Goal: Task Accomplishment & Management: Complete application form

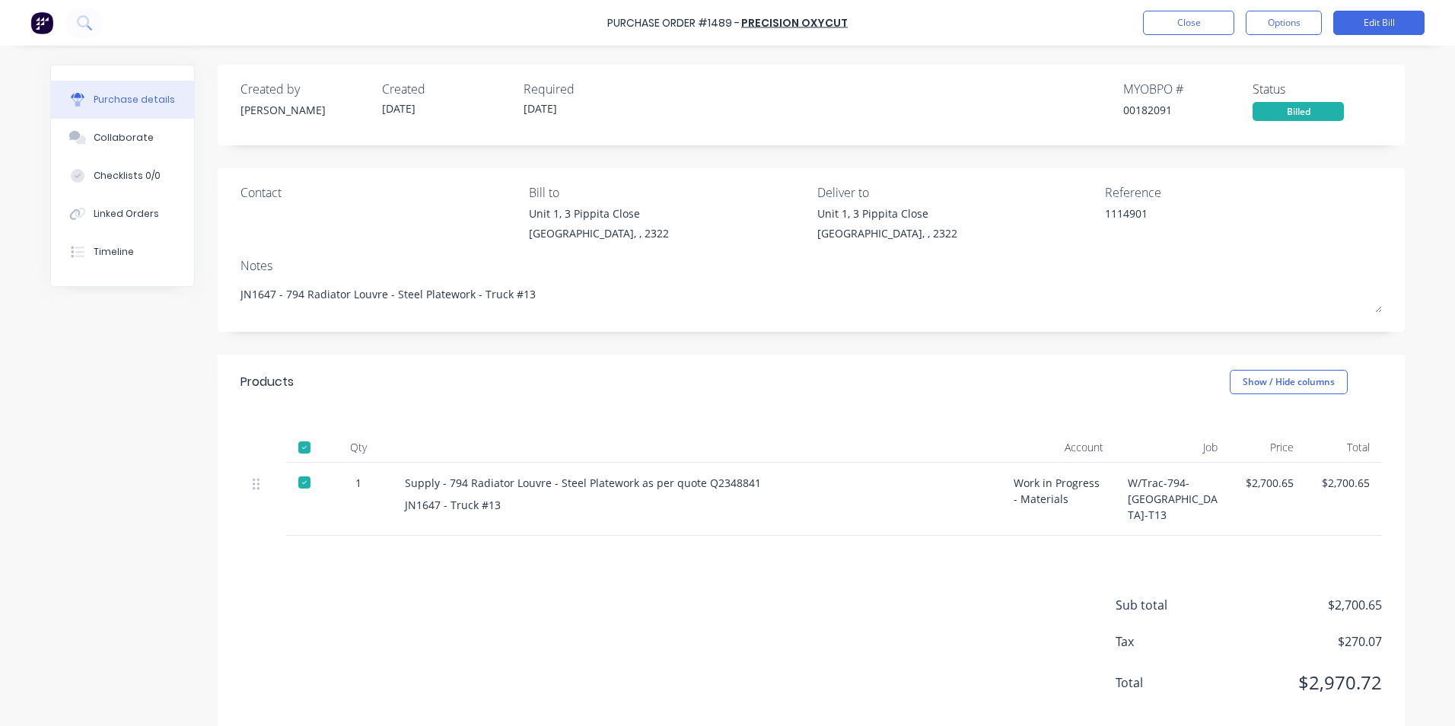
click at [111, 453] on div "Created by [PERSON_NAME] Created [DATE] Required [DATE] MYOB PO # 00182091 Stat…" at bounding box center [727, 401] width 1355 height 673
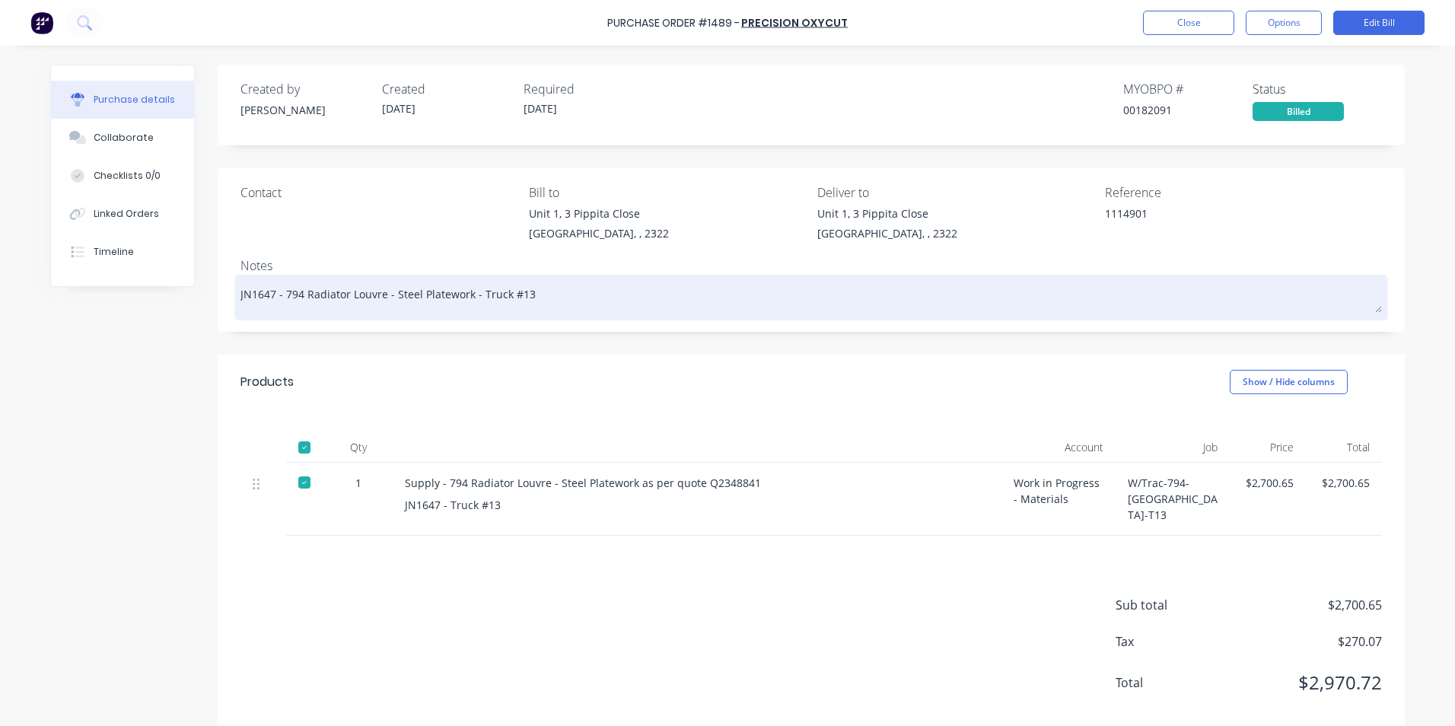
type textarea "x"
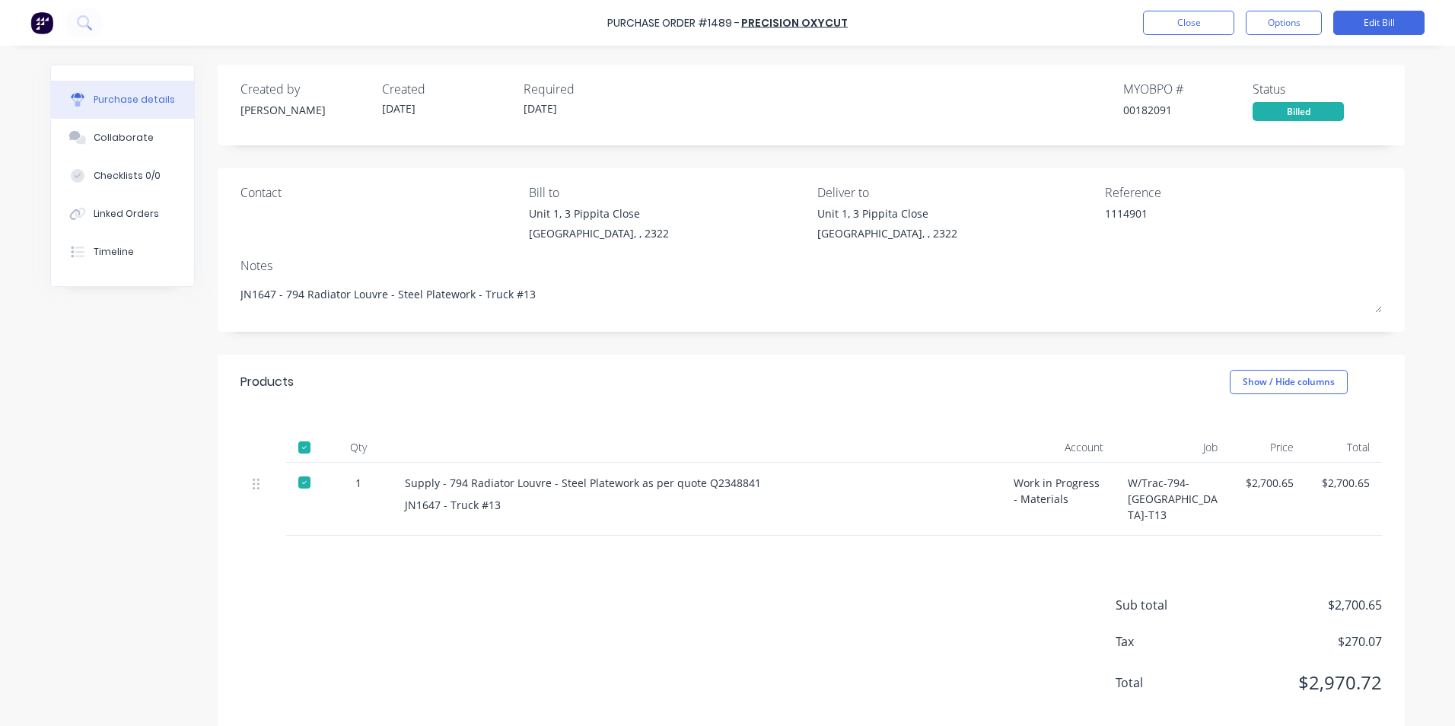
click at [50, 21] on img at bounding box center [41, 22] width 23 height 23
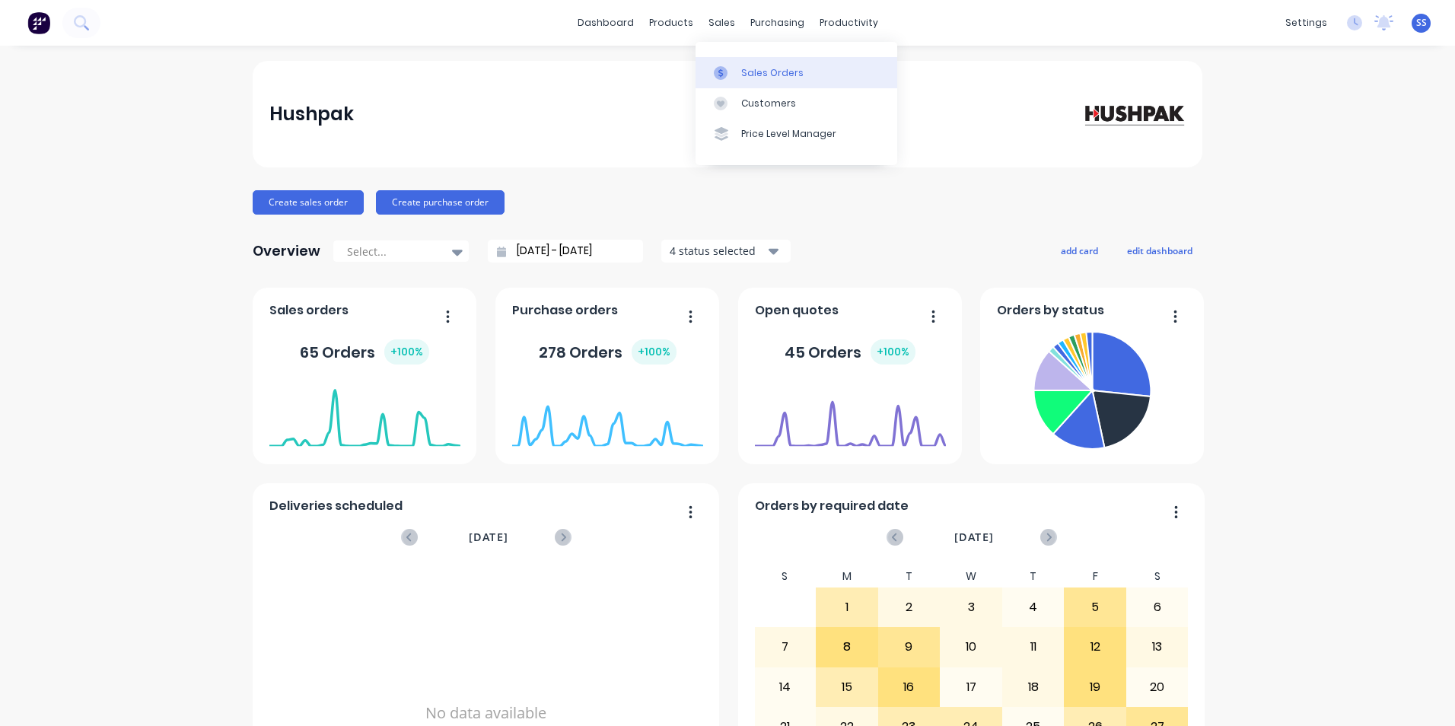
click at [748, 76] on div "Sales Orders" at bounding box center [772, 73] width 62 height 14
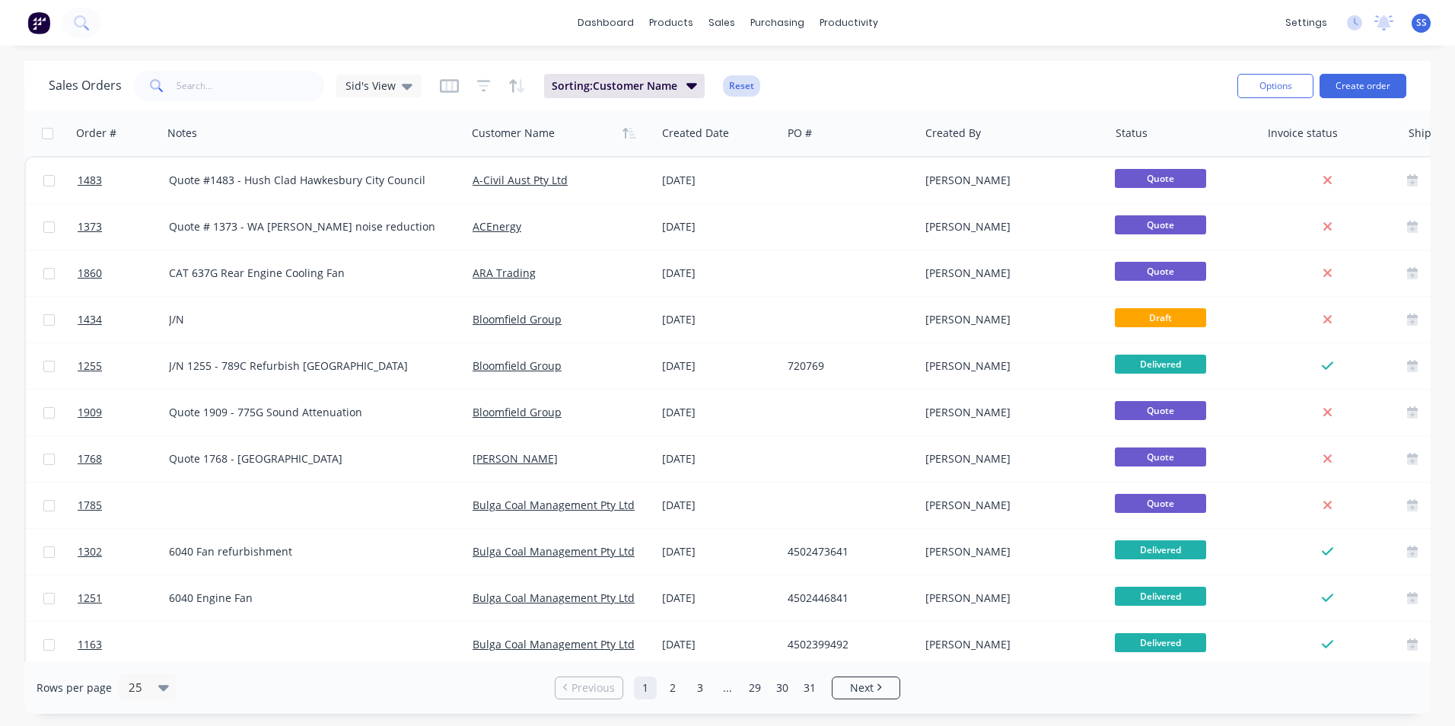
click at [741, 90] on button "Reset" at bounding box center [741, 85] width 37 height 21
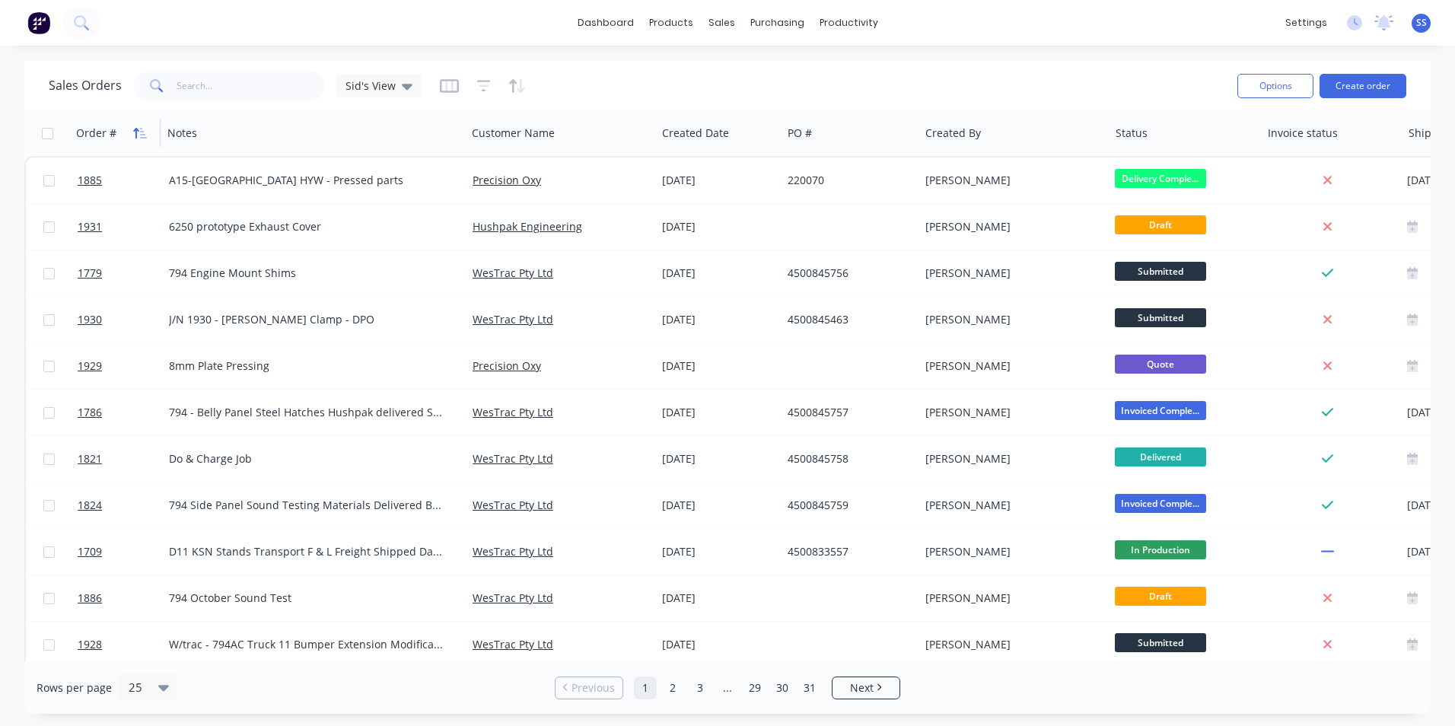
click at [135, 129] on icon "button" at bounding box center [135, 133] width 5 height 11
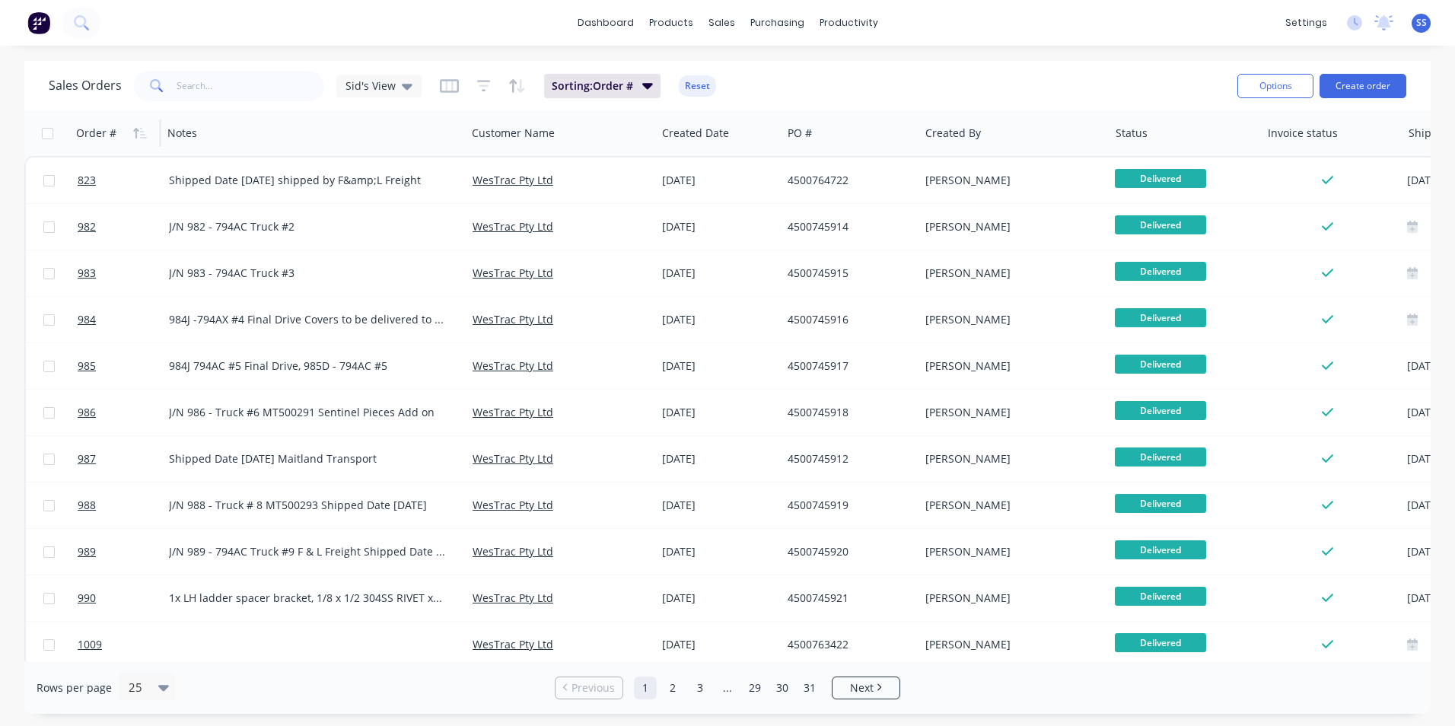
click at [135, 129] on icon "button" at bounding box center [135, 133] width 5 height 11
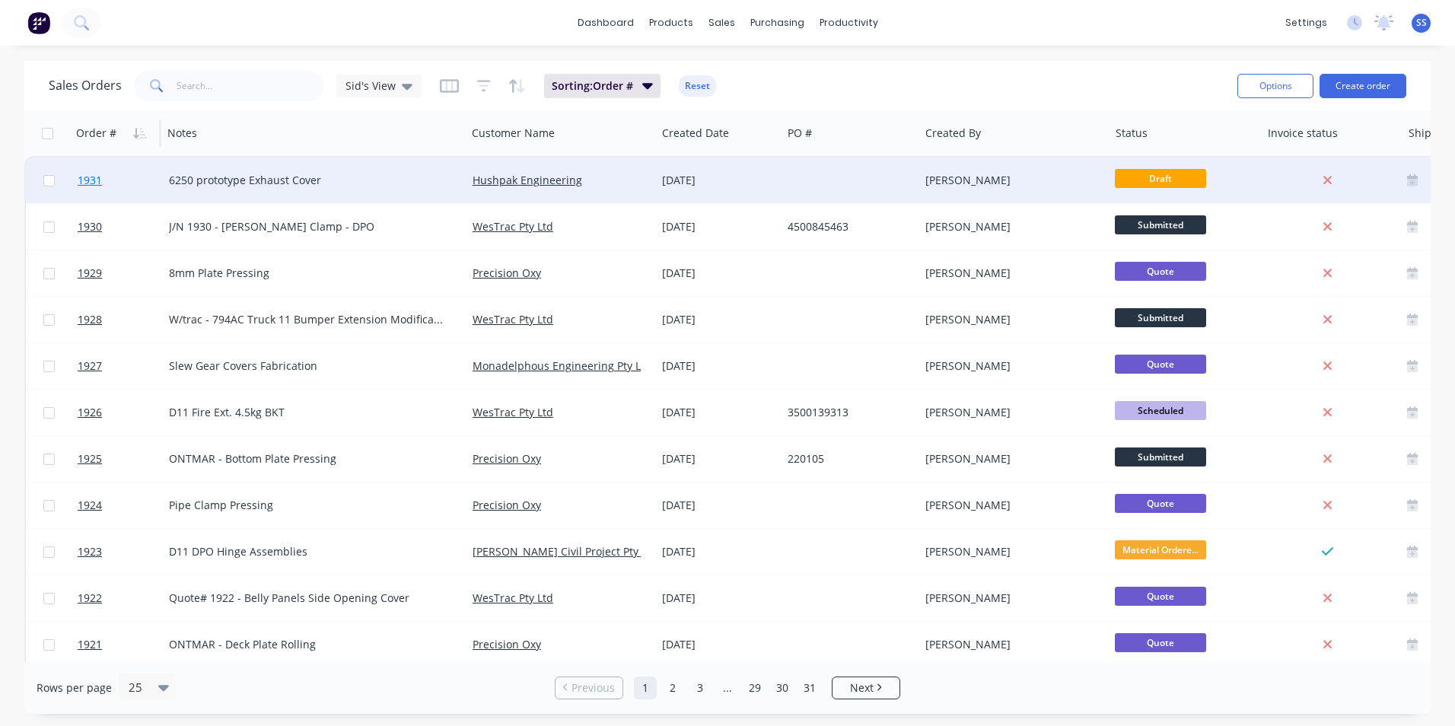
click at [89, 177] on span "1931" at bounding box center [90, 180] width 24 height 15
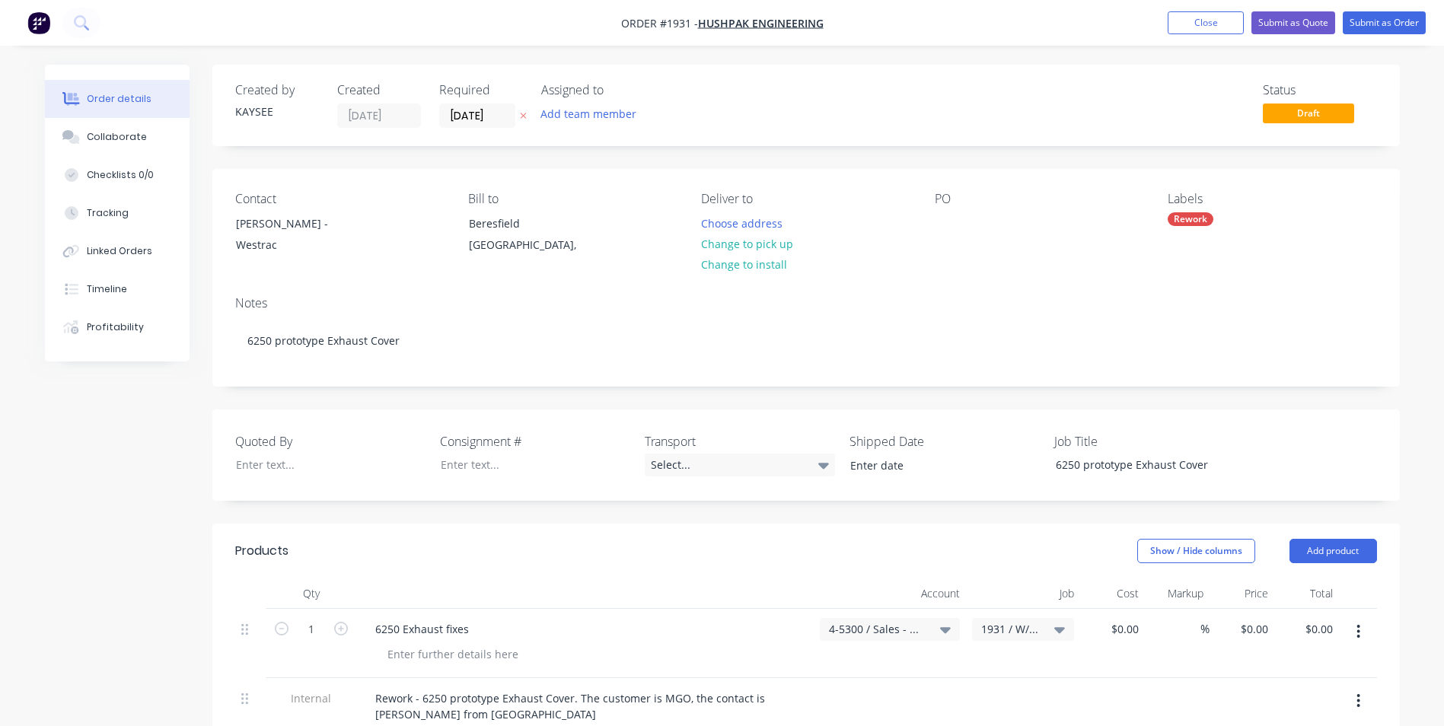
click at [87, 483] on div "Created by KAYSEE Created 29/09/25 Required 29/09/25 Assigned to Add team membe…" at bounding box center [722, 622] width 1355 height 1114
click at [1200, 23] on button "Close" at bounding box center [1206, 22] width 76 height 23
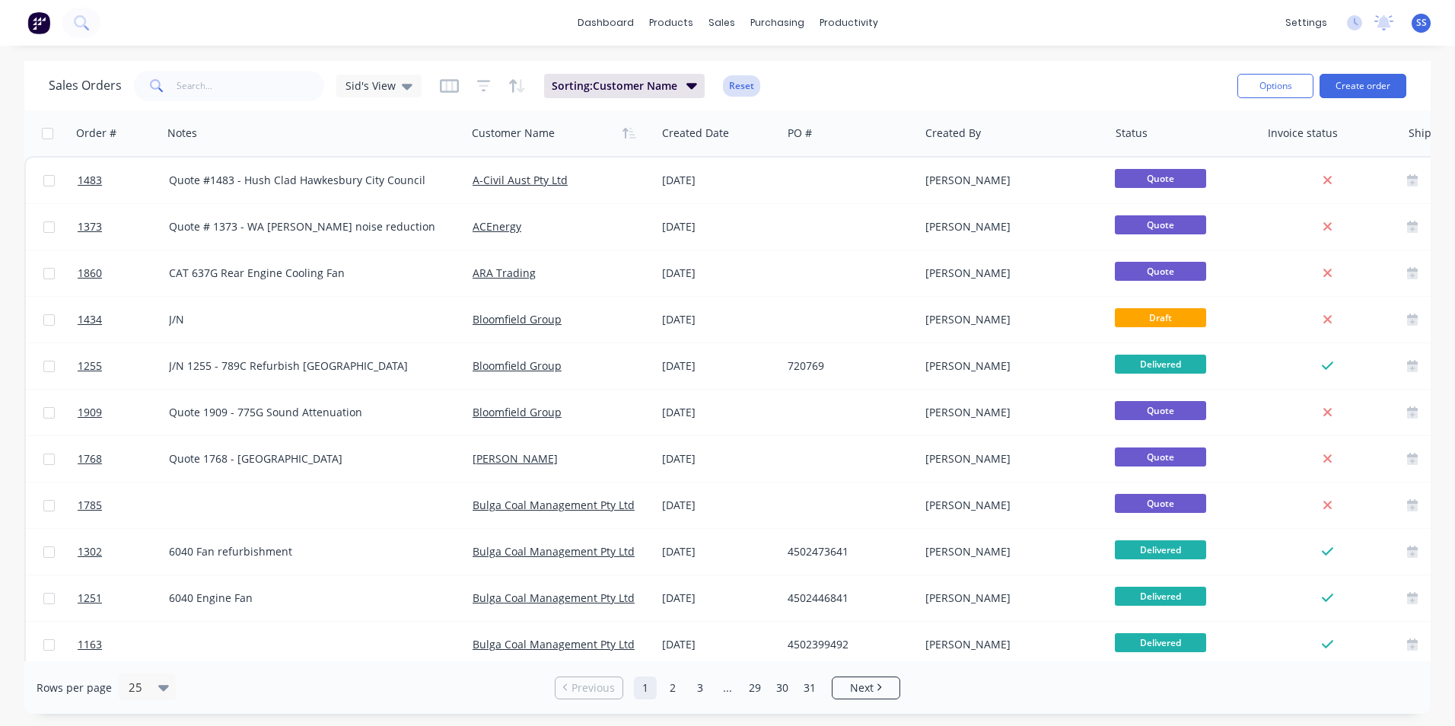
click at [738, 88] on button "Reset" at bounding box center [741, 85] width 37 height 21
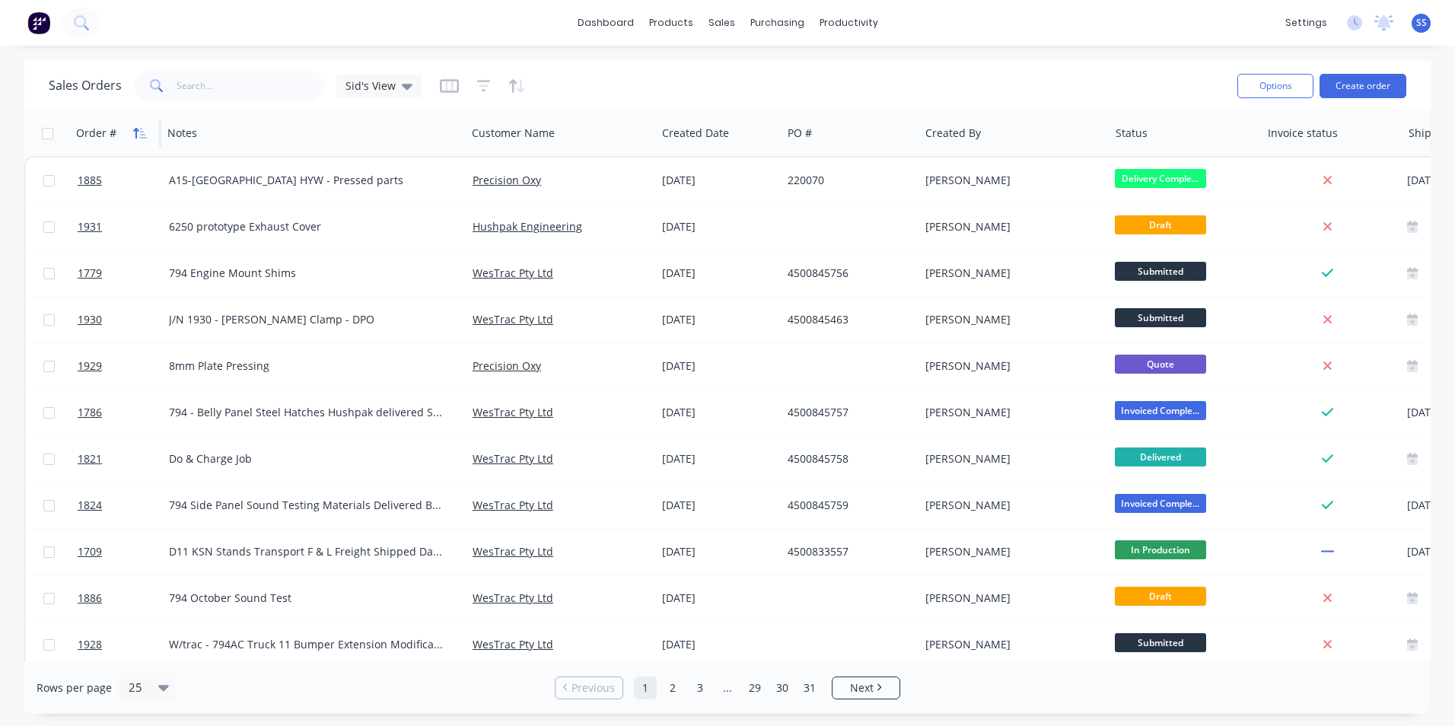
click at [141, 128] on icon "button" at bounding box center [143, 133] width 7 height 11
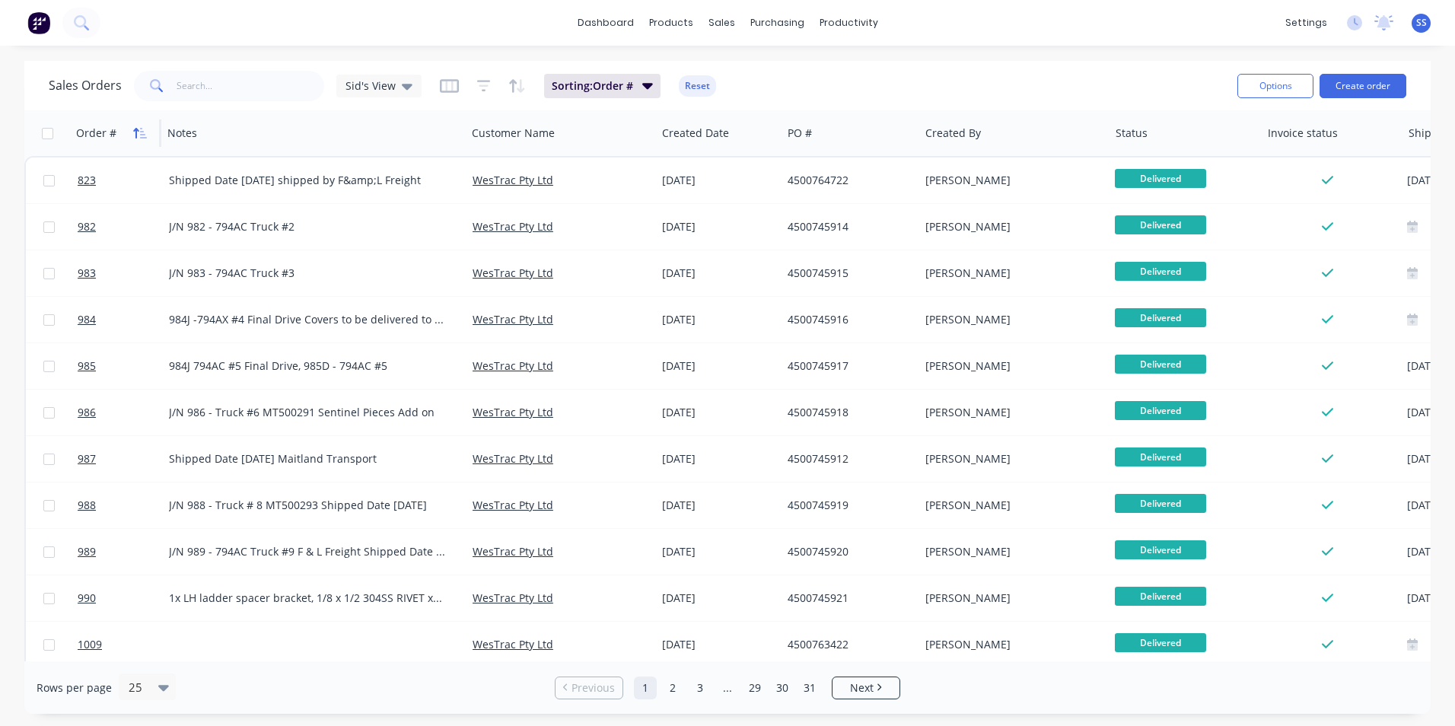
click at [140, 130] on icon "button" at bounding box center [140, 133] width 14 height 12
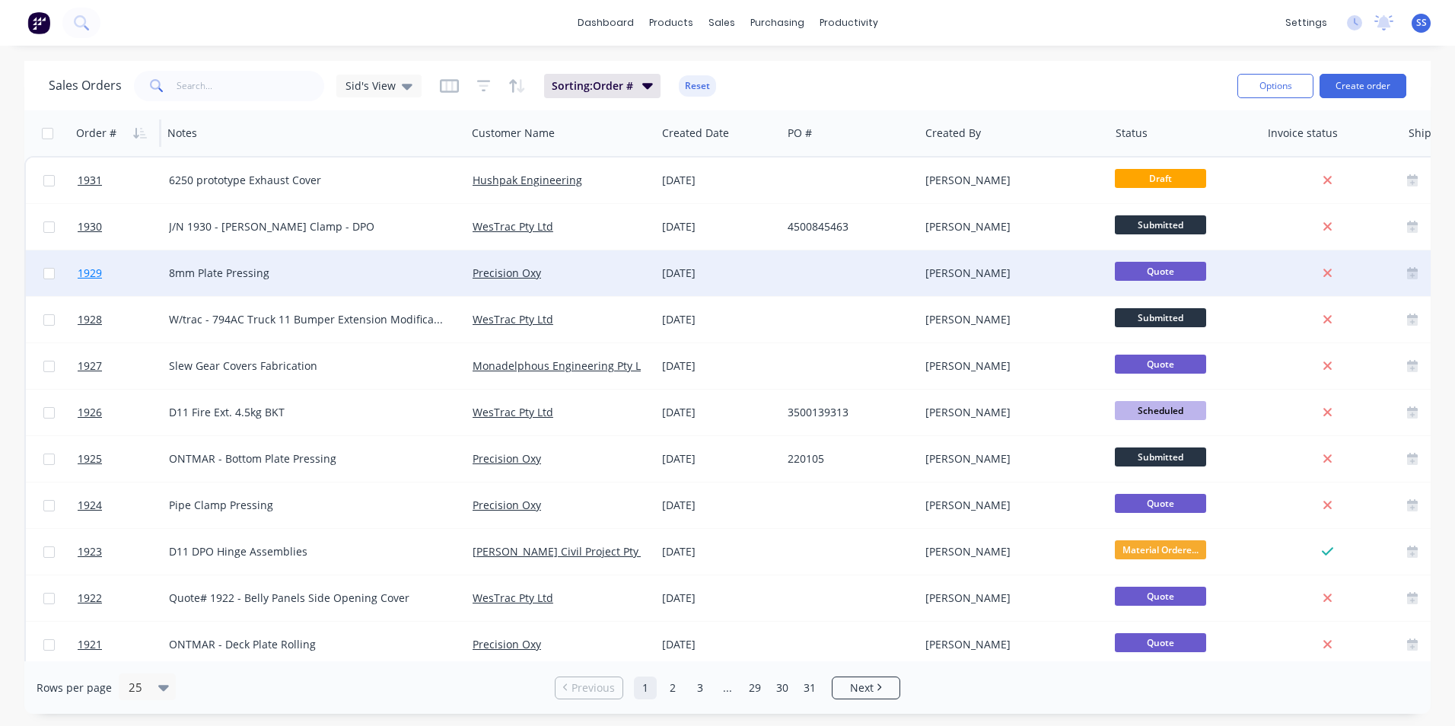
click at [90, 269] on span "1929" at bounding box center [90, 273] width 24 height 15
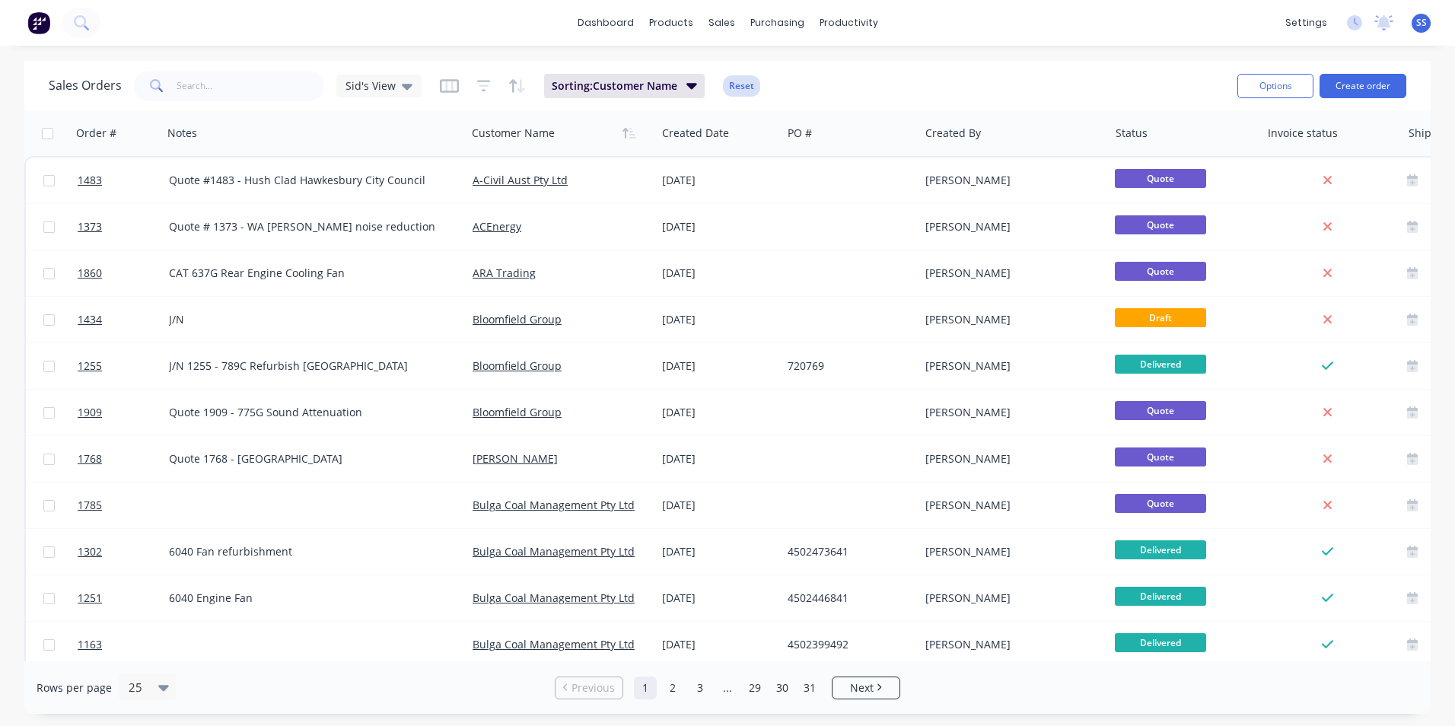
click at [731, 82] on button "Reset" at bounding box center [741, 85] width 37 height 21
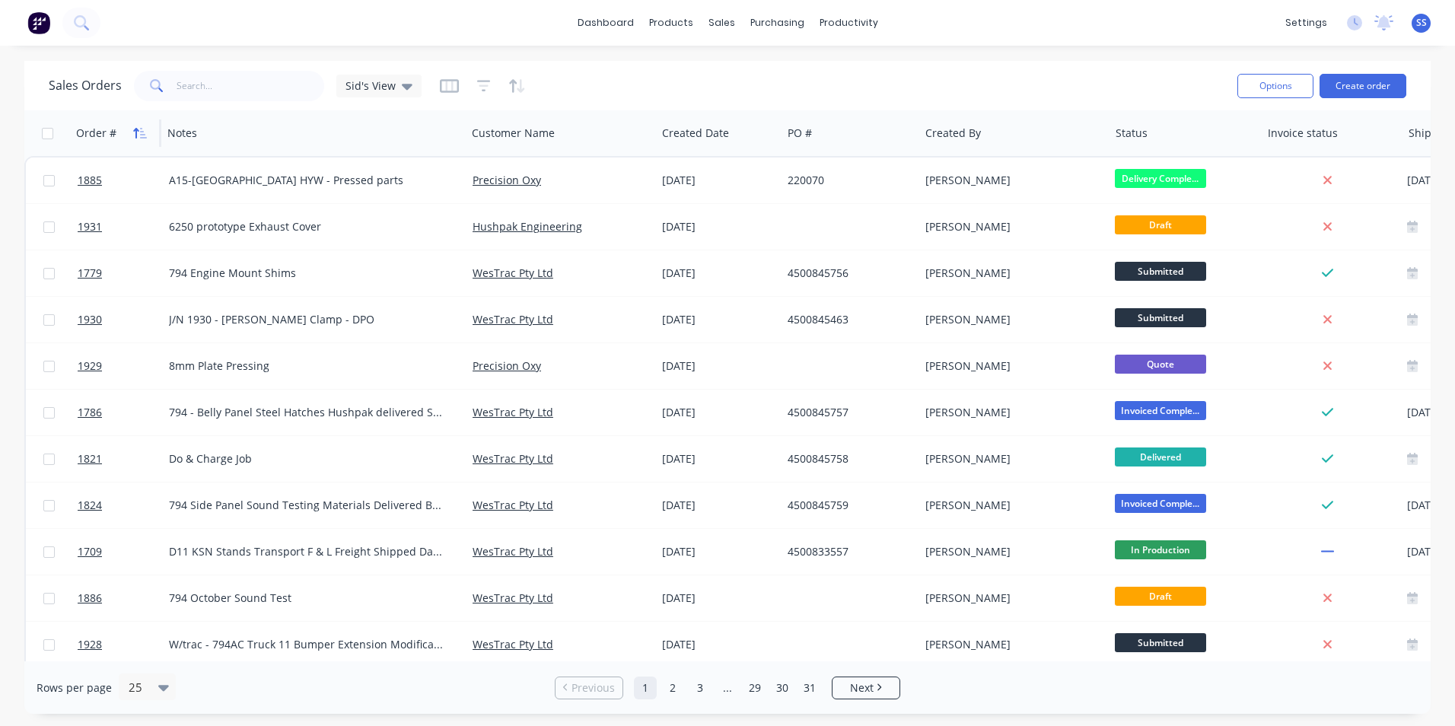
click at [134, 130] on icon "button" at bounding box center [135, 133] width 5 height 11
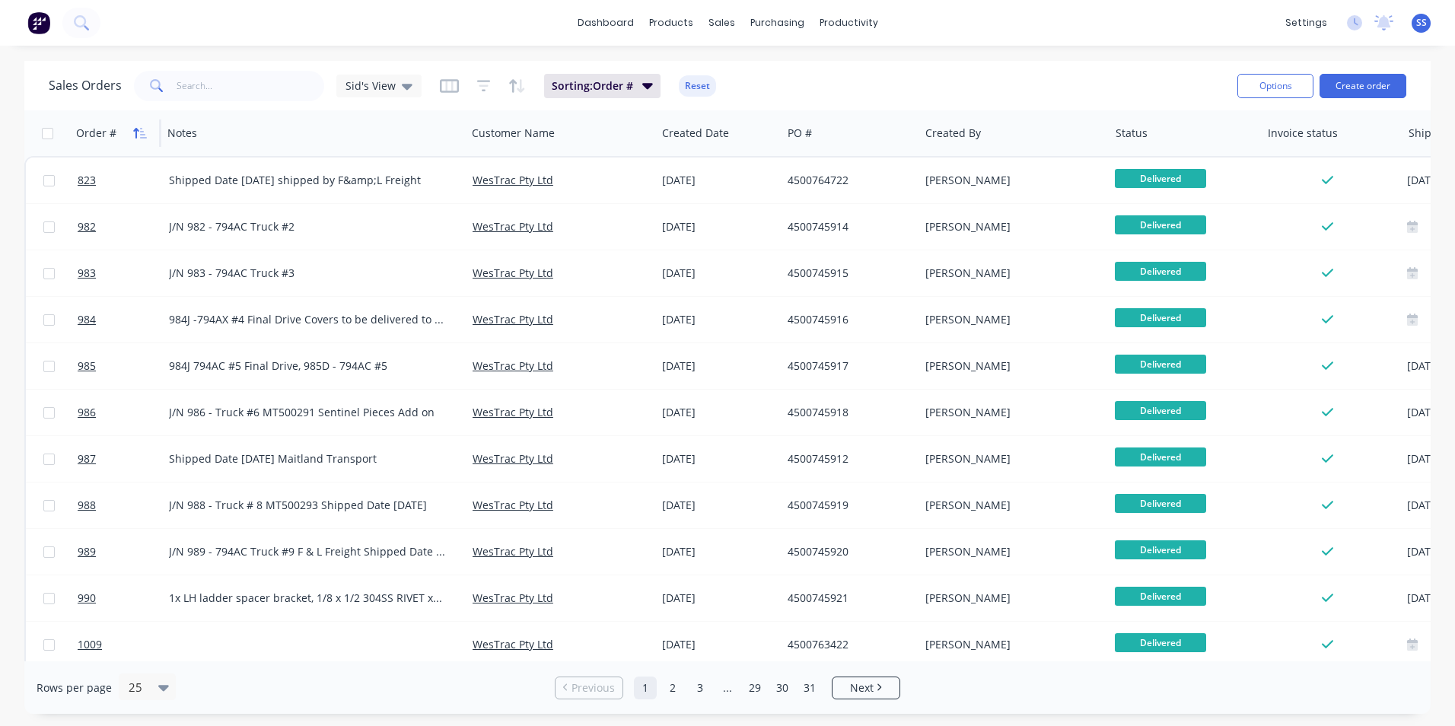
click at [136, 130] on icon "button" at bounding box center [135, 133] width 5 height 11
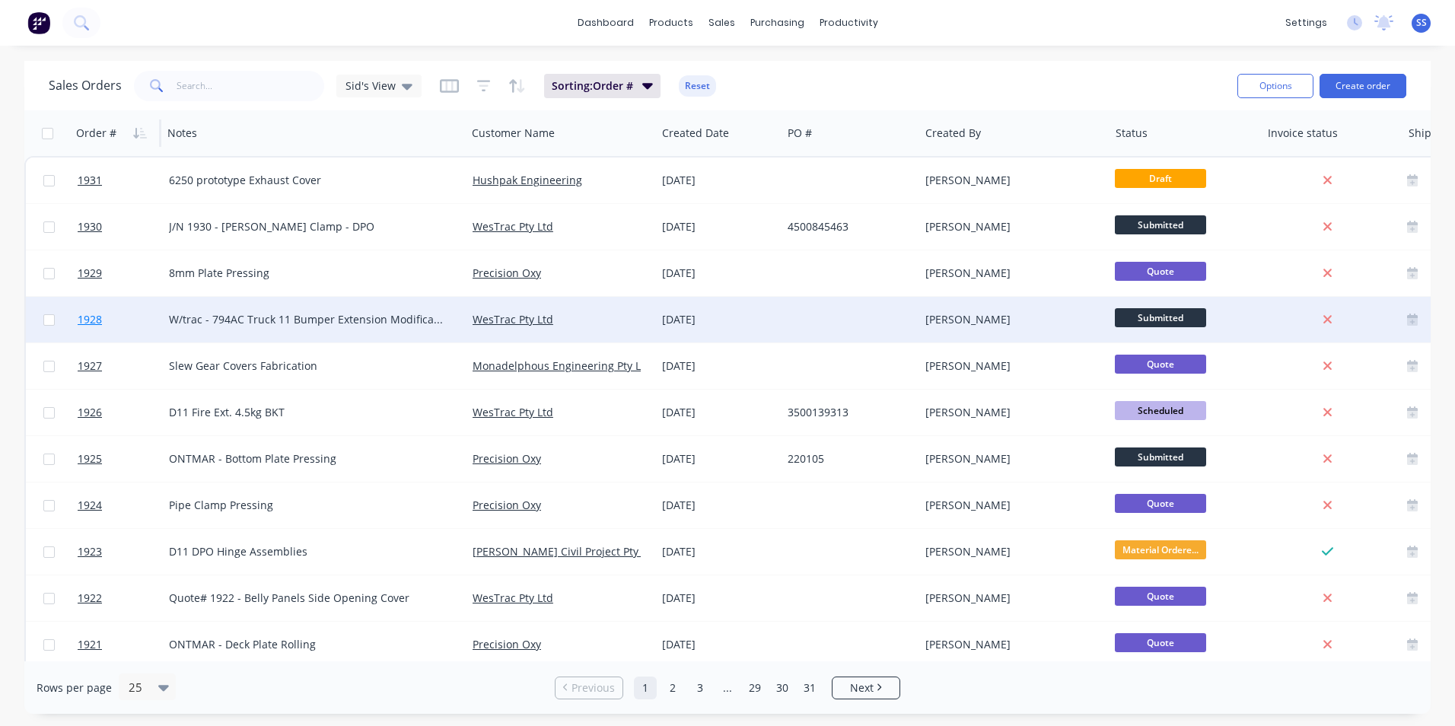
click at [88, 316] on span "1928" at bounding box center [90, 319] width 24 height 15
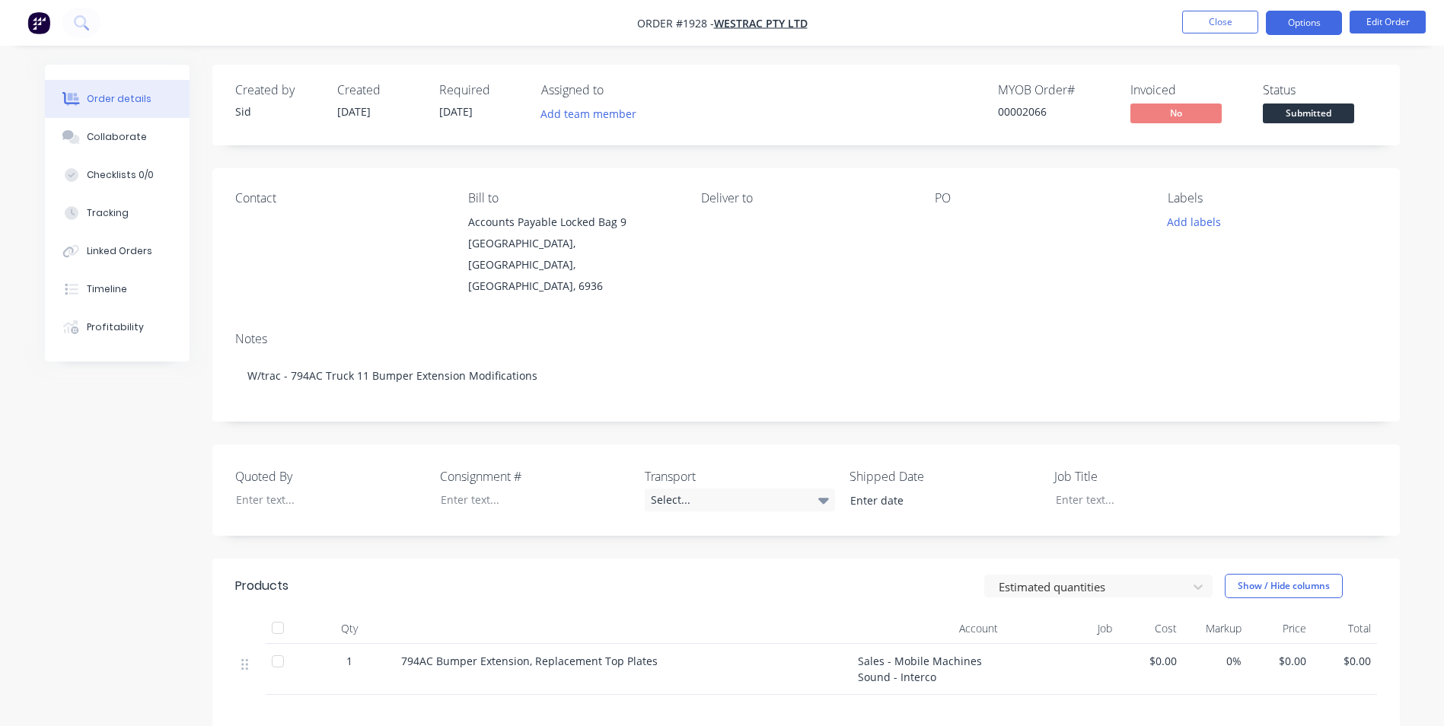
click at [1303, 18] on button "Options" at bounding box center [1304, 23] width 76 height 24
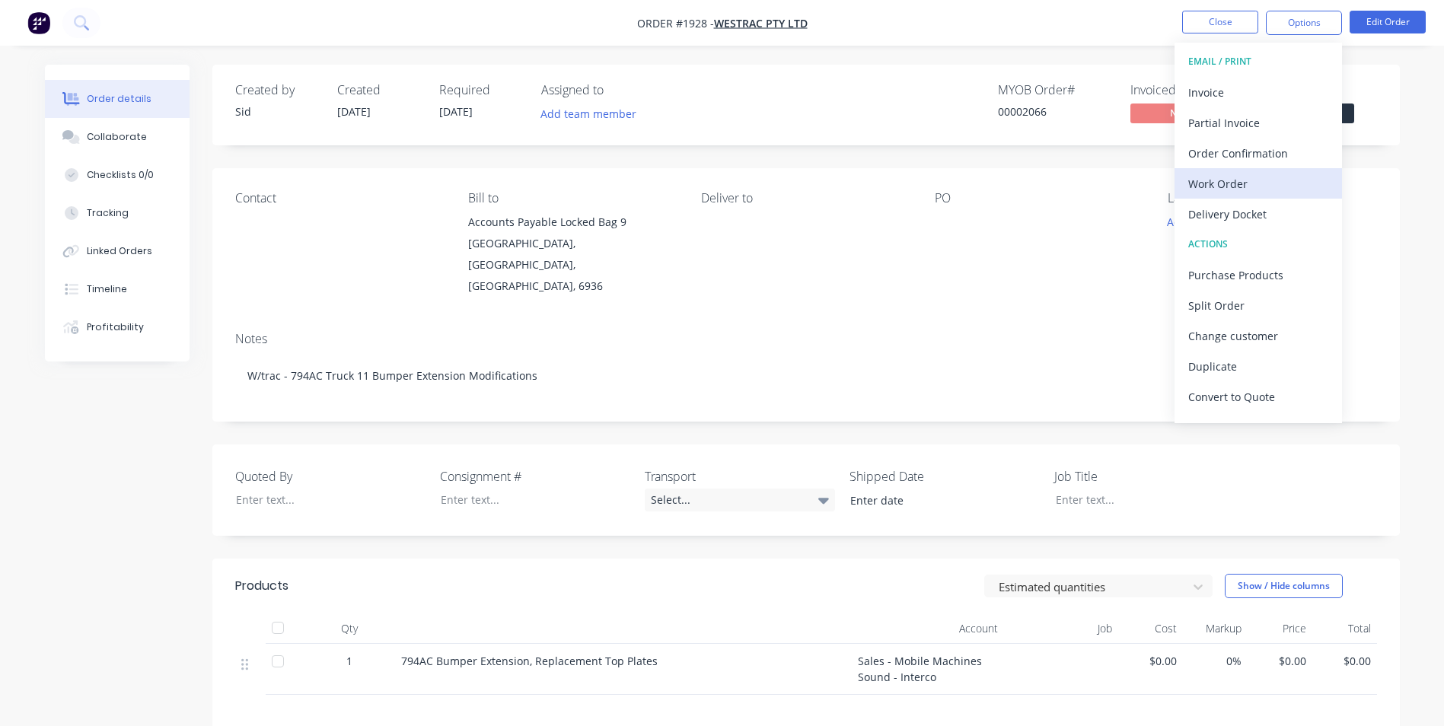
click at [1241, 188] on div "Work Order" at bounding box center [1258, 184] width 140 height 22
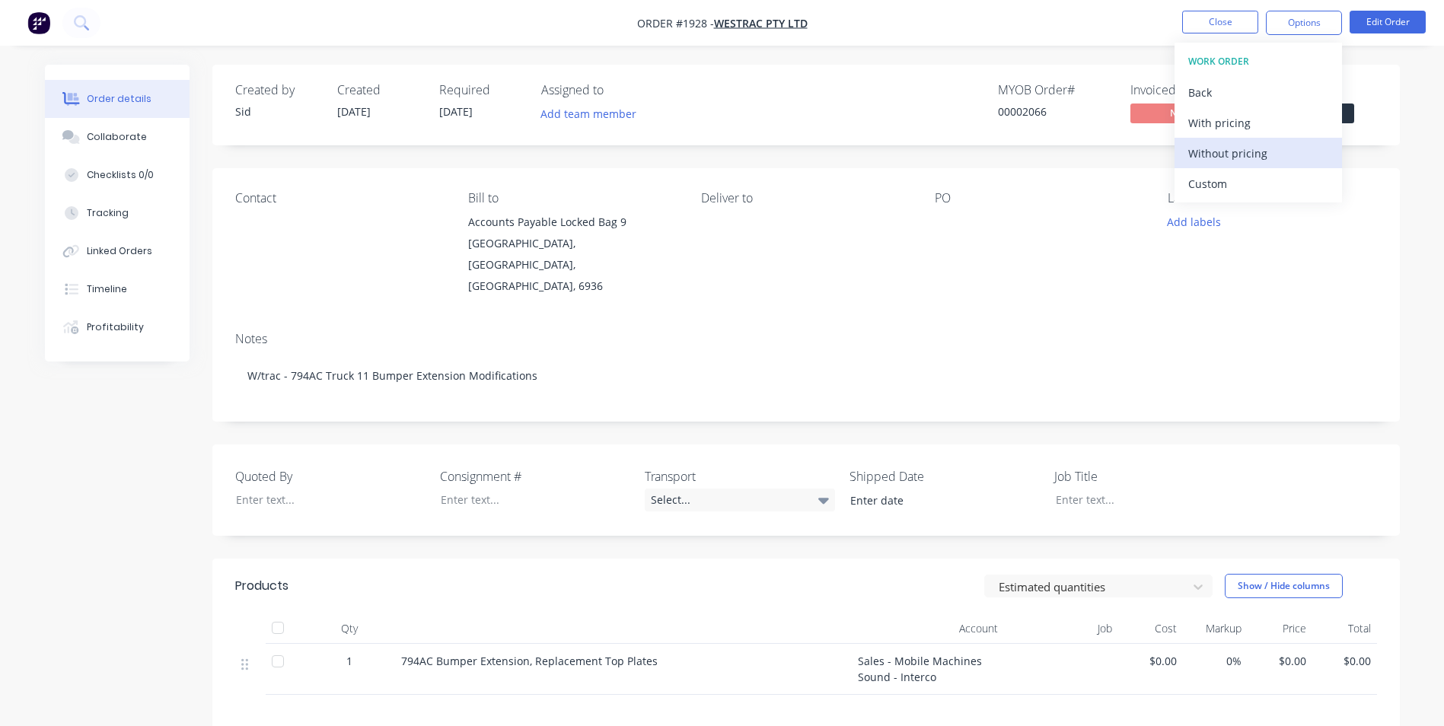
click at [1256, 150] on div "Without pricing" at bounding box center [1258, 153] width 140 height 22
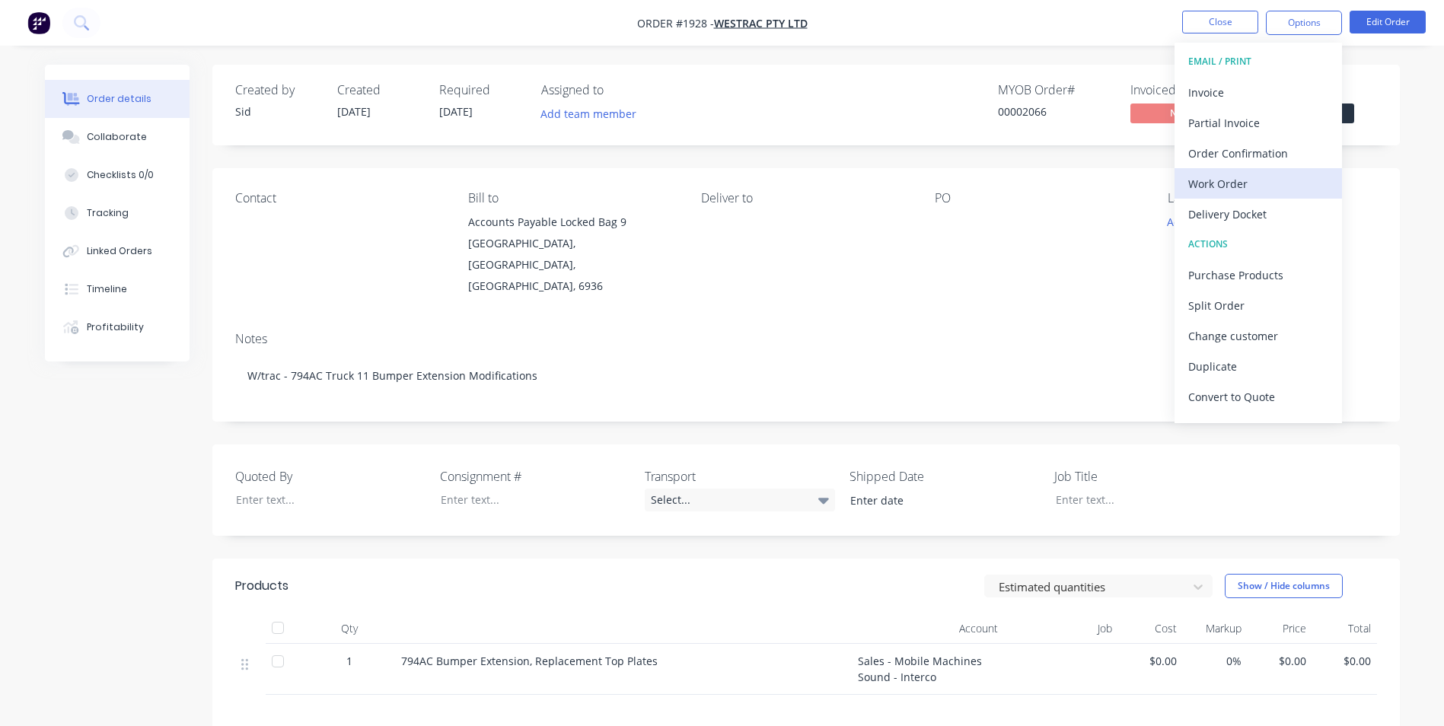
click at [1245, 180] on div "Work Order" at bounding box center [1258, 184] width 140 height 22
click at [1245, 180] on div "Custom" at bounding box center [1258, 184] width 140 height 22
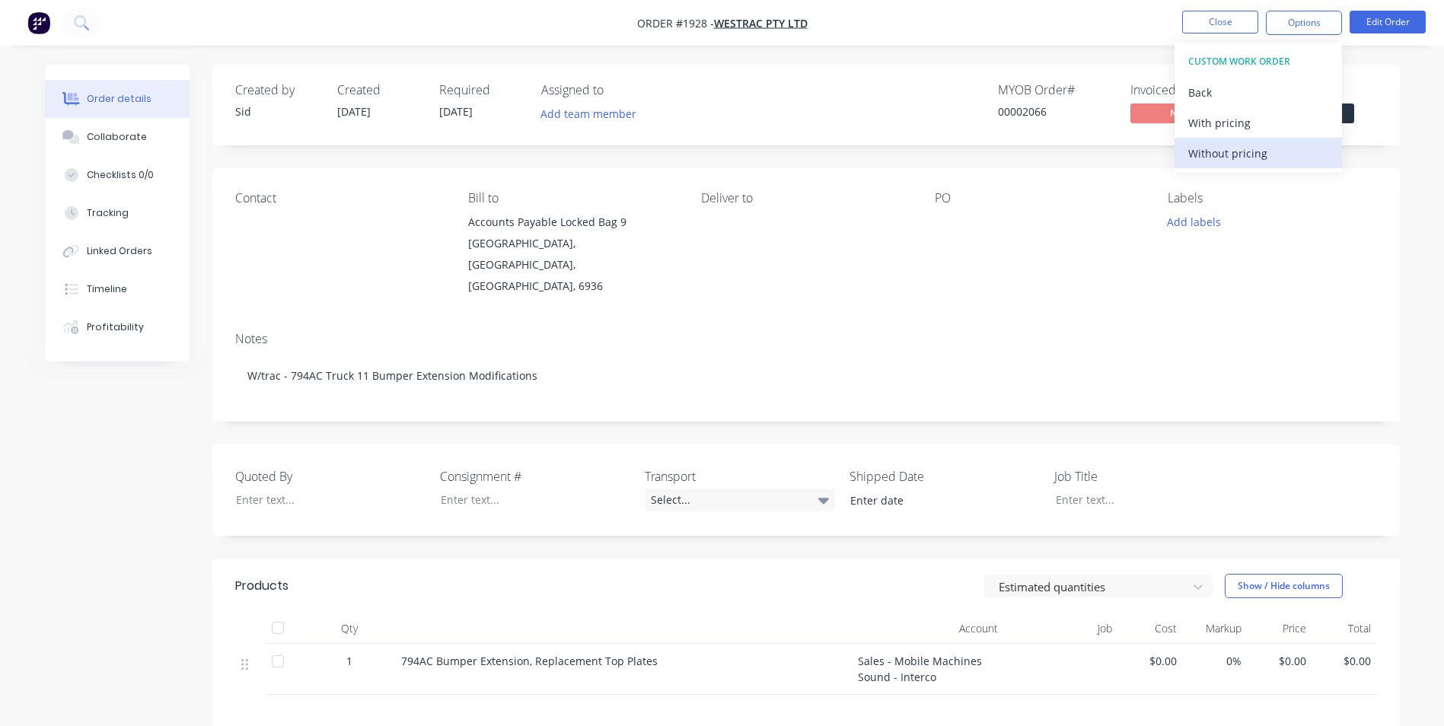
click at [1237, 154] on div "Without pricing" at bounding box center [1258, 153] width 140 height 22
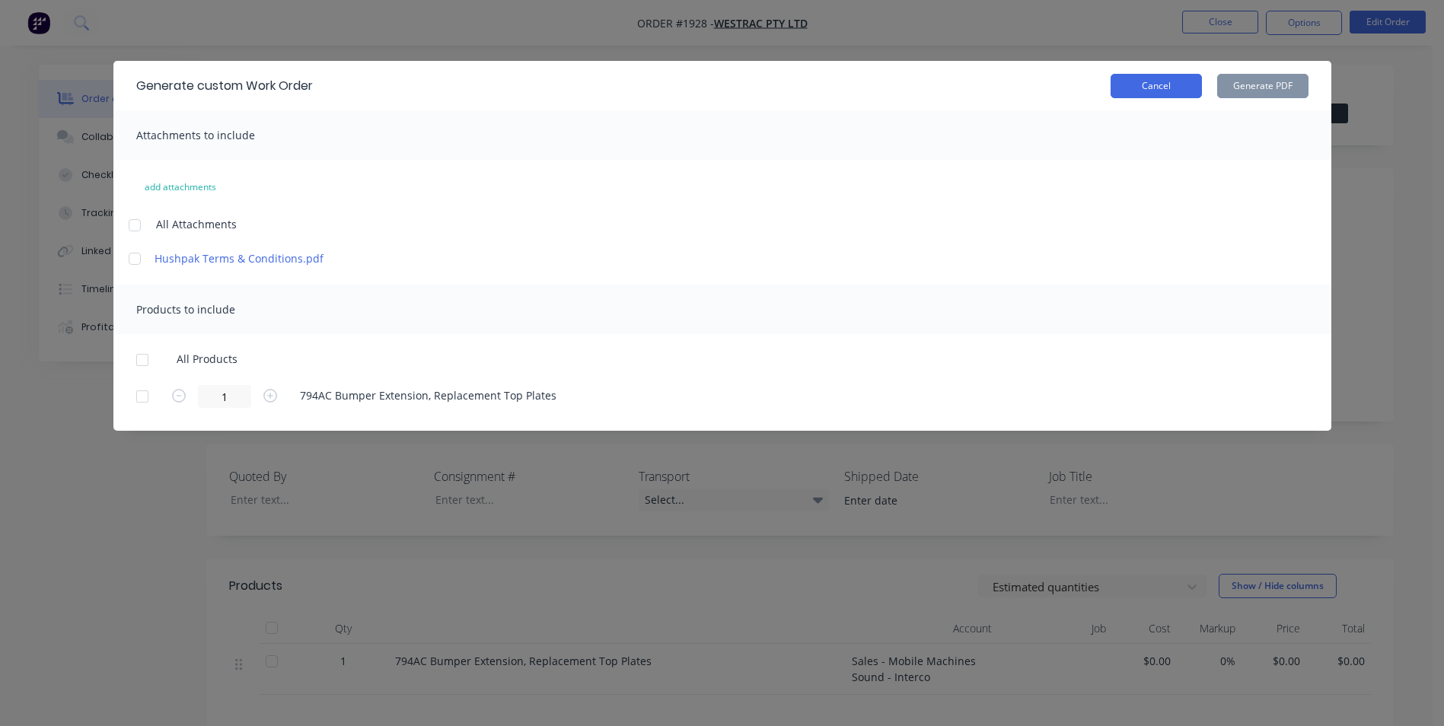
click at [1156, 79] on button "Cancel" at bounding box center [1155, 86] width 91 height 24
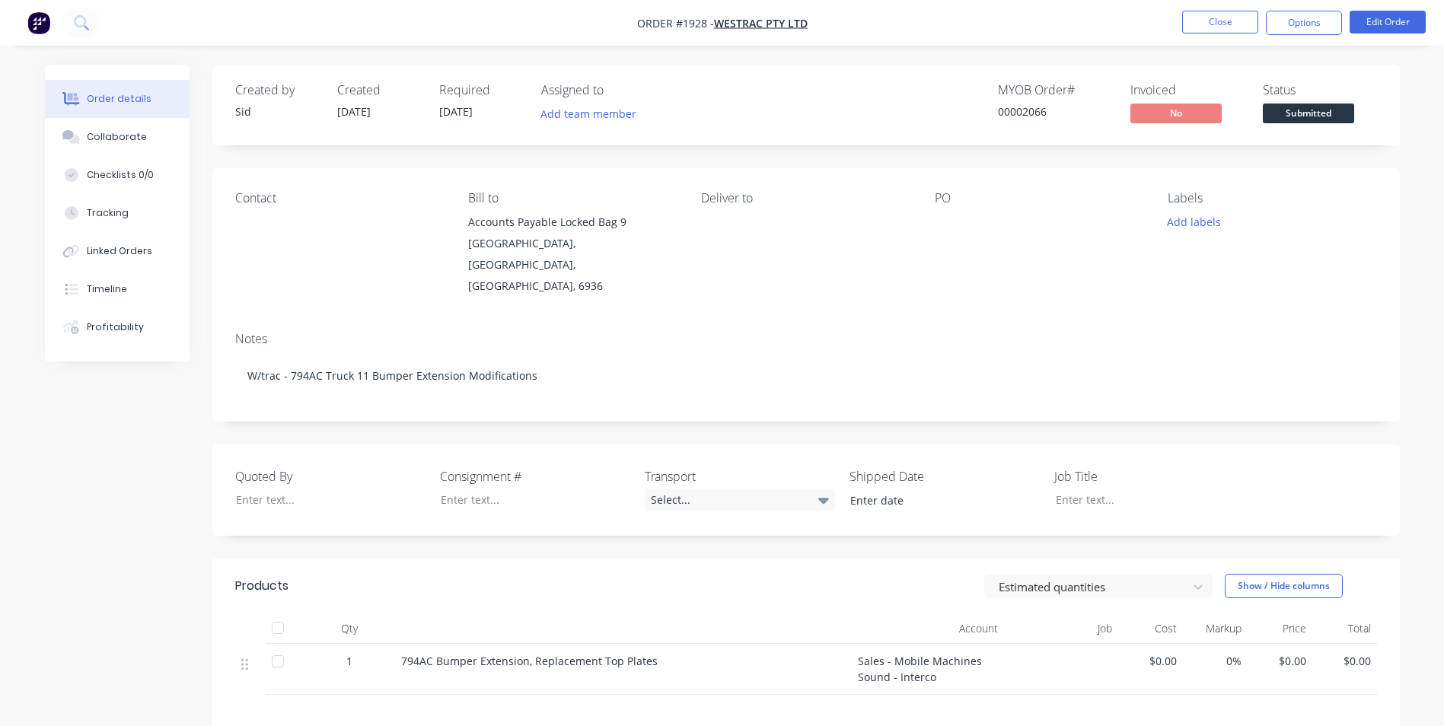
click at [470, 108] on span "29/09/25" at bounding box center [455, 111] width 33 height 14
click at [1230, 22] on button "Close" at bounding box center [1220, 22] width 76 height 23
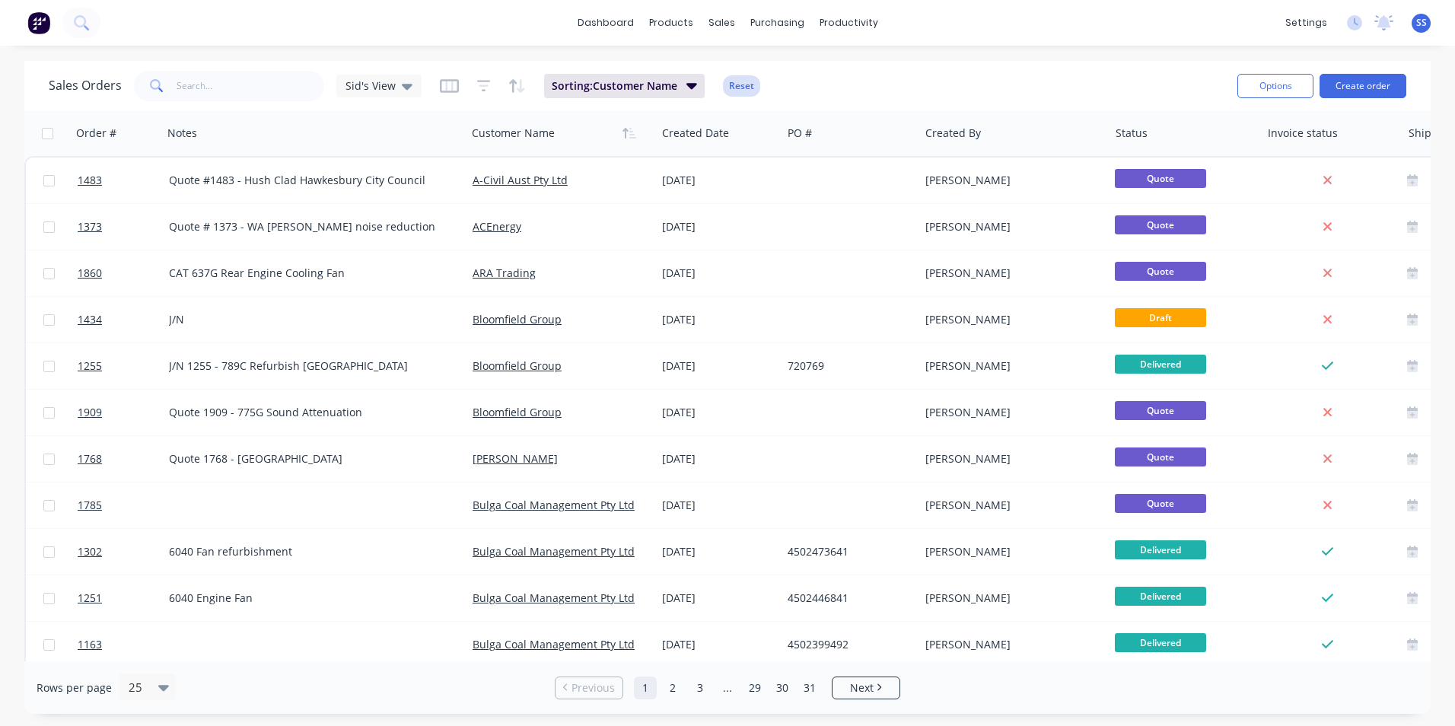
click at [743, 85] on button "Reset" at bounding box center [741, 85] width 37 height 21
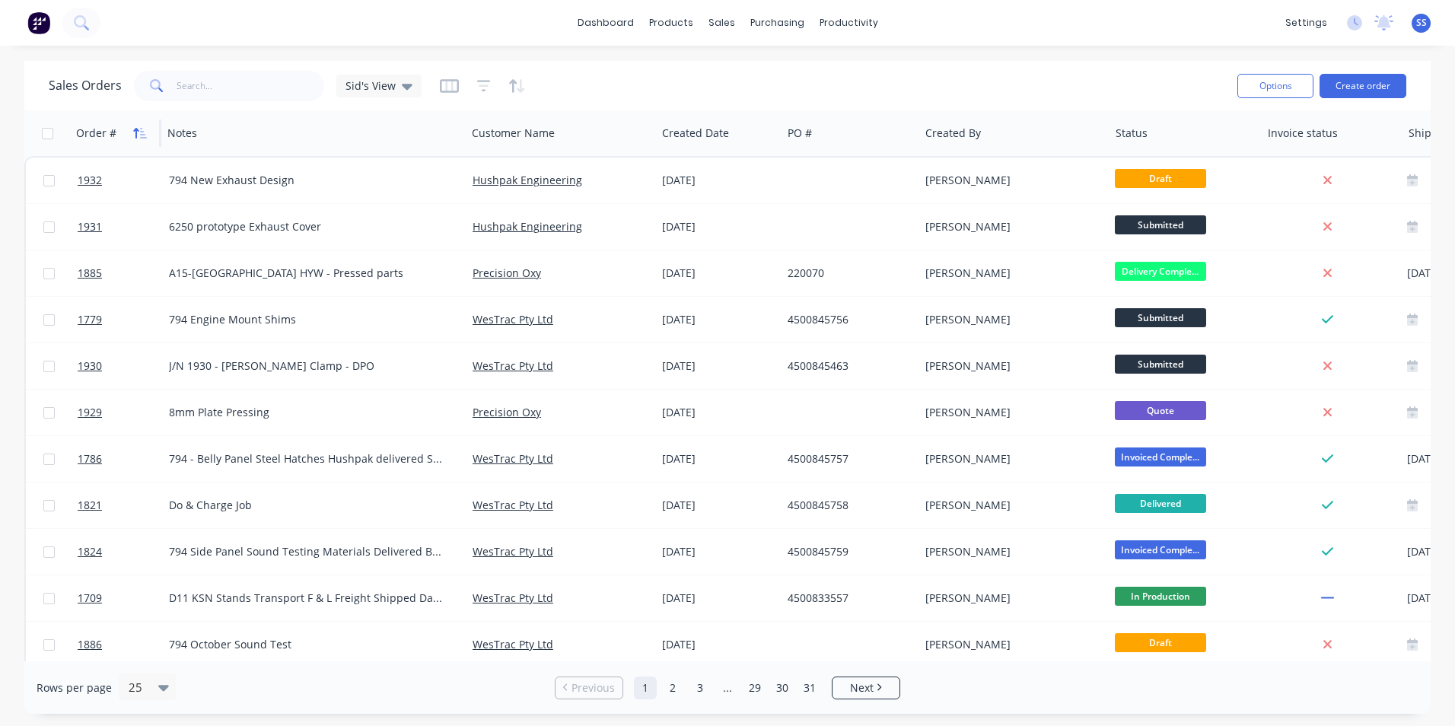
click at [142, 132] on icon "button" at bounding box center [143, 133] width 7 height 11
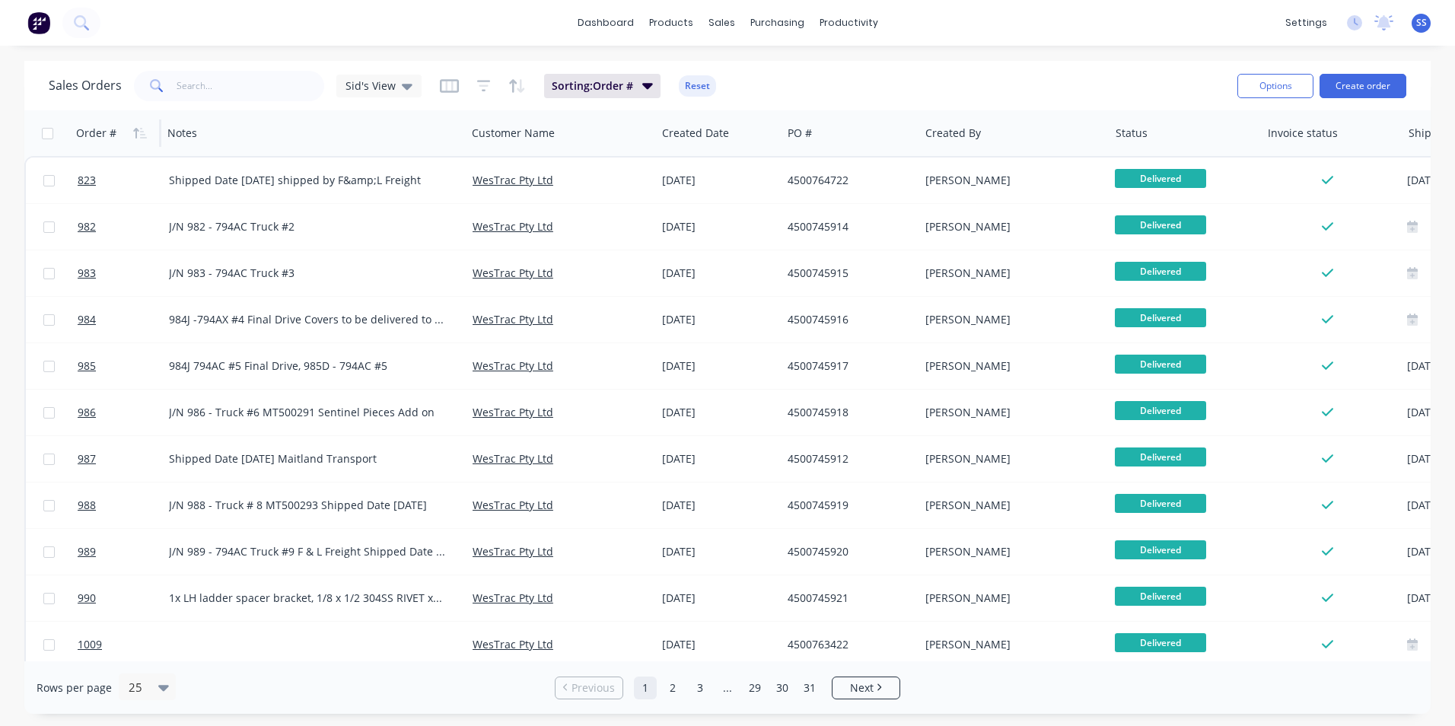
click at [142, 132] on icon "button" at bounding box center [143, 133] width 7 height 11
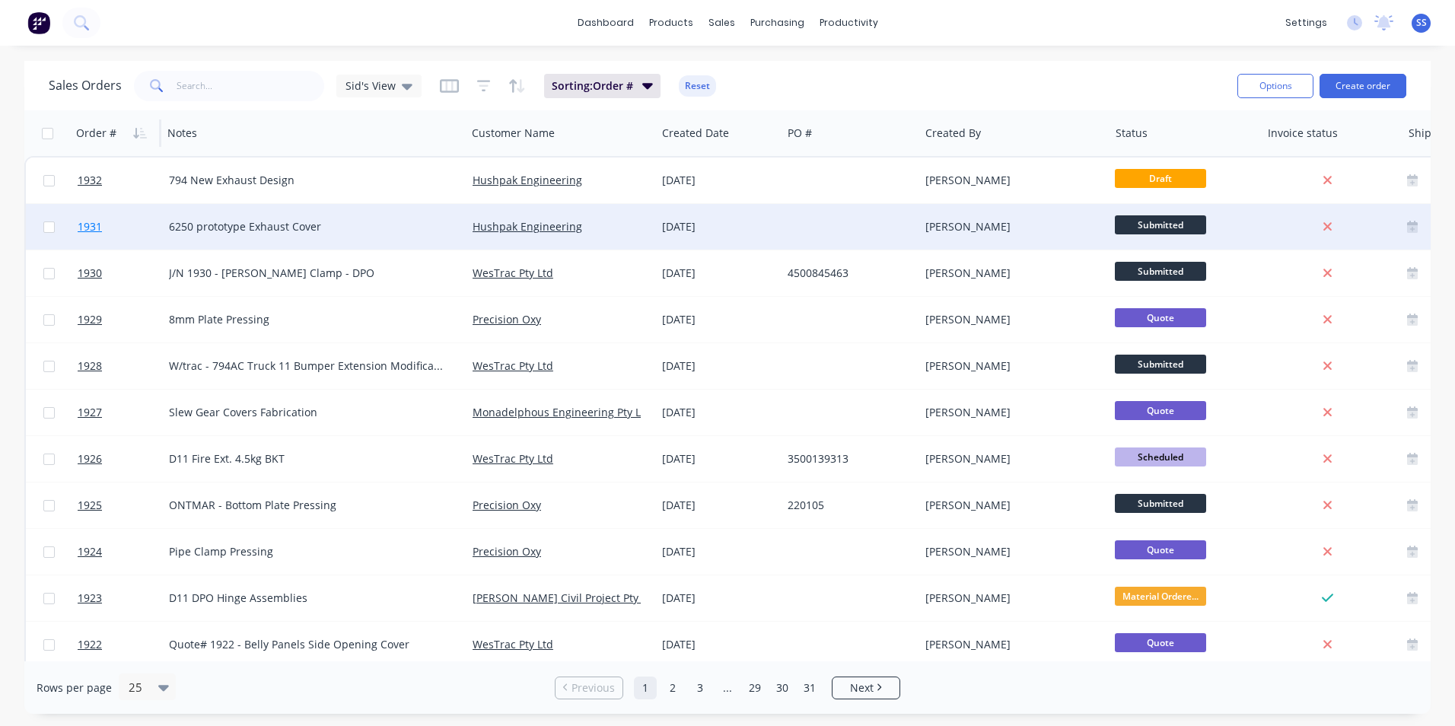
click at [85, 227] on span "1931" at bounding box center [90, 226] width 24 height 15
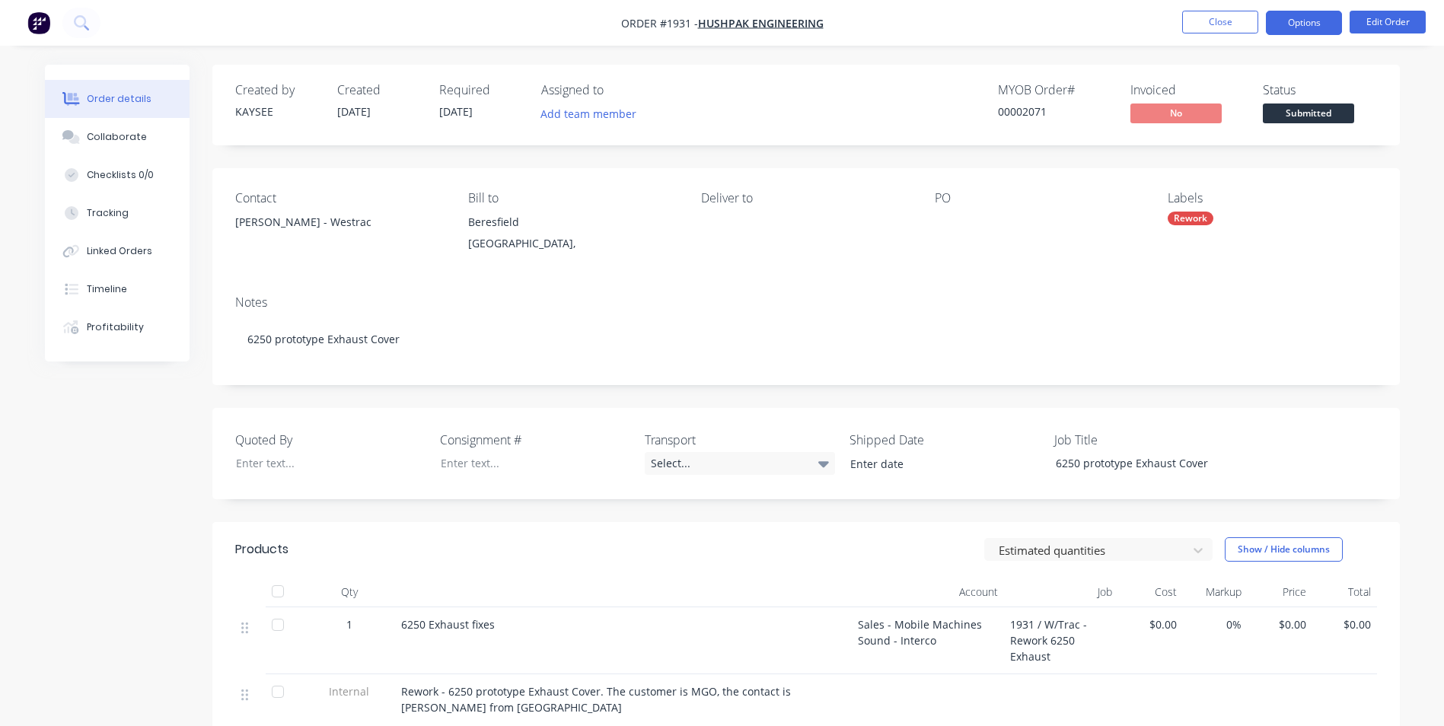
click at [1319, 22] on button "Options" at bounding box center [1304, 23] width 76 height 24
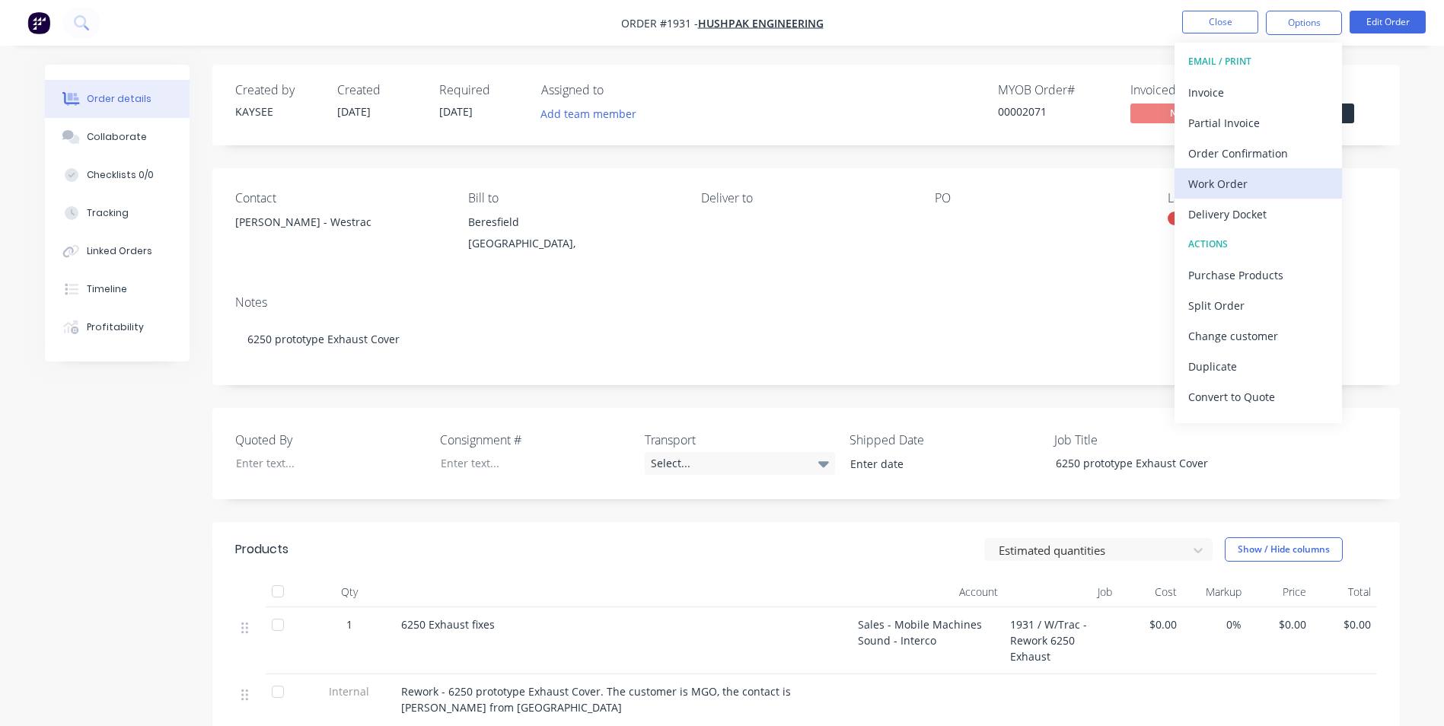
click at [1231, 181] on div "Work Order" at bounding box center [1258, 184] width 140 height 22
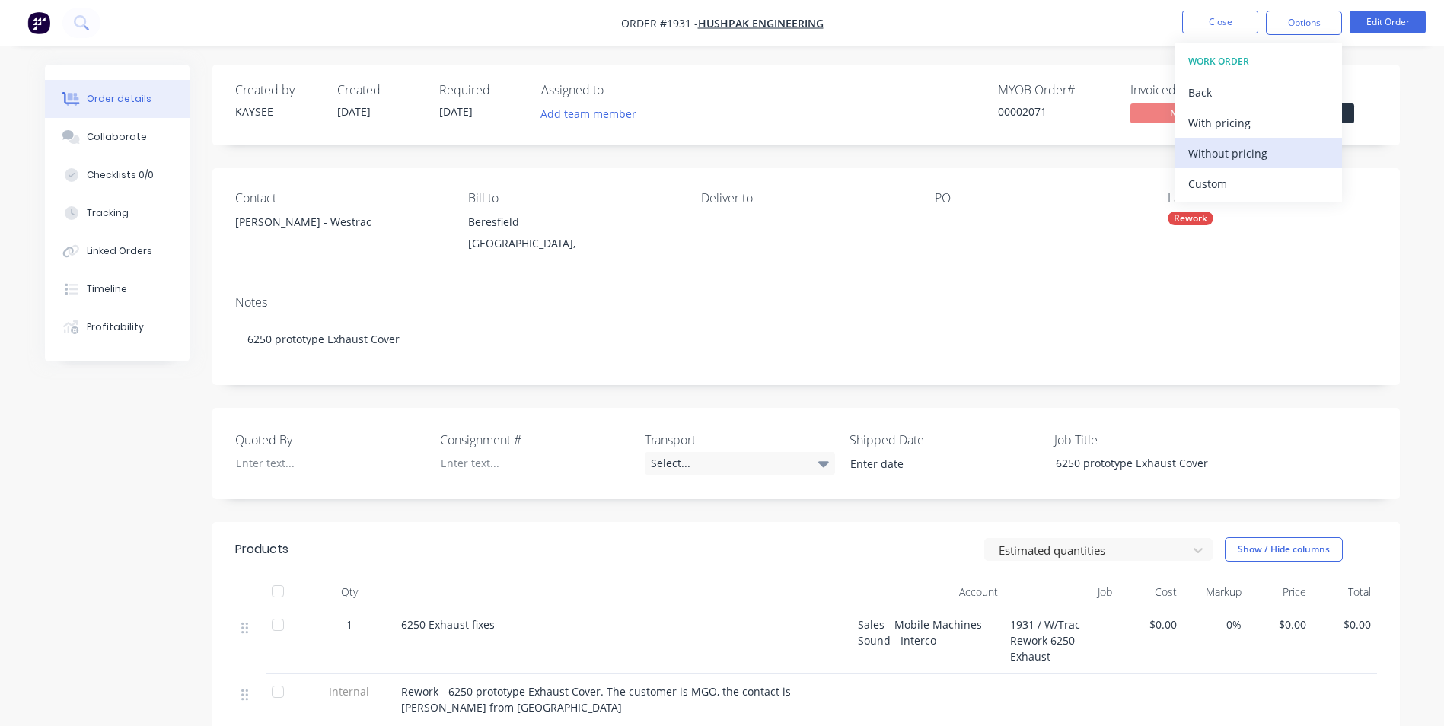
click at [1239, 158] on div "Without pricing" at bounding box center [1258, 153] width 140 height 22
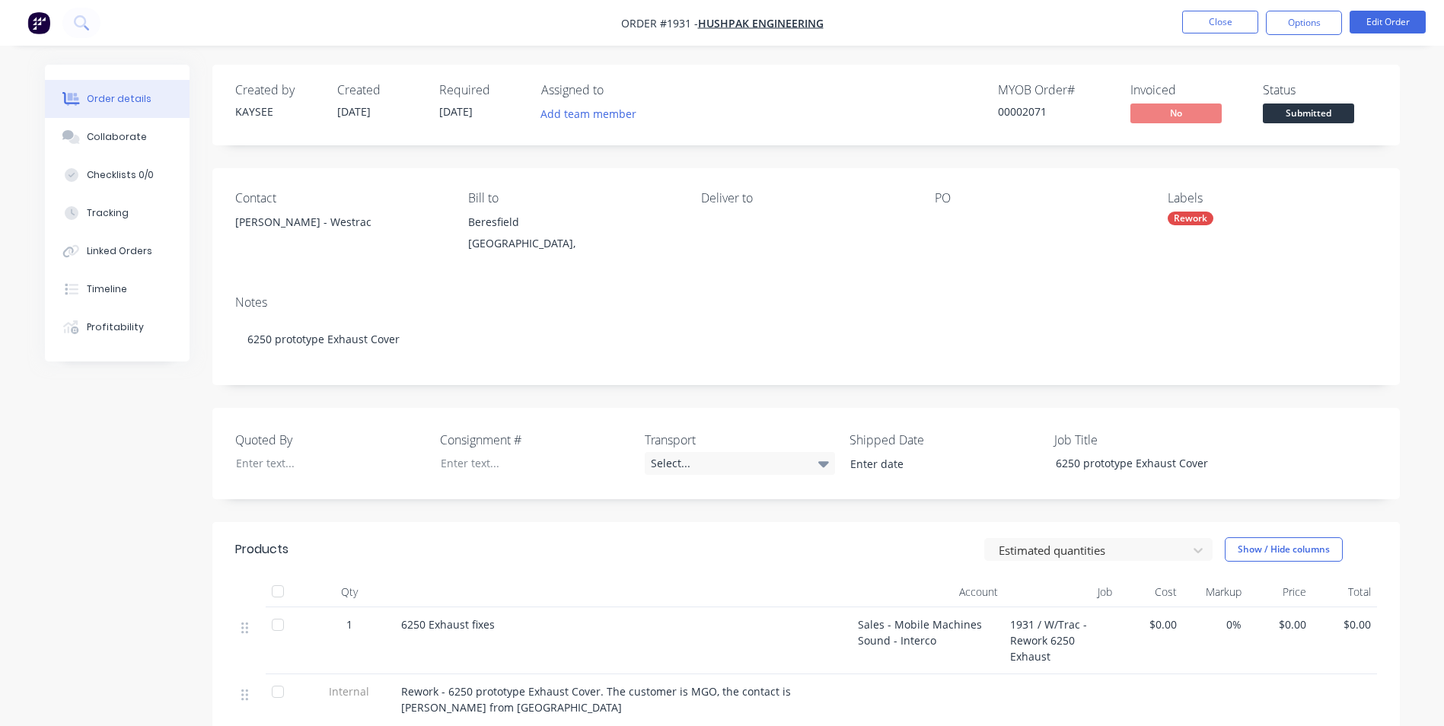
click at [939, 18] on nav "Order #1931 - Hushpak Engineering Close Options Edit Order" at bounding box center [722, 23] width 1444 height 46
click at [1229, 21] on button "Close" at bounding box center [1220, 22] width 76 height 23
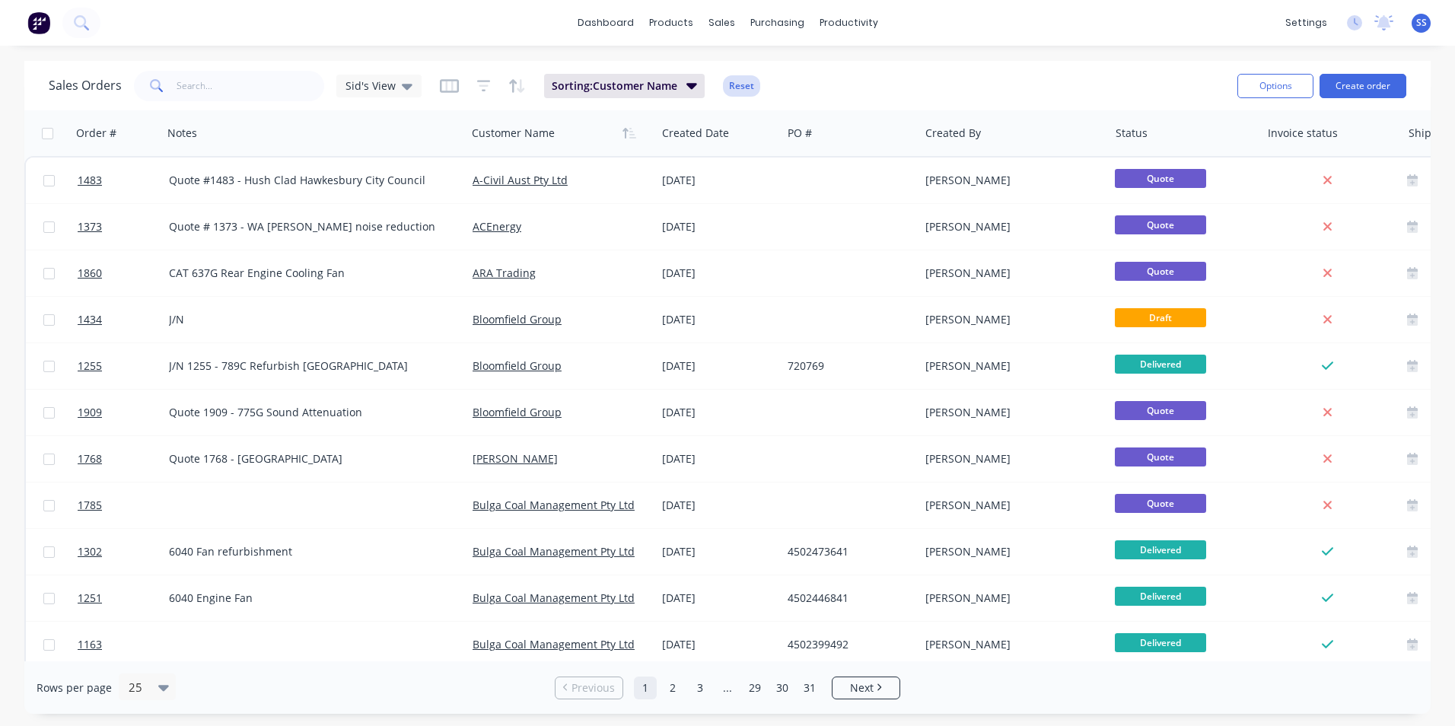
click at [740, 87] on button "Reset" at bounding box center [741, 85] width 37 height 21
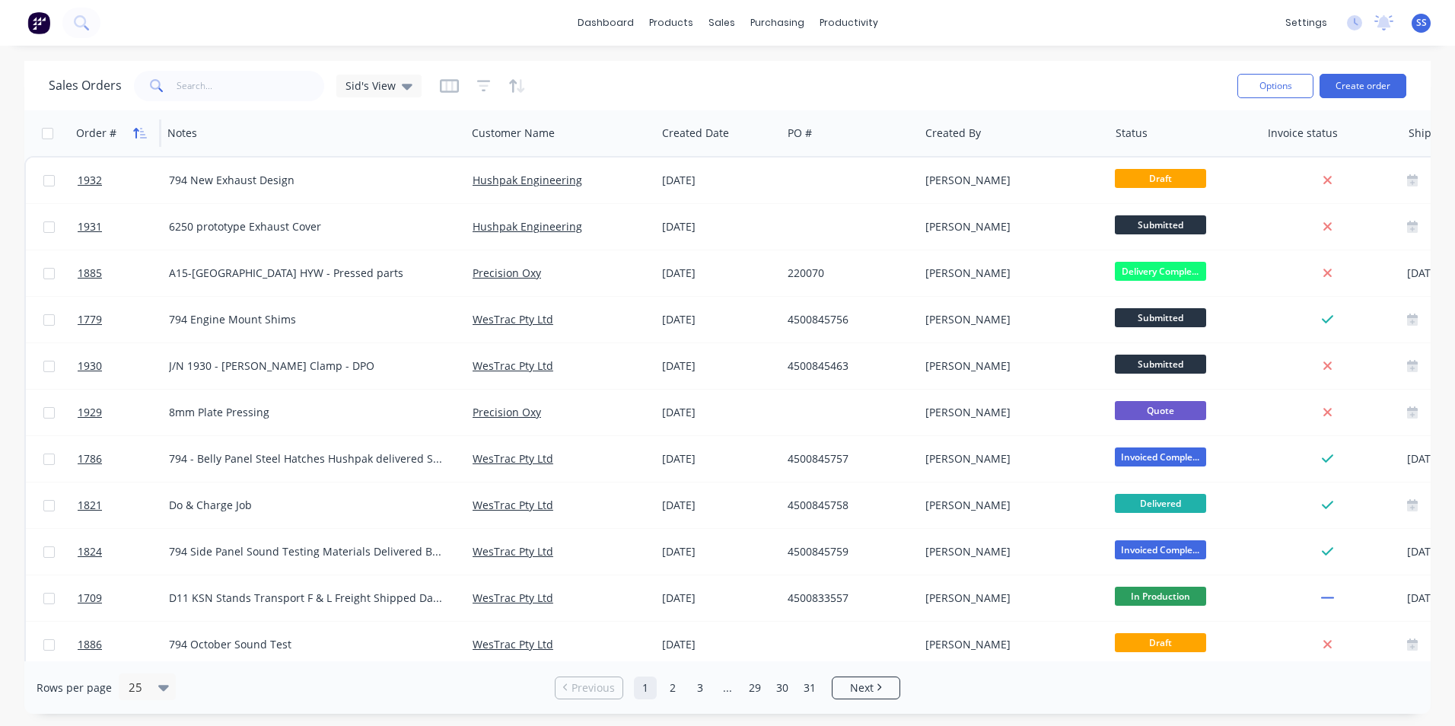
click at [139, 129] on icon "button" at bounding box center [140, 133] width 14 height 12
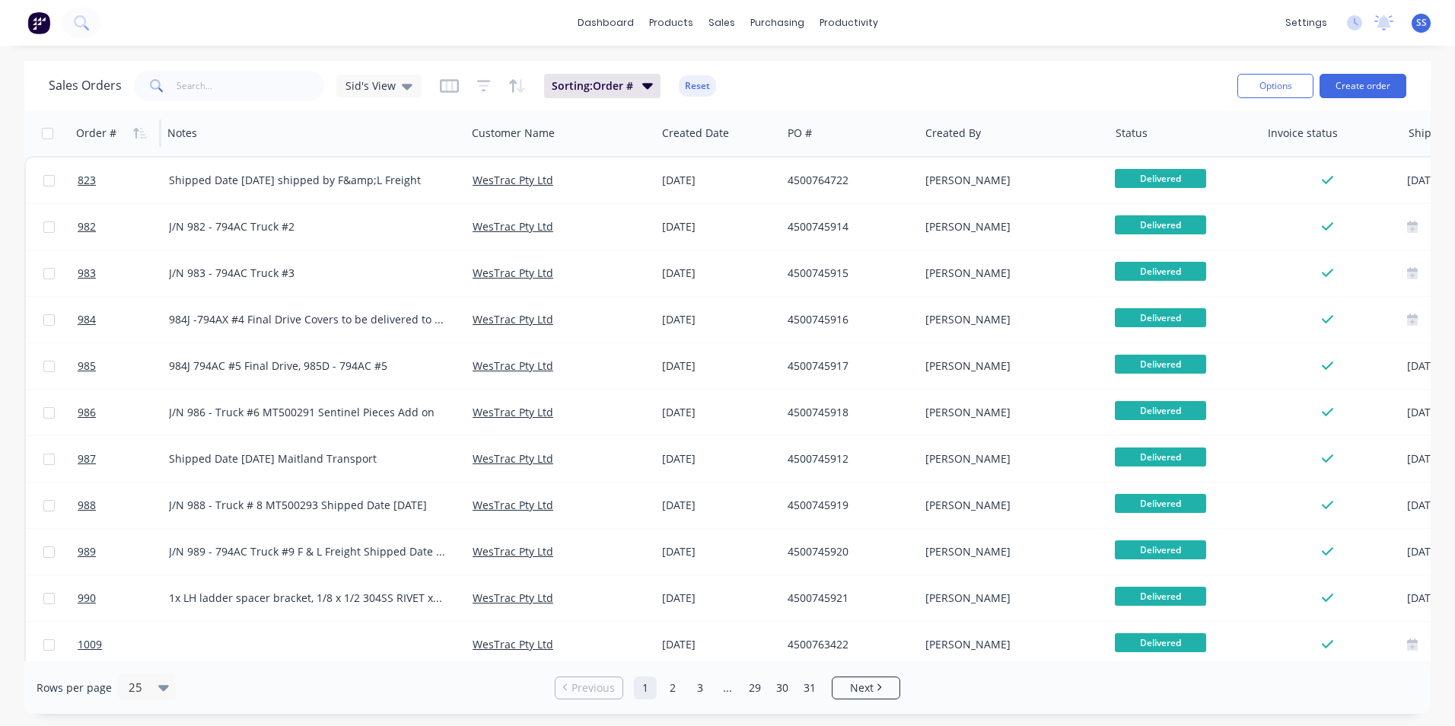
click at [139, 129] on icon "button" at bounding box center [140, 133] width 14 height 12
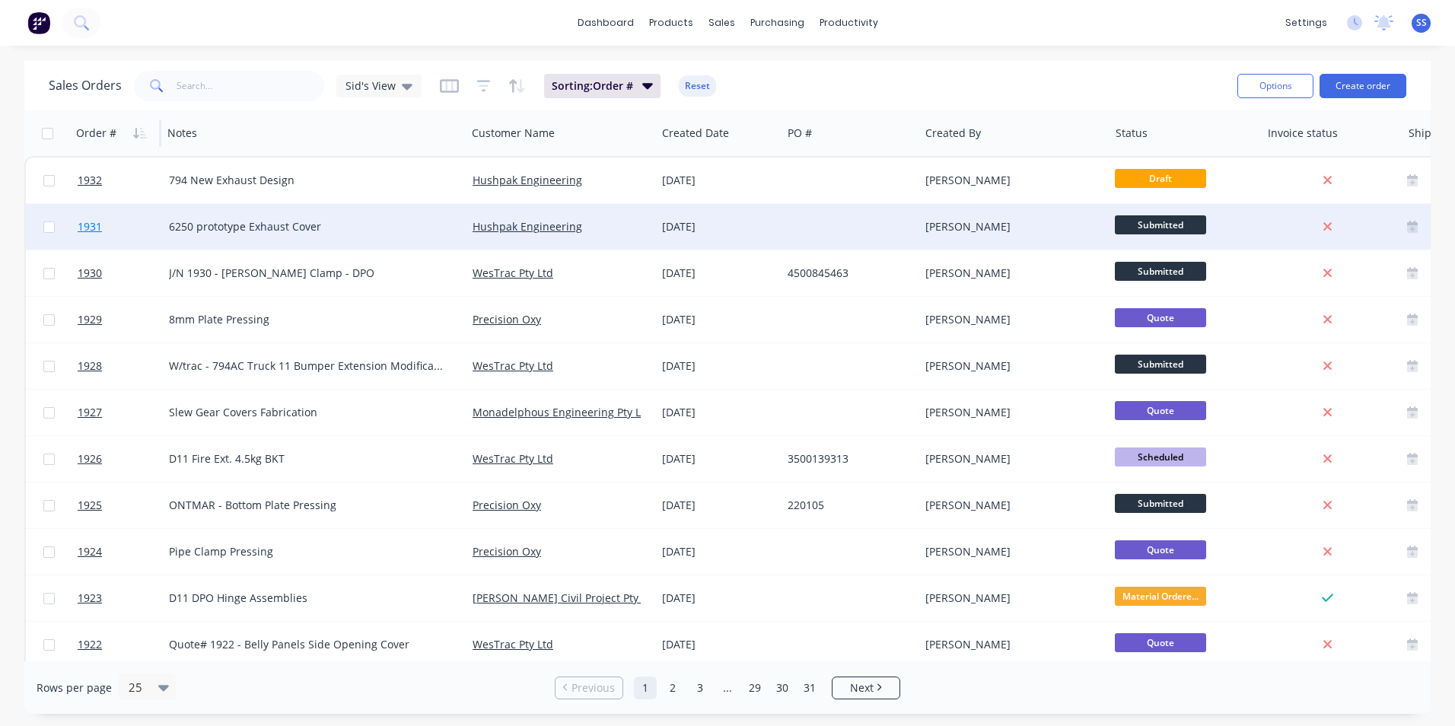
click at [89, 225] on span "1931" at bounding box center [90, 226] width 24 height 15
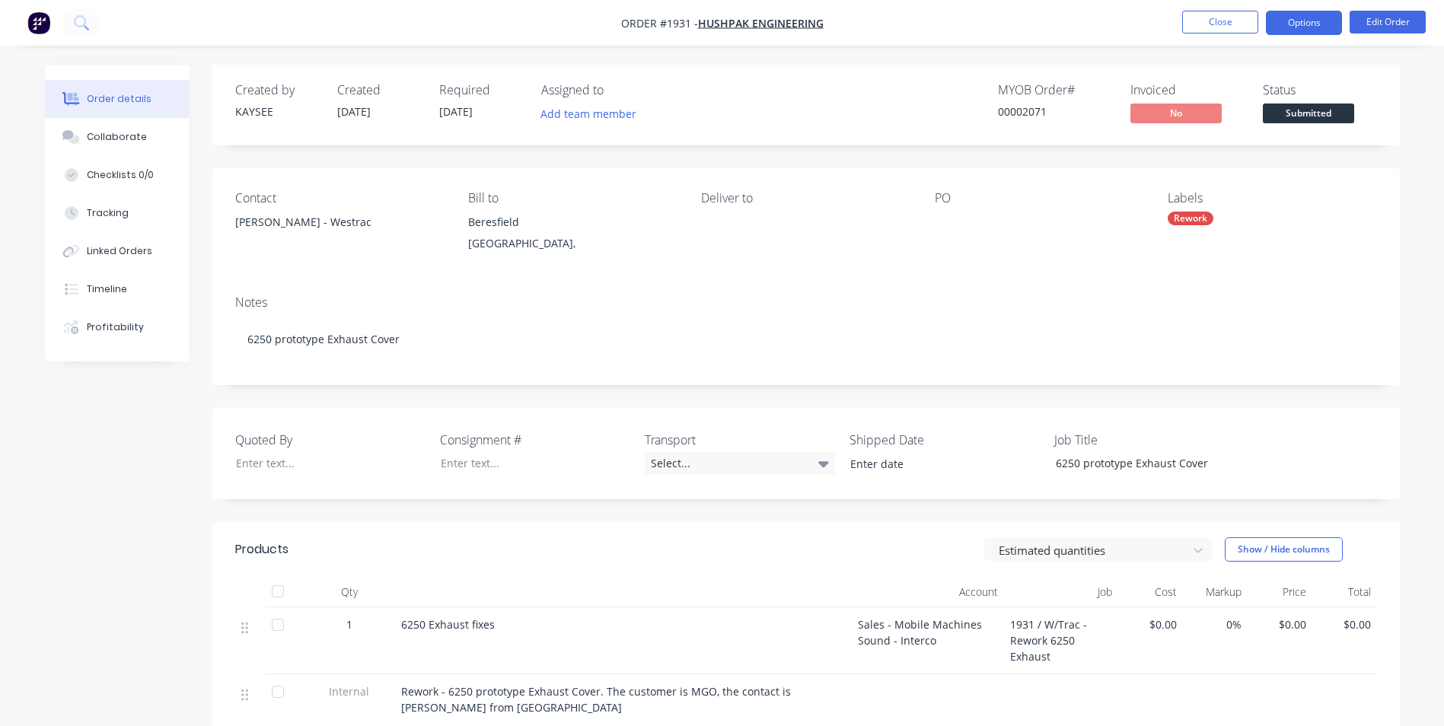
click at [1288, 22] on button "Options" at bounding box center [1304, 23] width 76 height 24
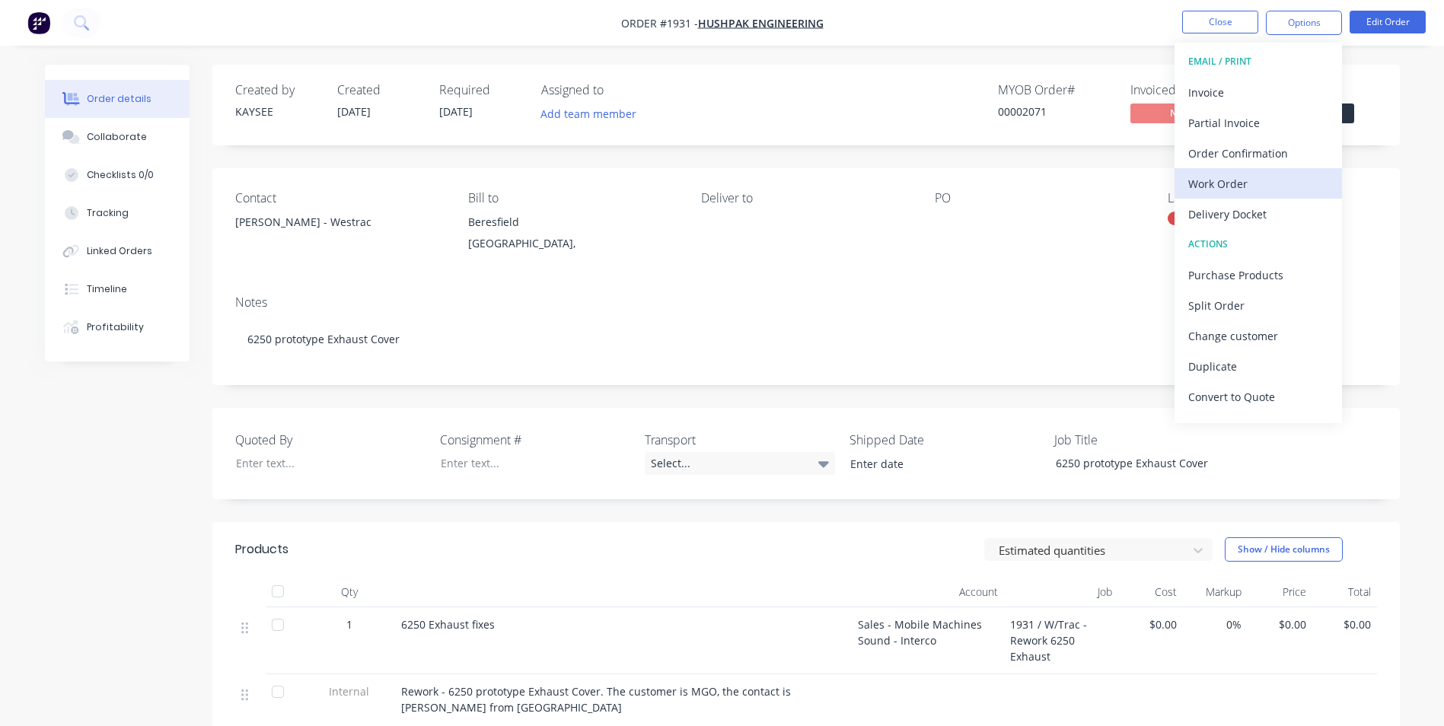
click at [1239, 176] on div "Work Order" at bounding box center [1258, 184] width 140 height 22
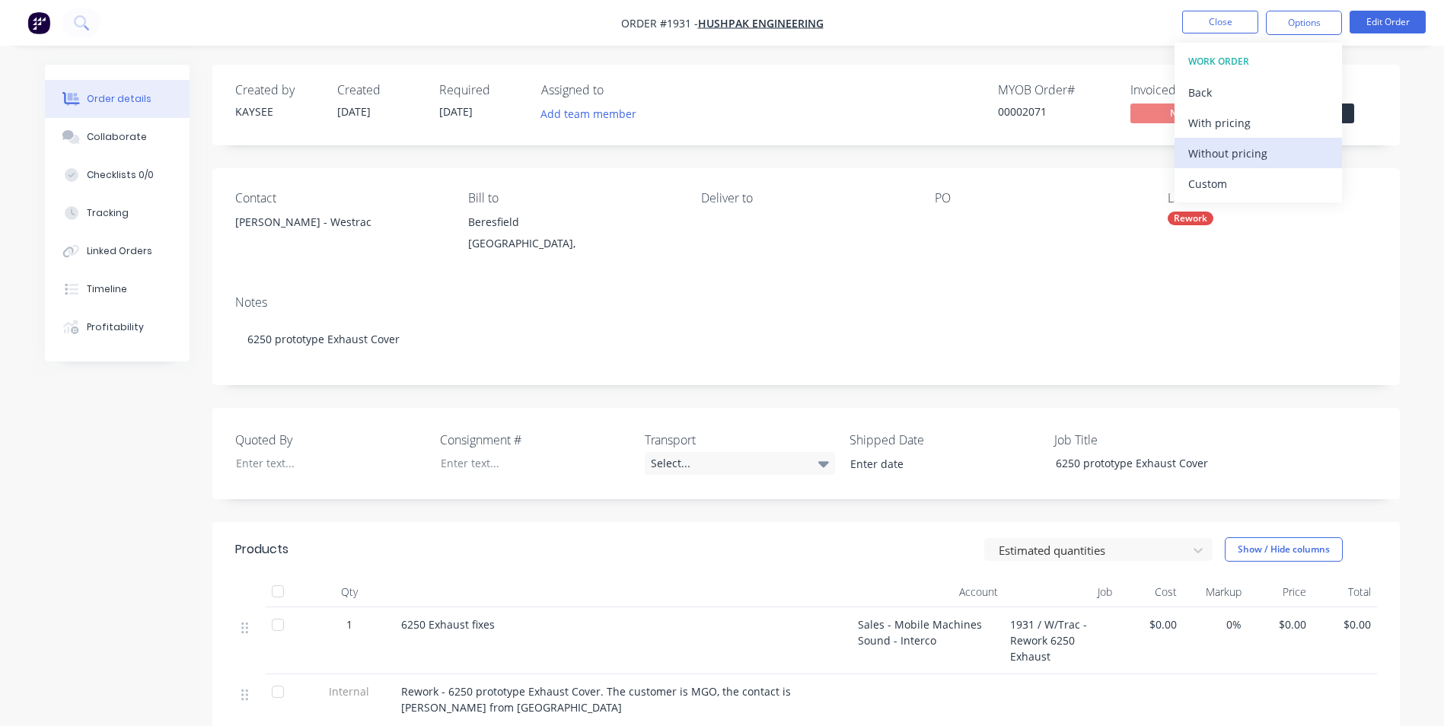
click at [1232, 145] on div "Without pricing" at bounding box center [1258, 153] width 140 height 22
click at [919, 9] on nav "Order #1931 - Hushpak Engineering Close Options EMAIL / PRINT Invoice Partial I…" at bounding box center [722, 23] width 1444 height 46
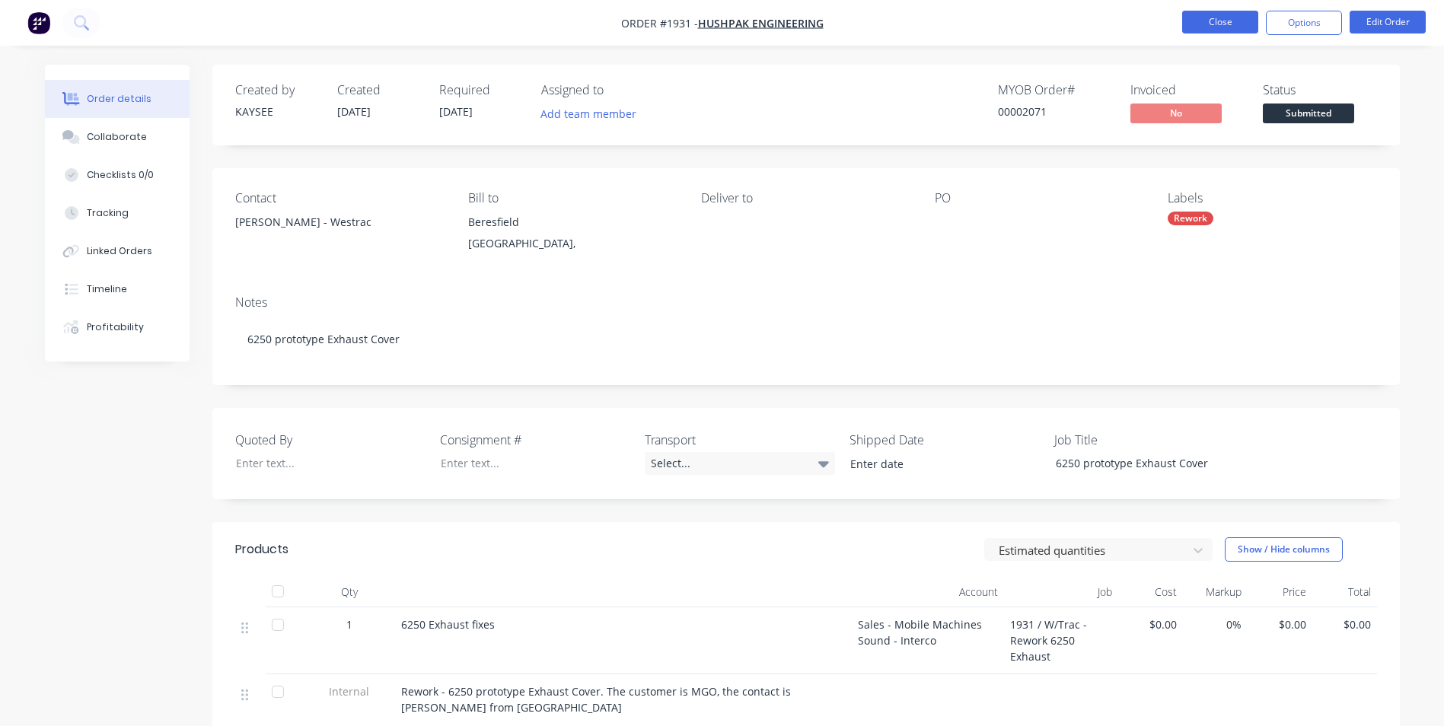
click at [1234, 21] on button "Close" at bounding box center [1220, 22] width 76 height 23
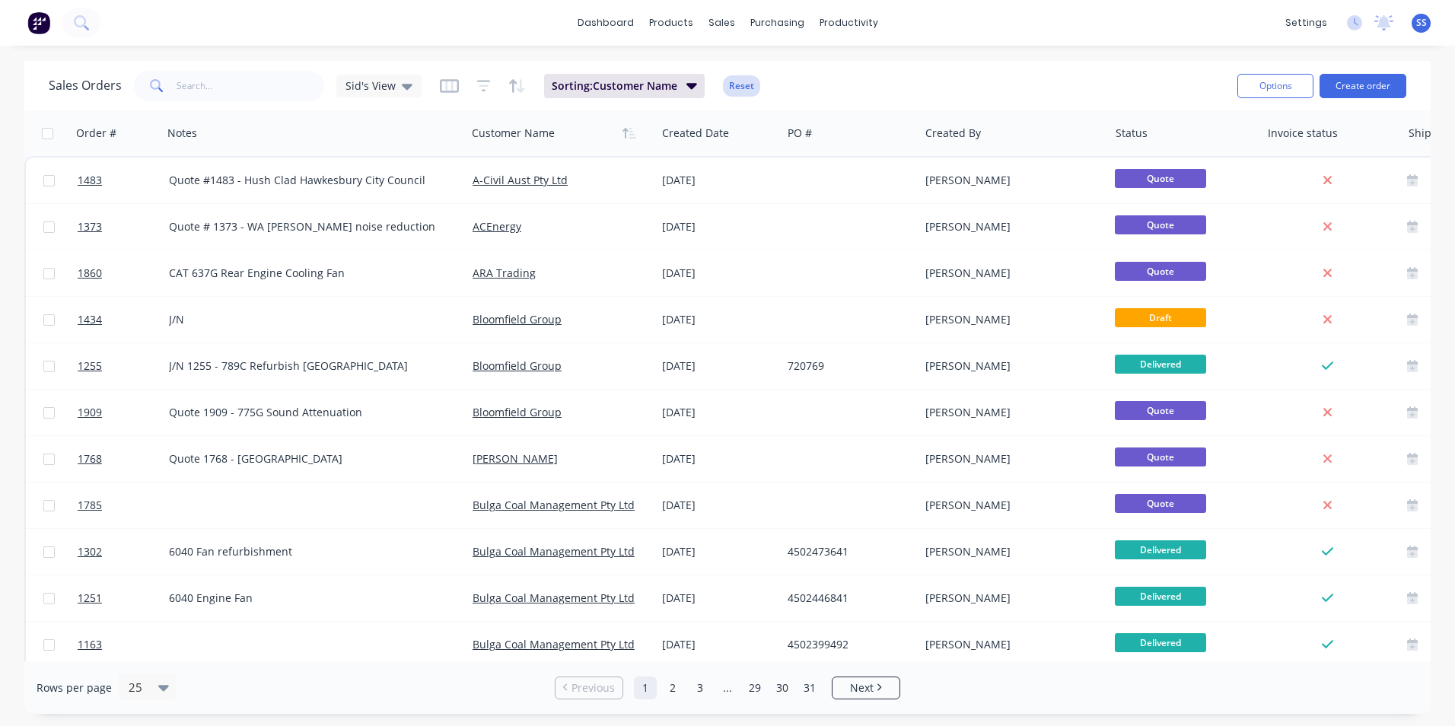
click at [745, 84] on button "Reset" at bounding box center [741, 85] width 37 height 21
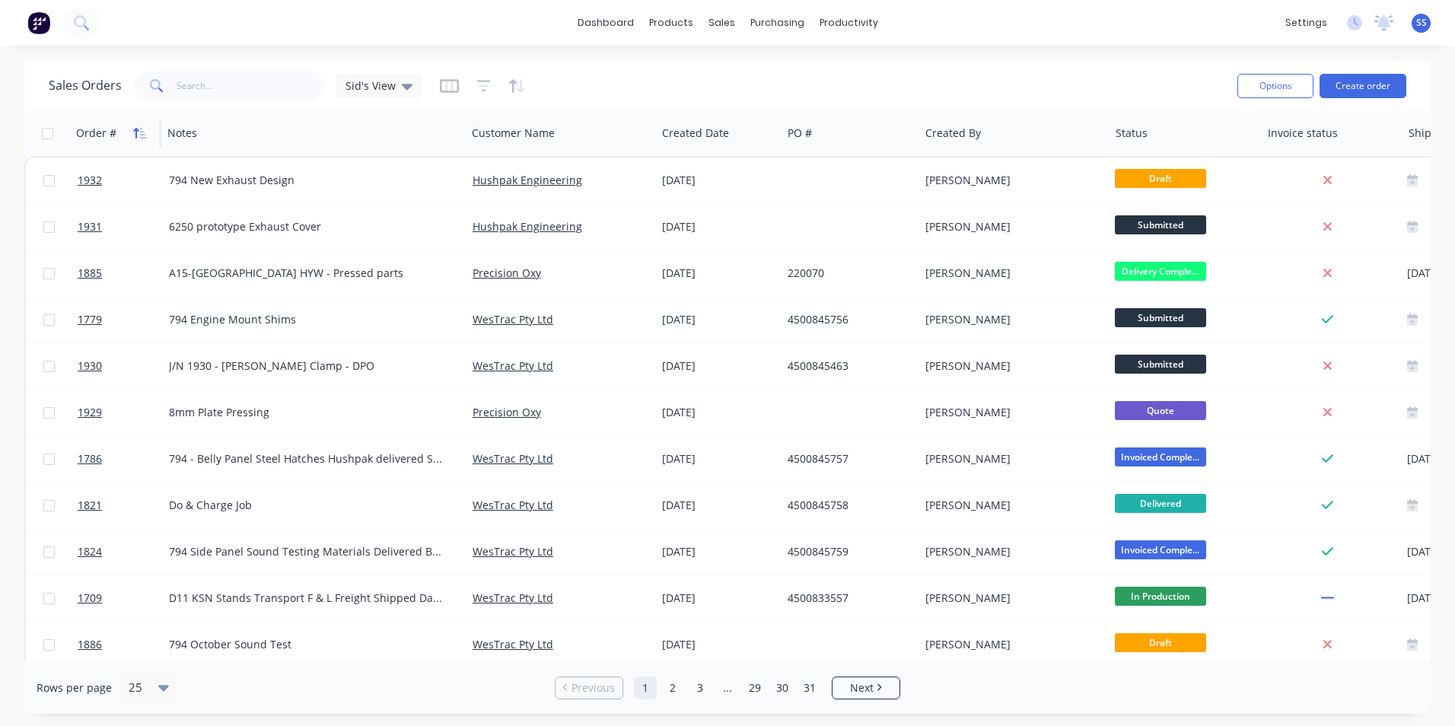
click at [135, 135] on icon "button" at bounding box center [135, 133] width 5 height 11
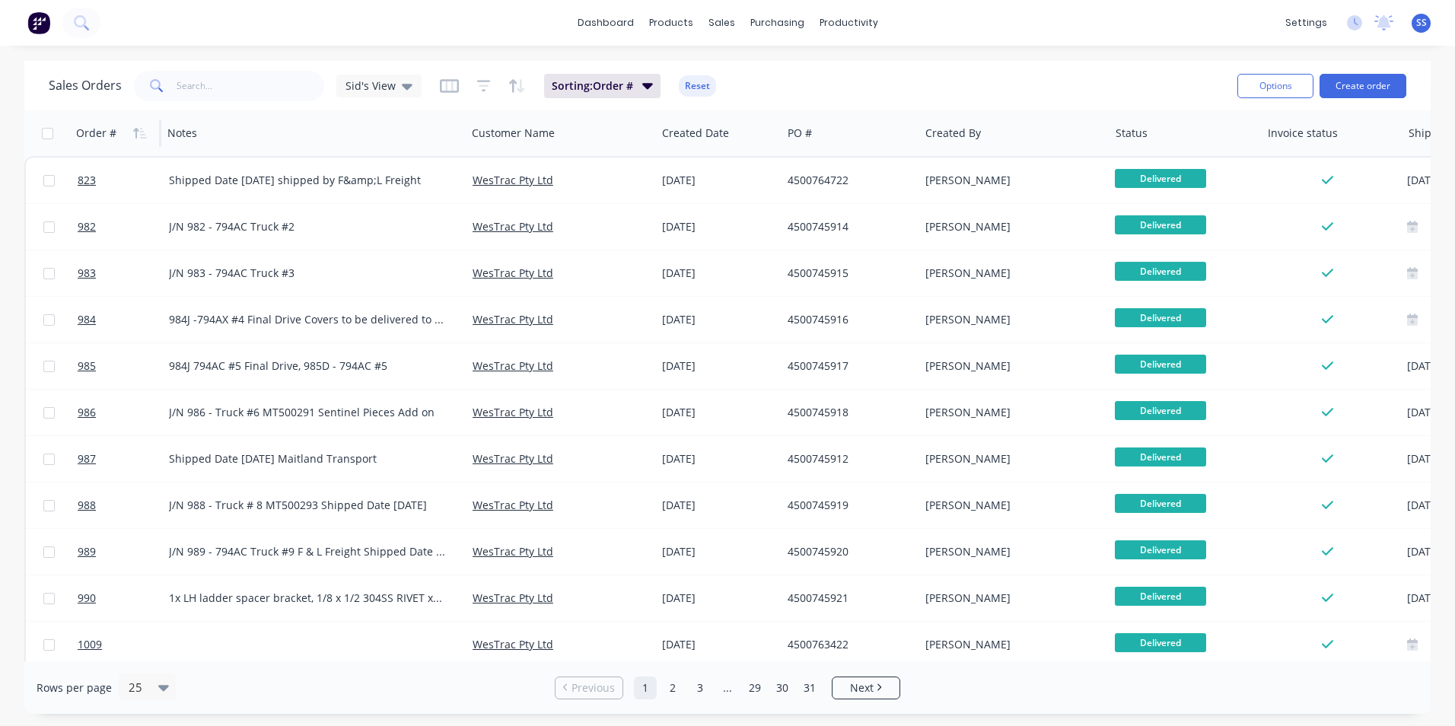
click at [135, 135] on icon "button" at bounding box center [135, 133] width 5 height 11
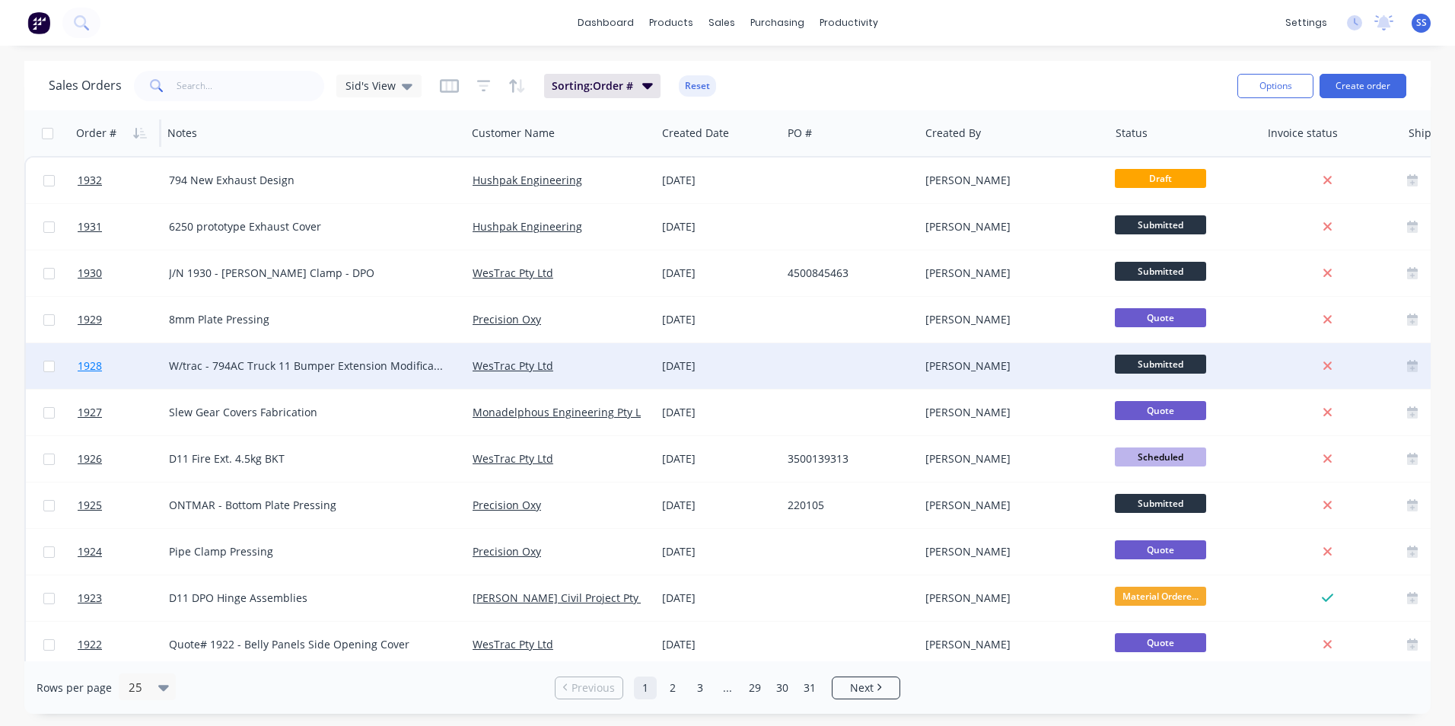
click at [86, 364] on span "1928" at bounding box center [90, 365] width 24 height 15
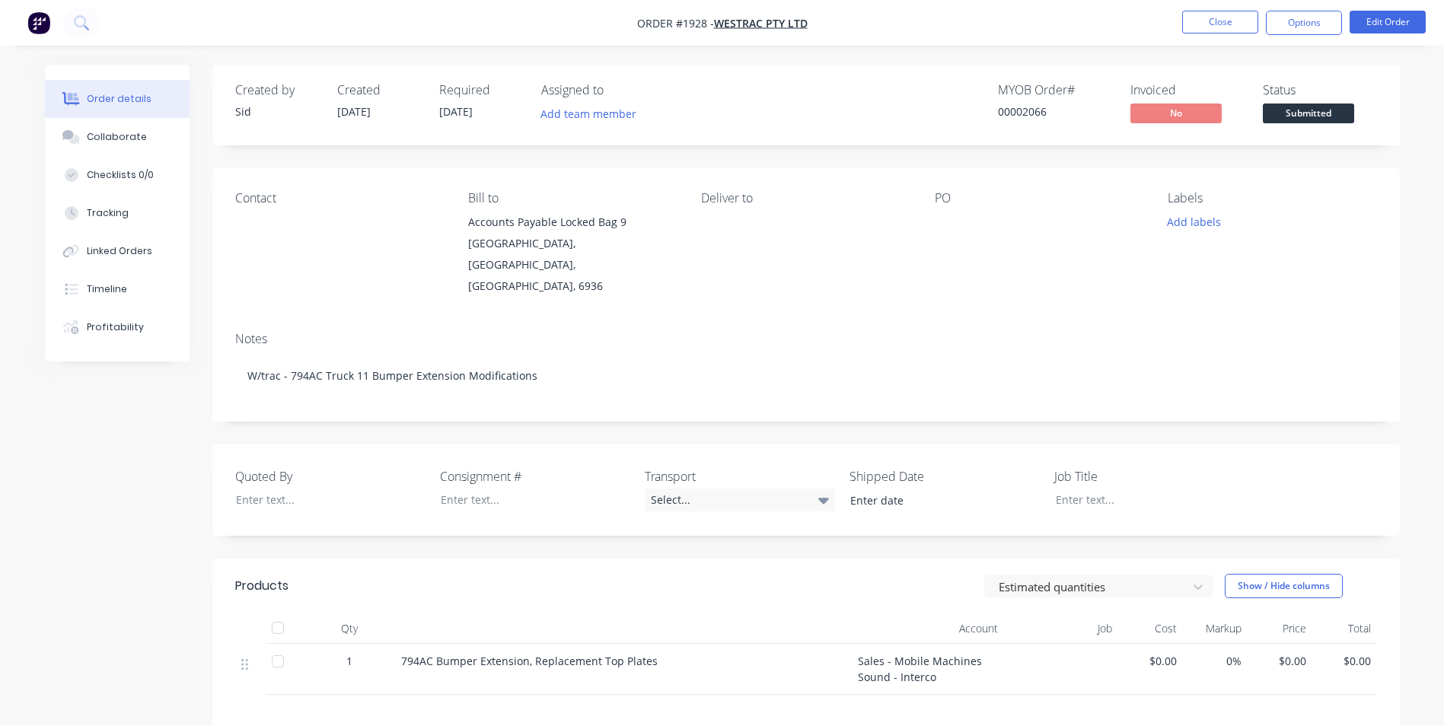
click at [60, 499] on div "Created by Sid Created 29/09/25 Required 29/09/25 Assigned to Add team member M…" at bounding box center [722, 515] width 1355 height 901
click at [120, 248] on div "Linked Orders" at bounding box center [119, 251] width 65 height 14
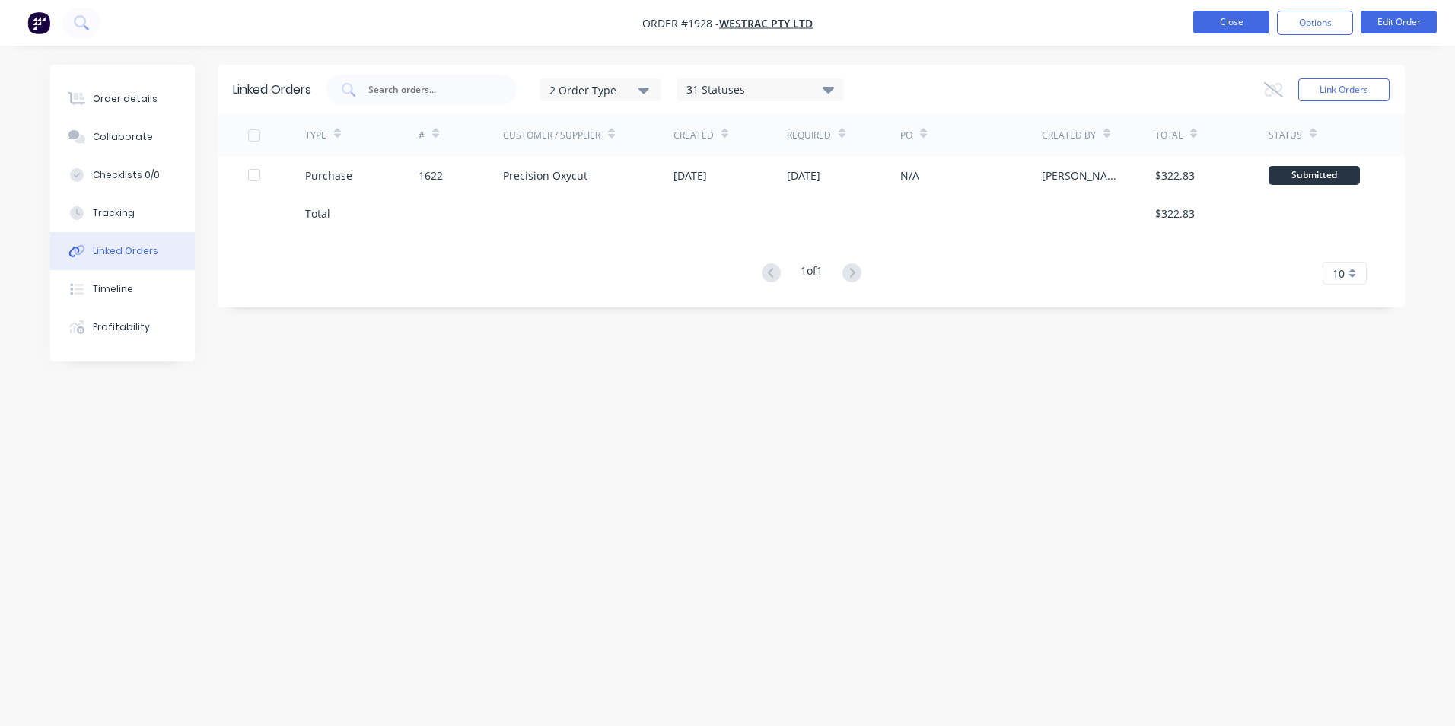
click at [1209, 20] on button "Close" at bounding box center [1231, 22] width 76 height 23
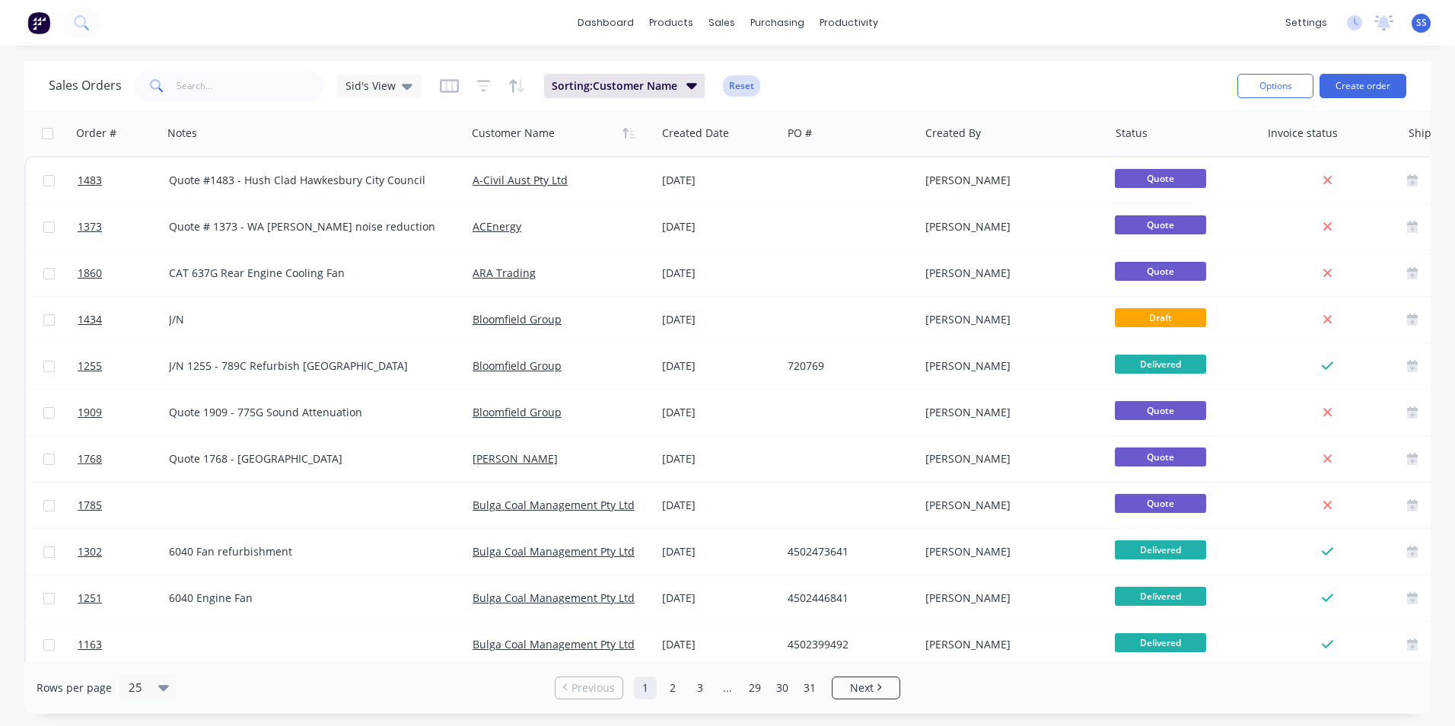
click at [738, 85] on button "Reset" at bounding box center [741, 85] width 37 height 21
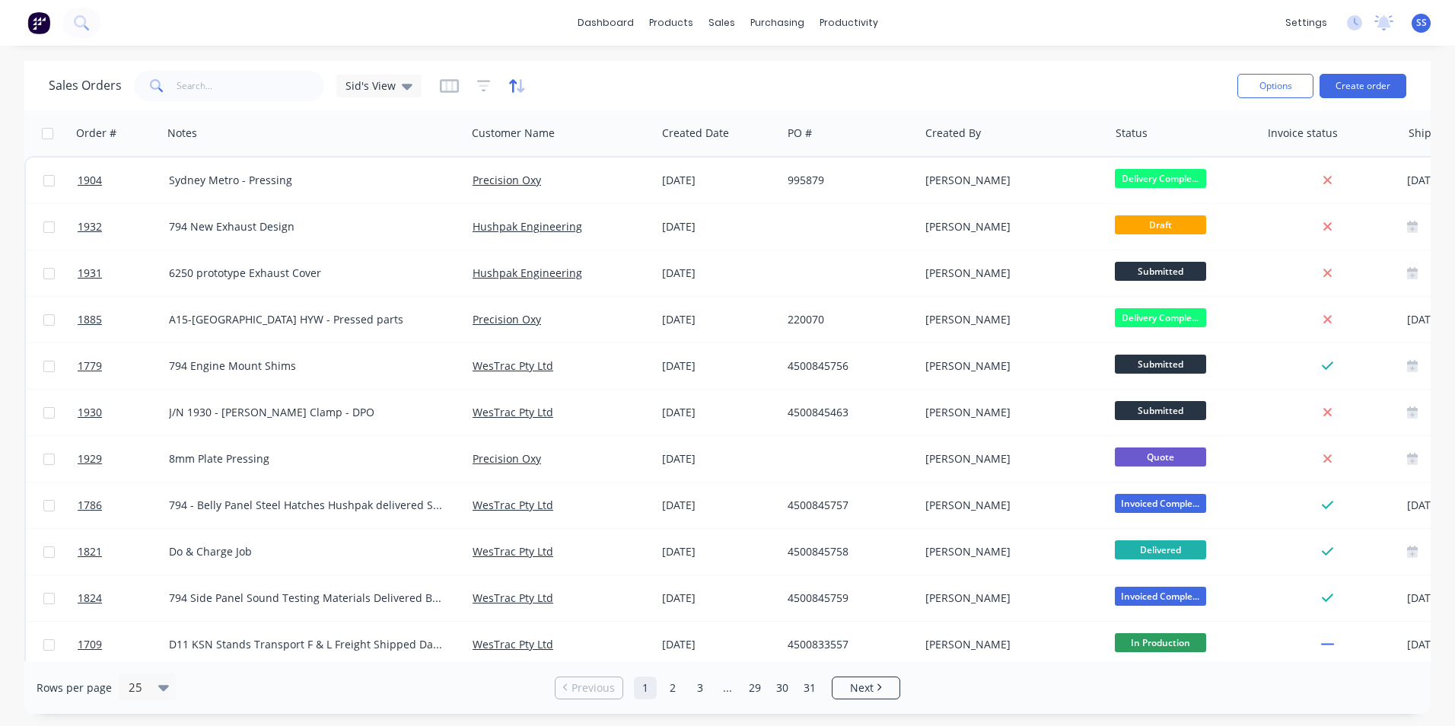
click at [517, 88] on icon "button" at bounding box center [521, 86] width 8 height 14
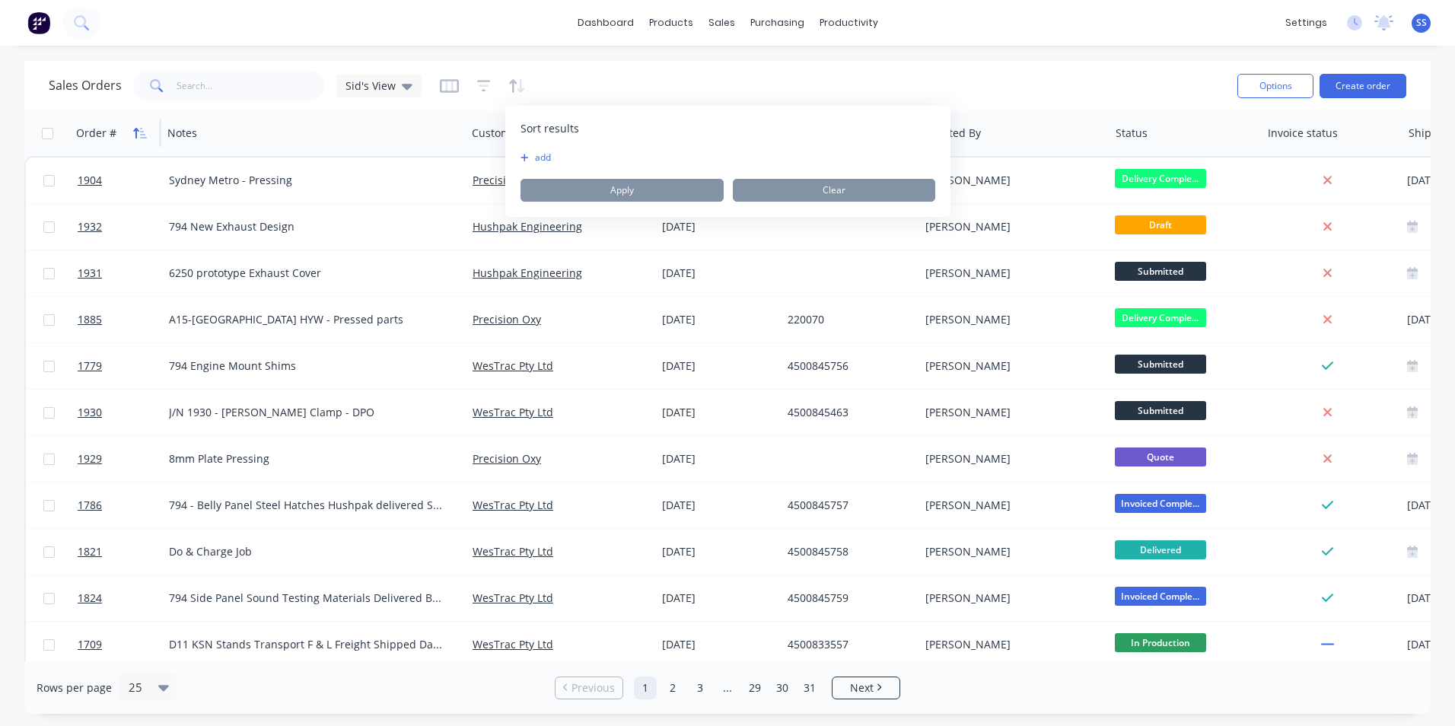
click at [148, 134] on button "button" at bounding box center [140, 133] width 23 height 23
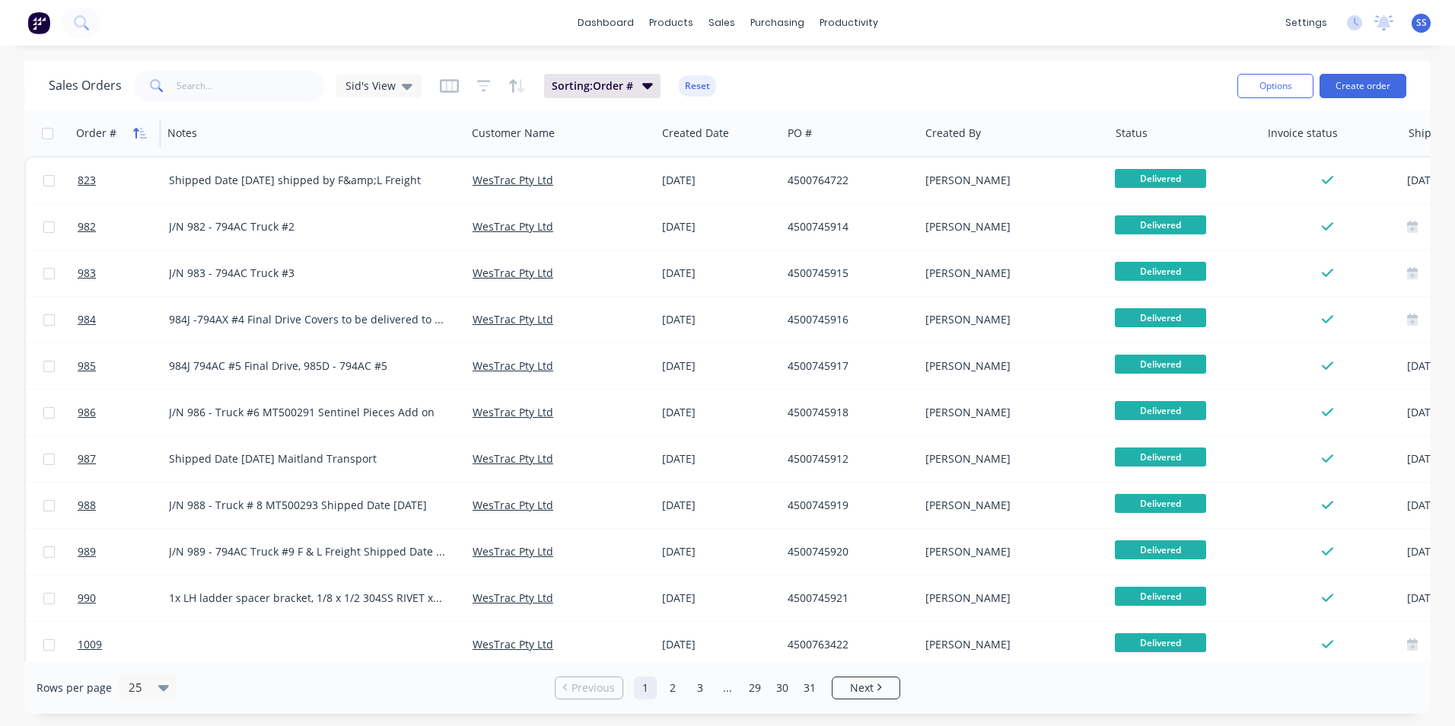
click at [142, 131] on icon "button" at bounding box center [143, 133] width 7 height 11
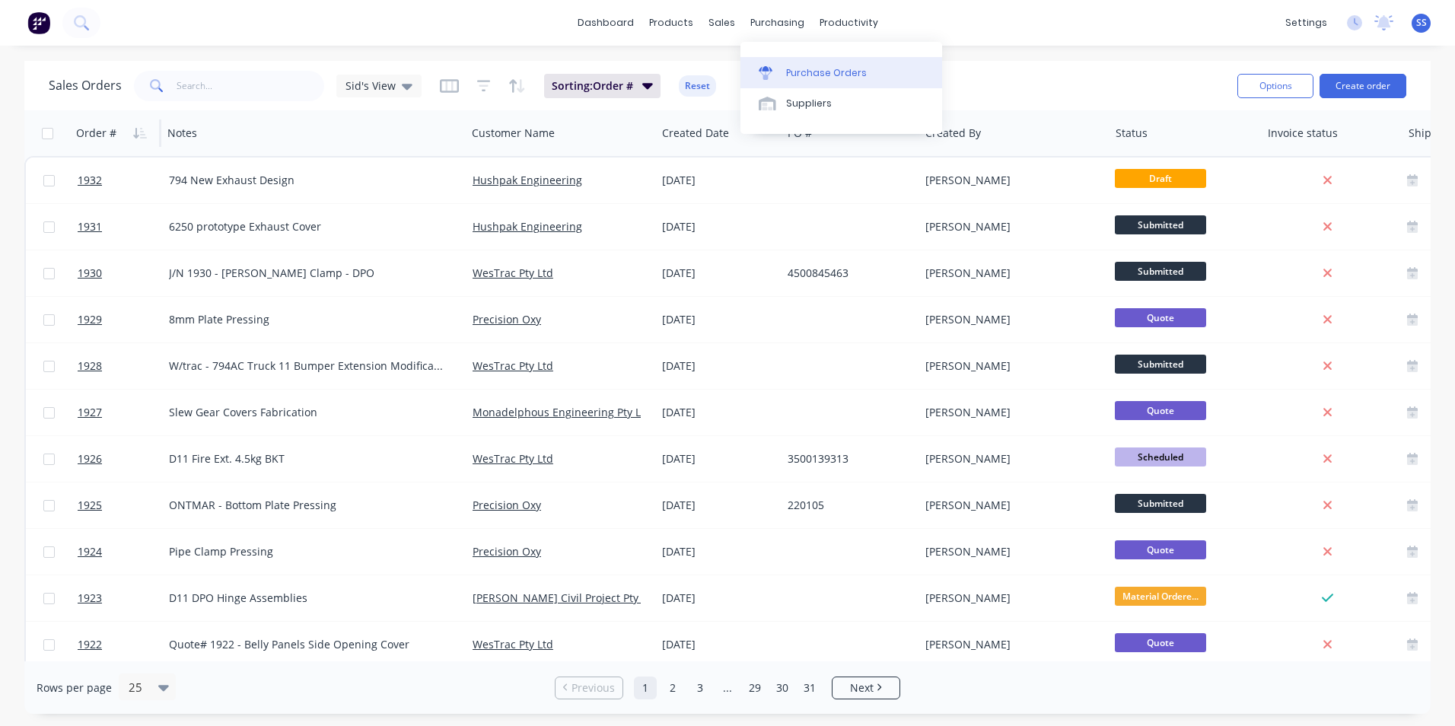
click at [805, 66] on div "Purchase Orders" at bounding box center [826, 73] width 81 height 14
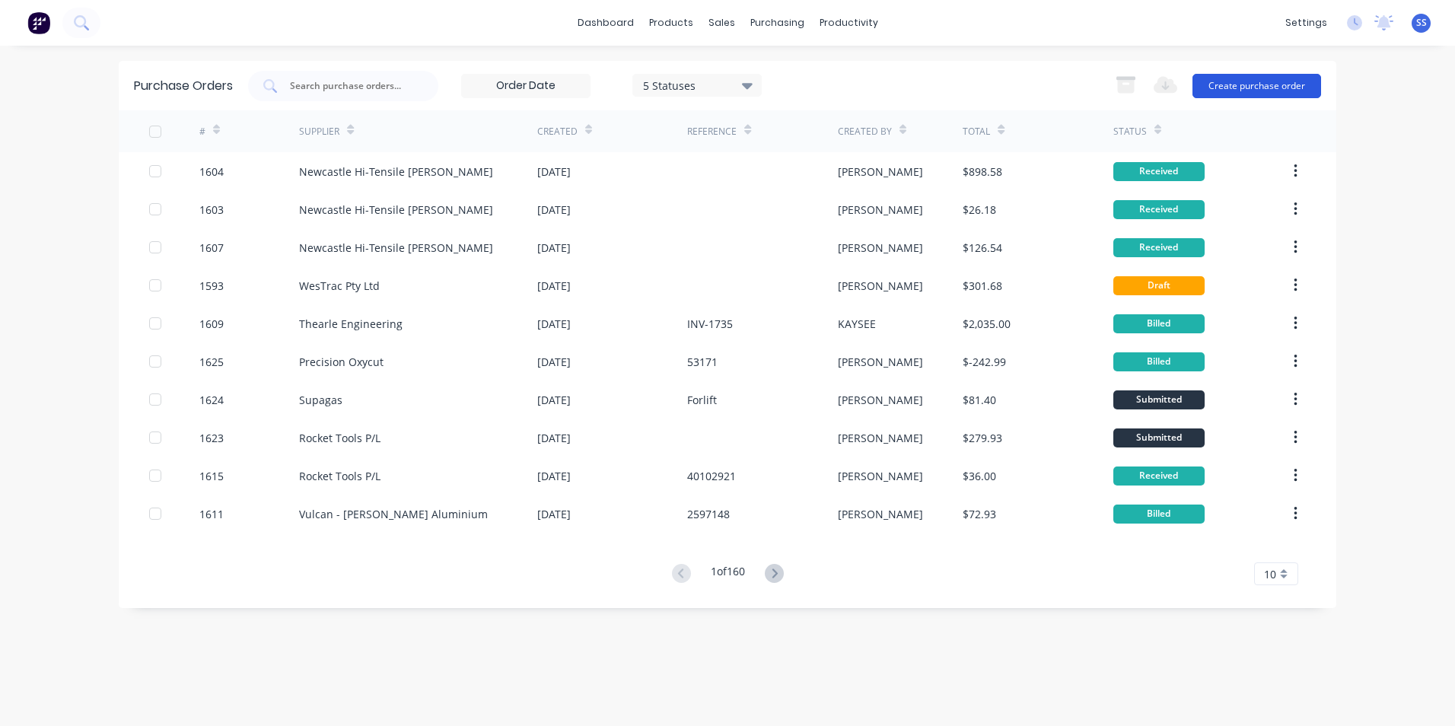
click at [1259, 88] on button "Create purchase order" at bounding box center [1257, 86] width 129 height 24
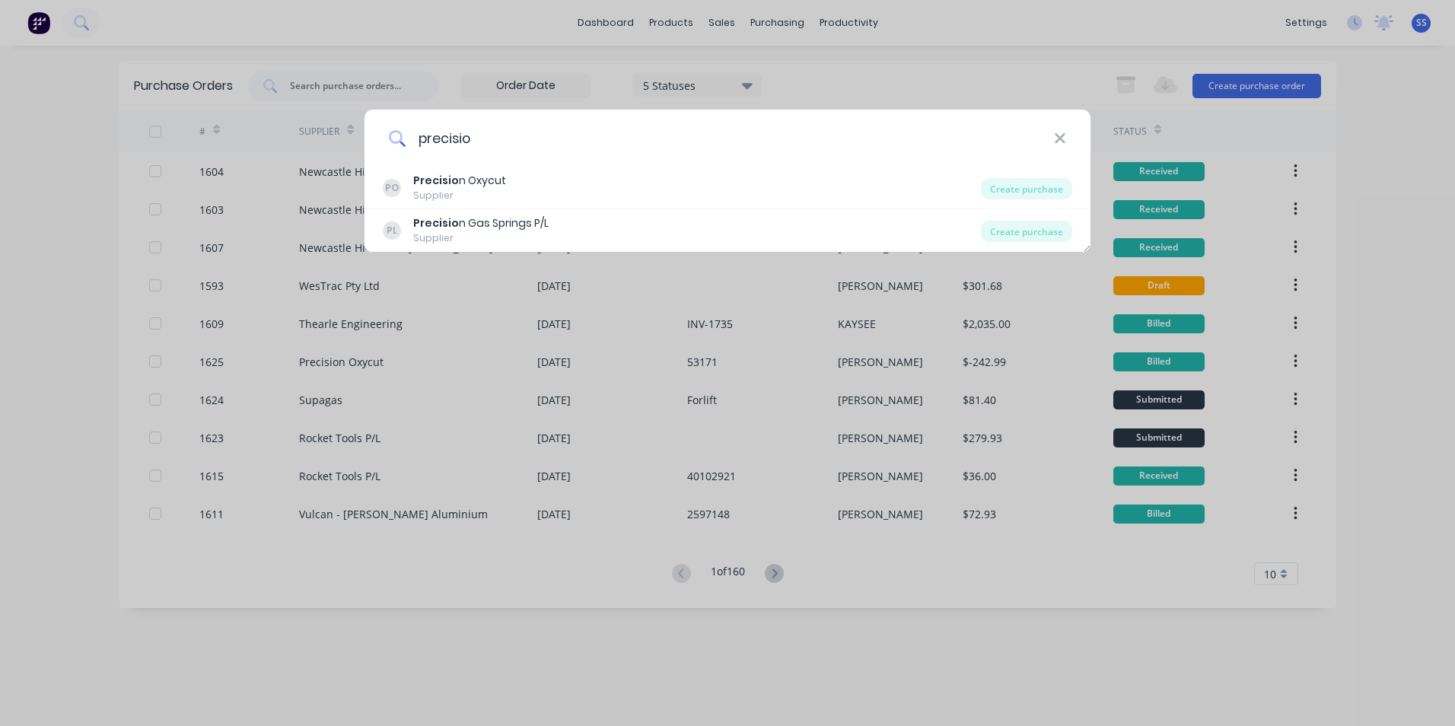
click at [624, 143] on input "precisio" at bounding box center [730, 138] width 648 height 57
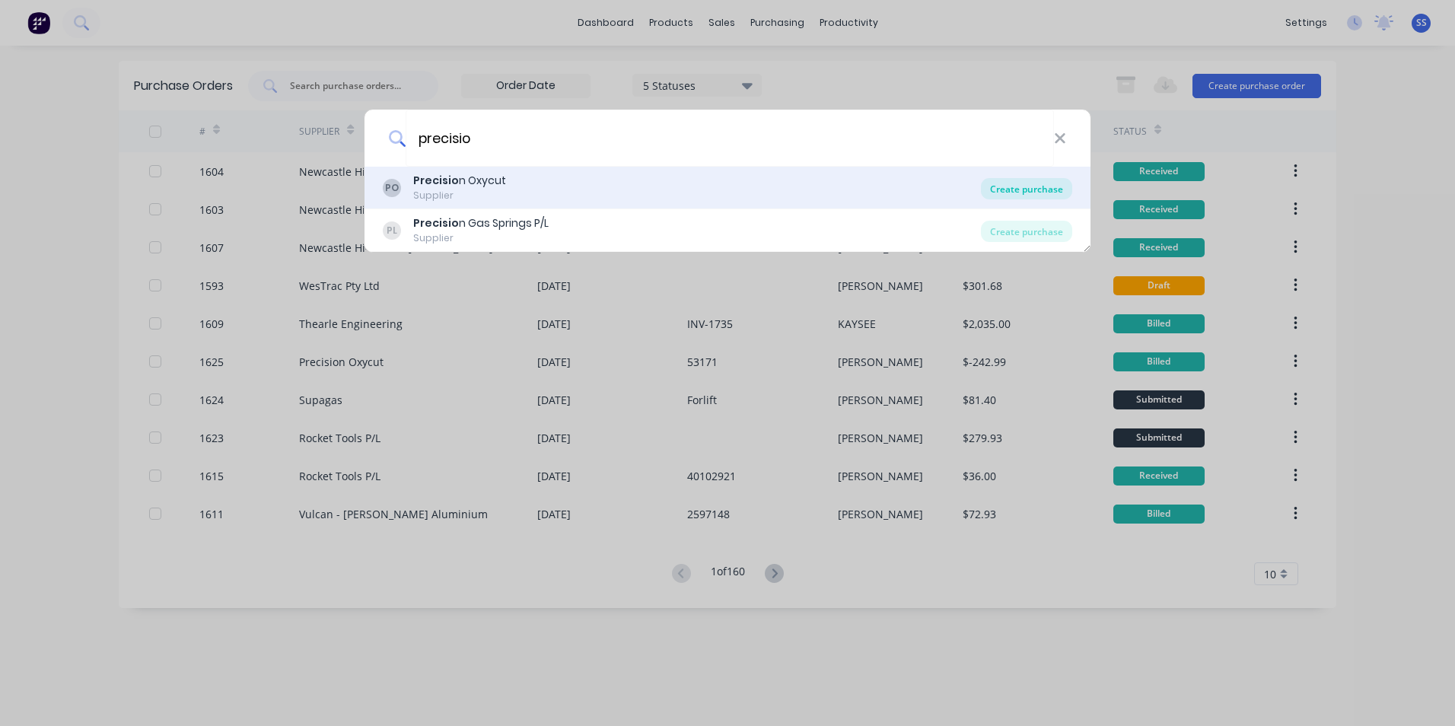
type input "precisio"
click at [1034, 186] on div "Create purchase" at bounding box center [1026, 188] width 91 height 21
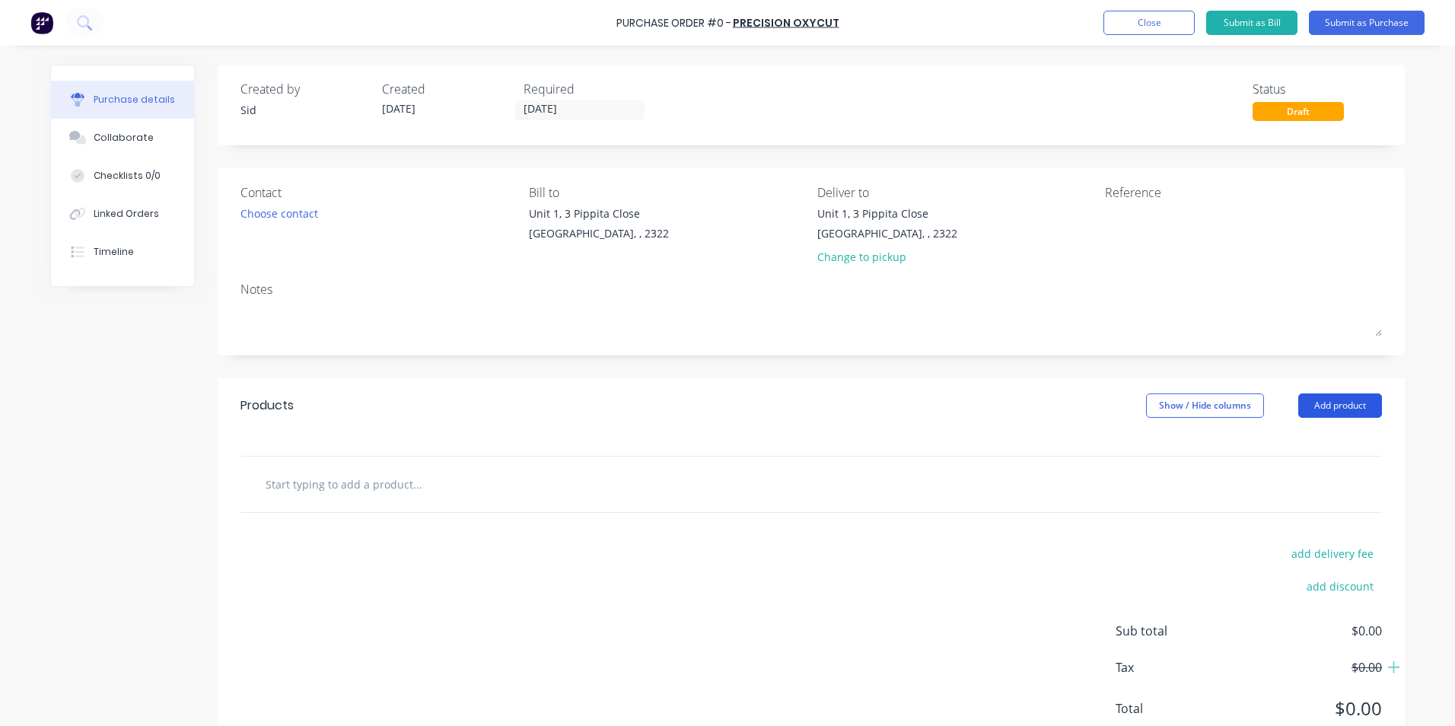
click at [1348, 405] on button "Add product" at bounding box center [1340, 406] width 84 height 24
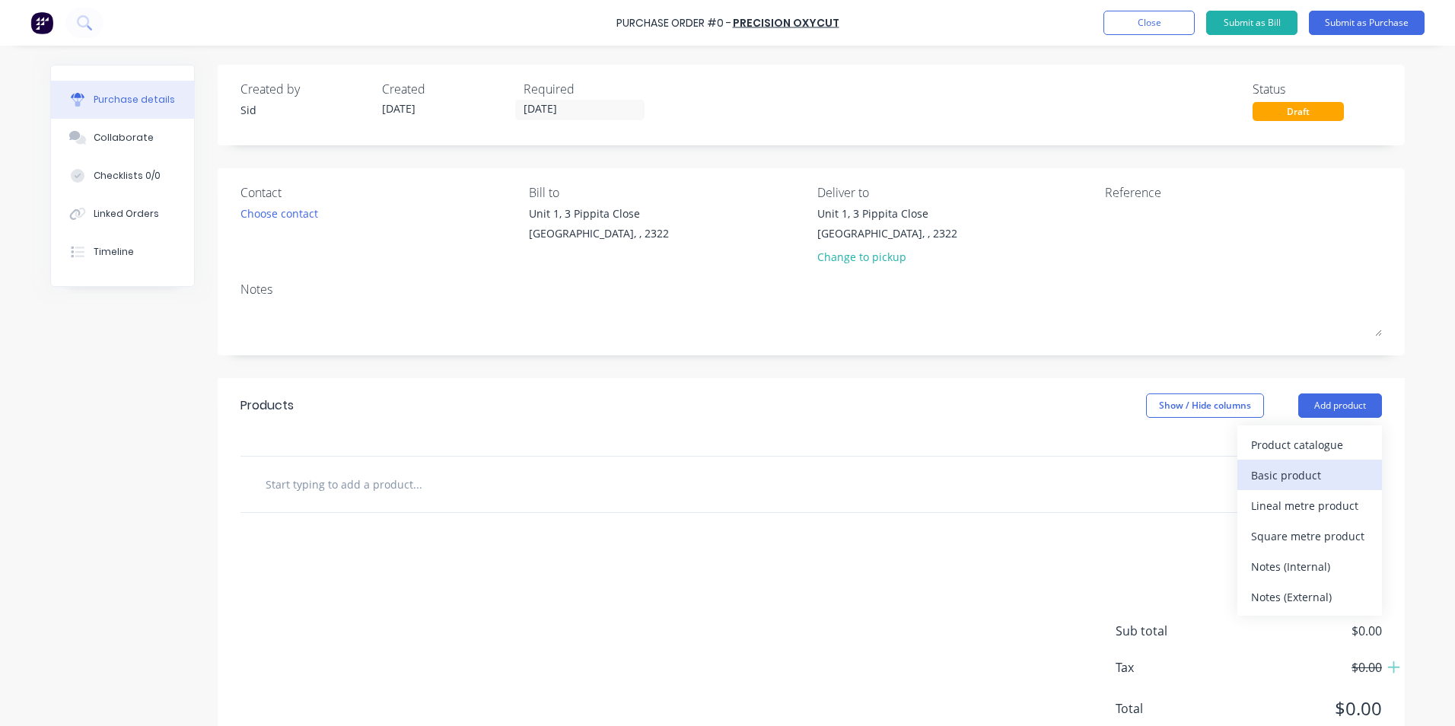
click at [1324, 464] on div "Basic product" at bounding box center [1309, 475] width 117 height 22
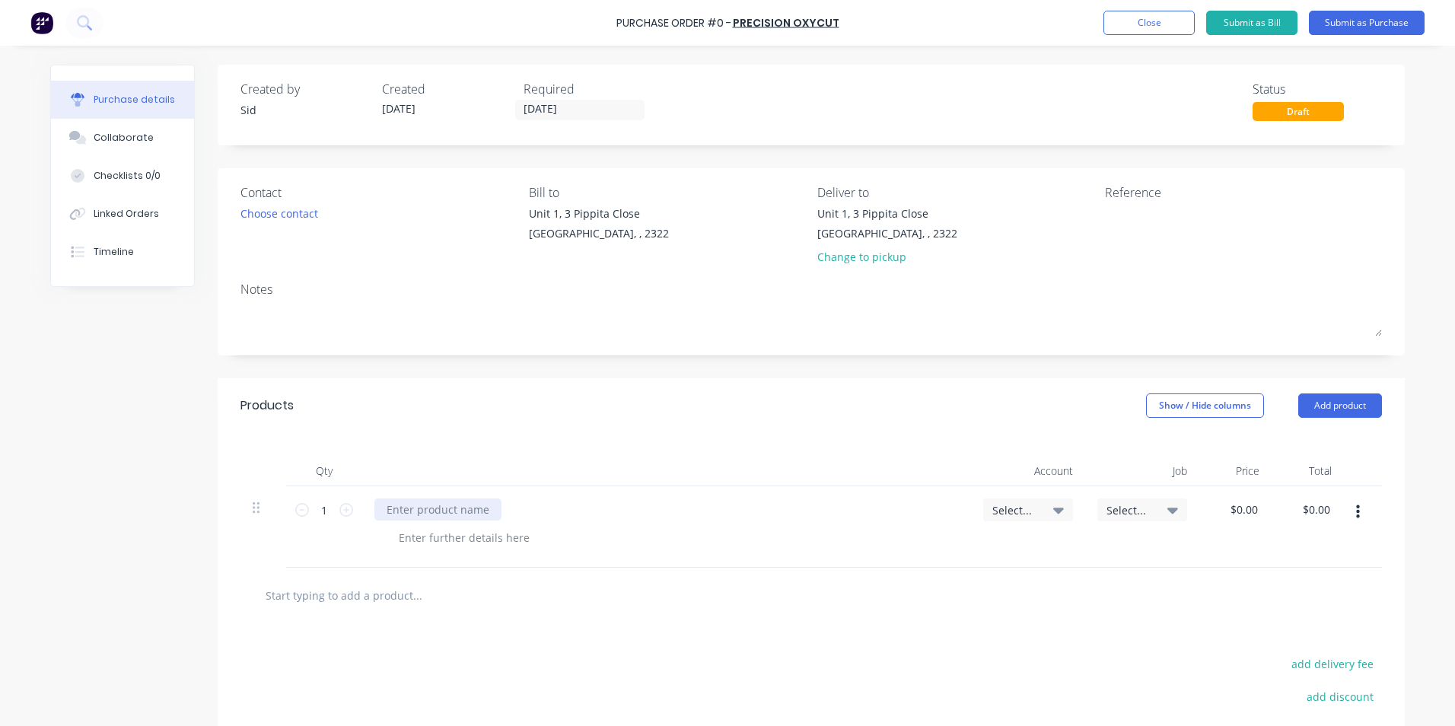
click at [409, 505] on div "Purchase details Collaborate Checklists 0/0 Linked Orders Timeline Created by S…" at bounding box center [727, 340] width 1385 height 650
click at [409, 512] on div at bounding box center [437, 510] width 127 height 22
drag, startPoint x: 537, startPoint y: 512, endPoint x: 556, endPoint y: 532, distance: 28.0
click at [537, 512] on div "Supply platework as per Quote" at bounding box center [465, 510] width 182 height 22
click at [1053, 513] on icon at bounding box center [1058, 511] width 11 height 6
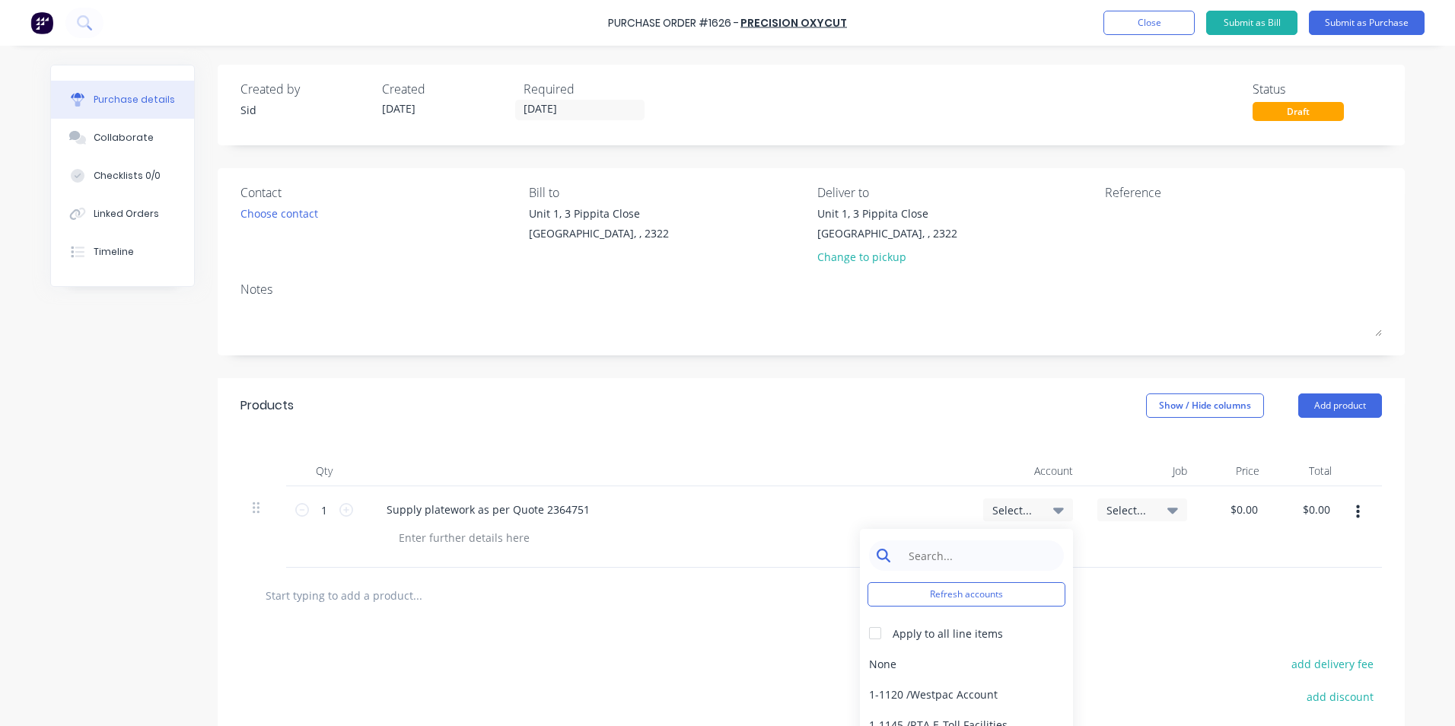
click at [991, 546] on input at bounding box center [978, 555] width 156 height 30
type input "work"
click at [938, 663] on div "1-1400 / Work in Progress - Materials" at bounding box center [966, 663] width 213 height 30
click at [1251, 502] on input "0.00" at bounding box center [1243, 510] width 35 height 22
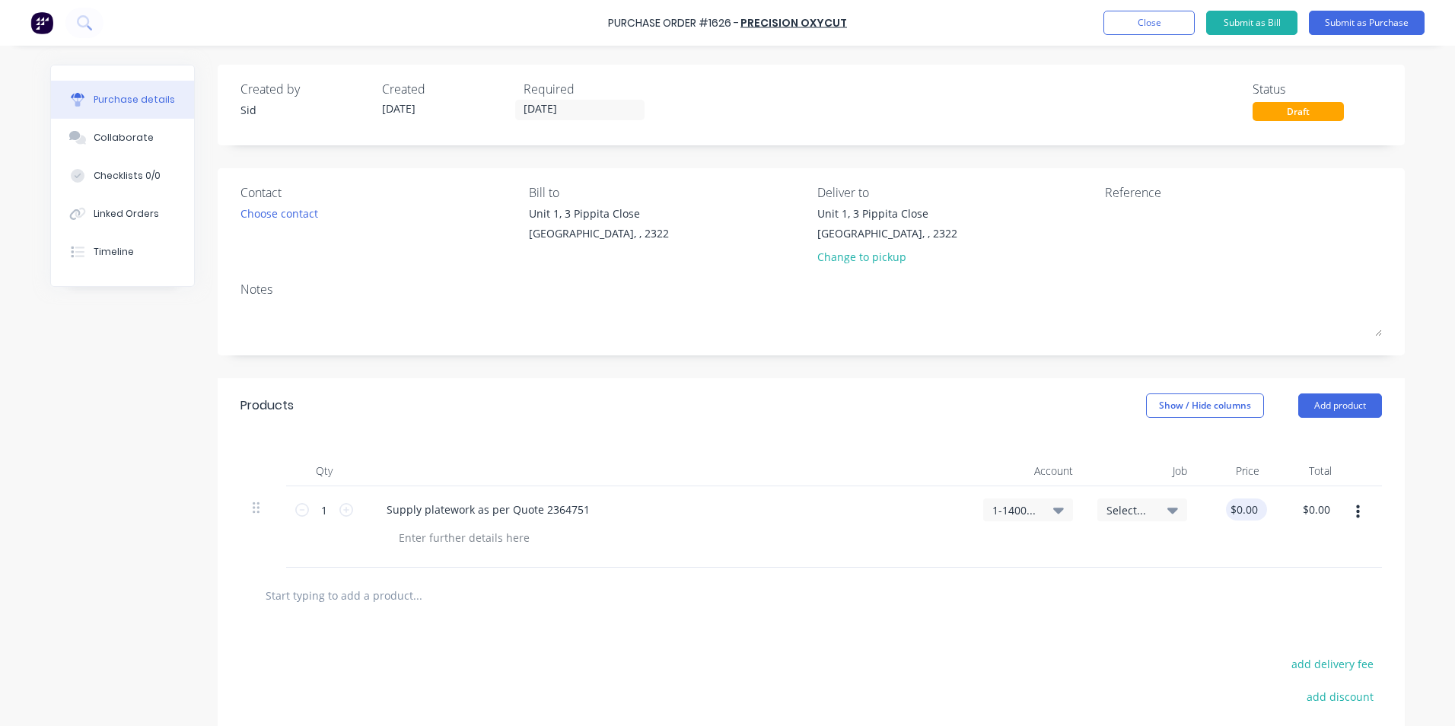
type input "0.00"
click at [1238, 510] on input "0.00" at bounding box center [1246, 510] width 29 height 22
drag, startPoint x: 1234, startPoint y: 511, endPoint x: 1282, endPoint y: 514, distance: 48.0
click at [1282, 514] on div "1 1 Supply platework as per Quote 2364751 1-1400 / Work in Progress - Materials…" at bounding box center [812, 526] width 1142 height 81
type input "$96.56"
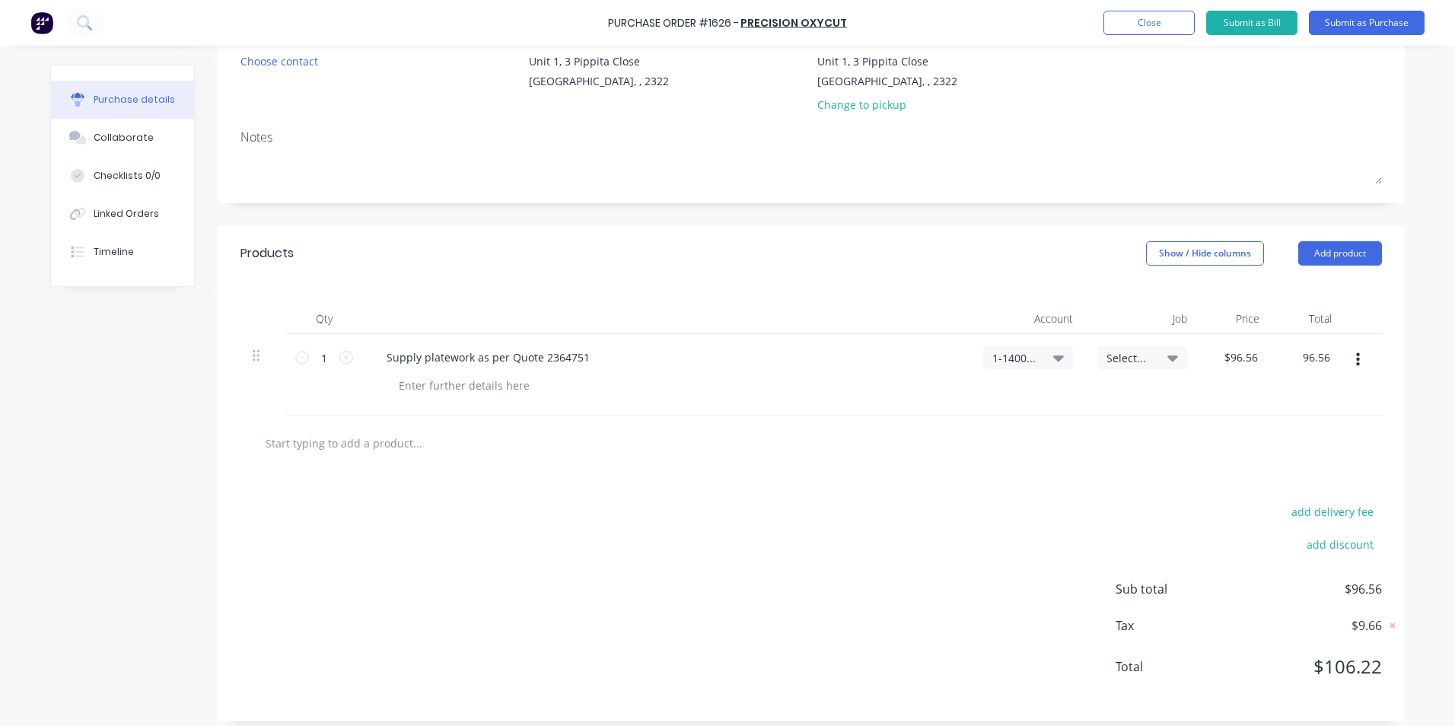
scroll to position [163, 0]
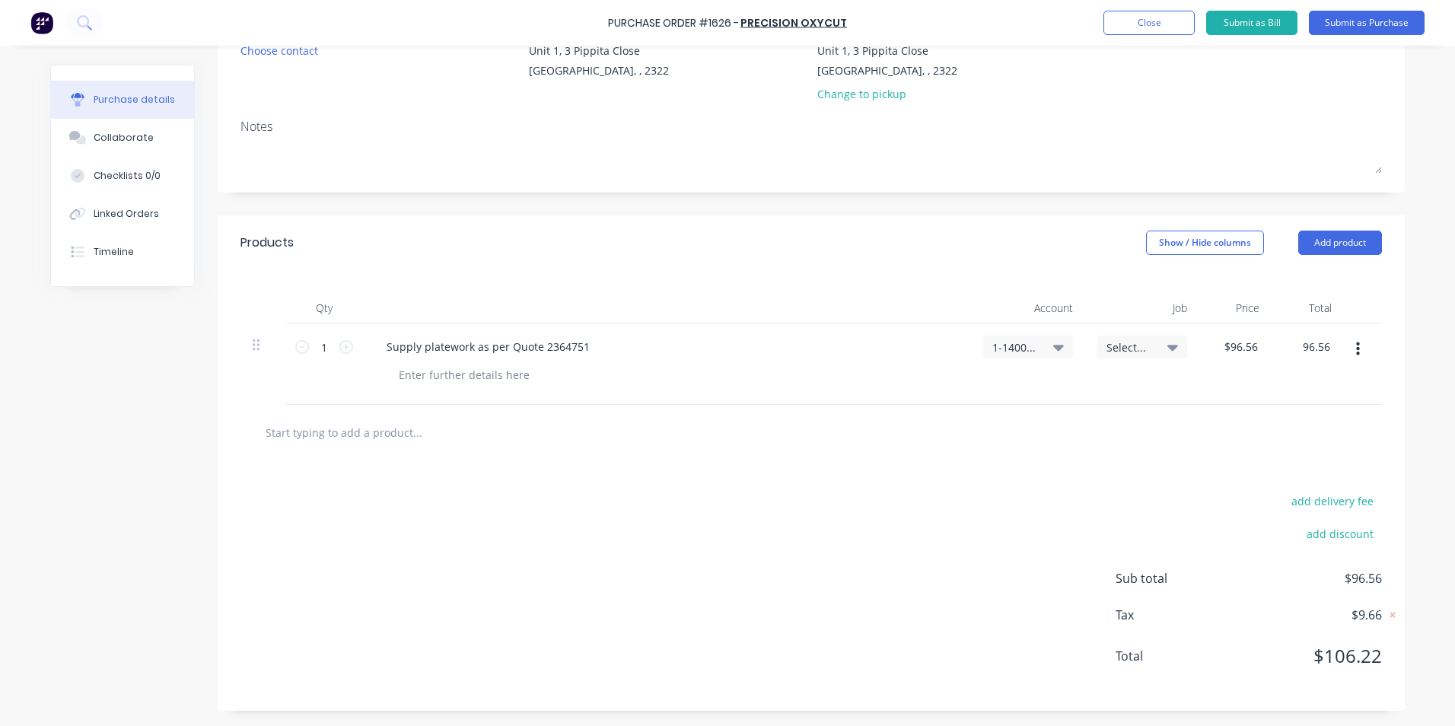
type input "$96.56"
click at [371, 435] on input "text" at bounding box center [417, 432] width 304 height 30
click at [415, 381] on div at bounding box center [464, 375] width 155 height 22
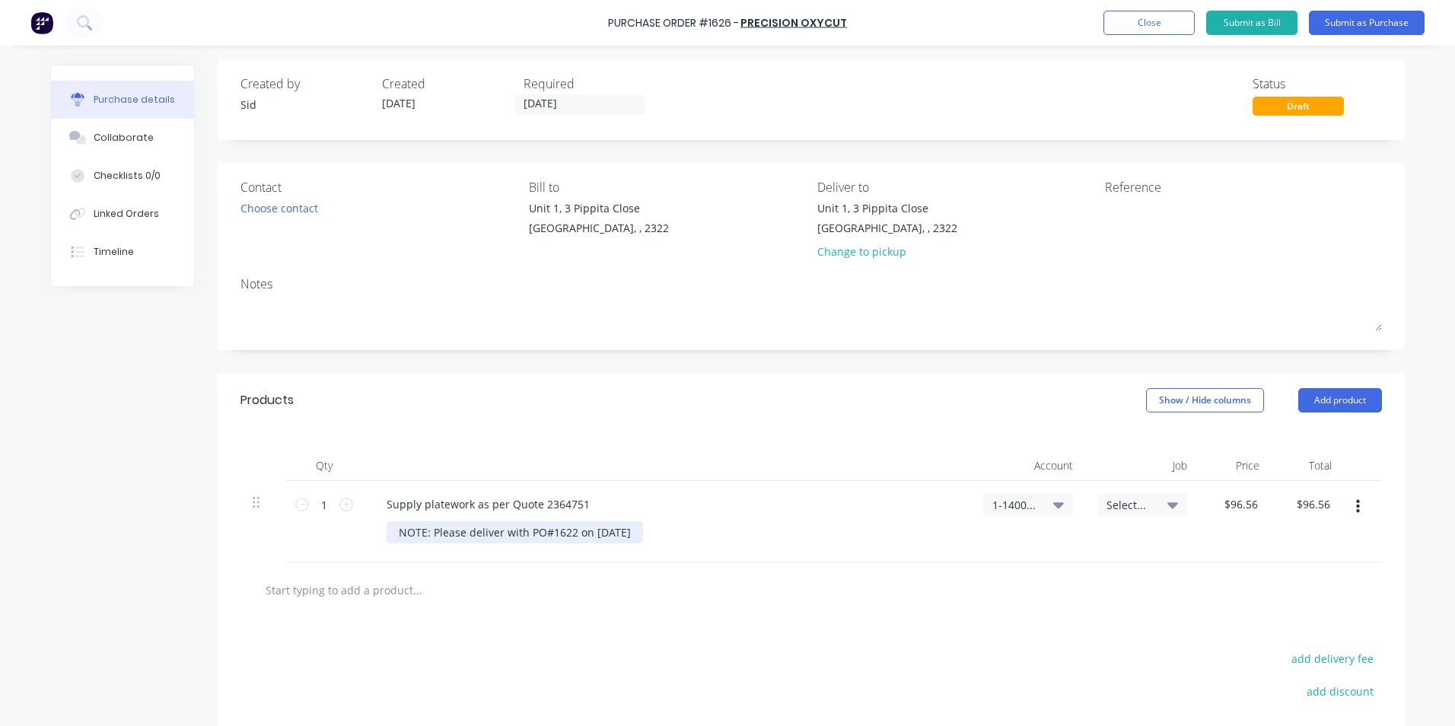
scroll to position [0, 0]
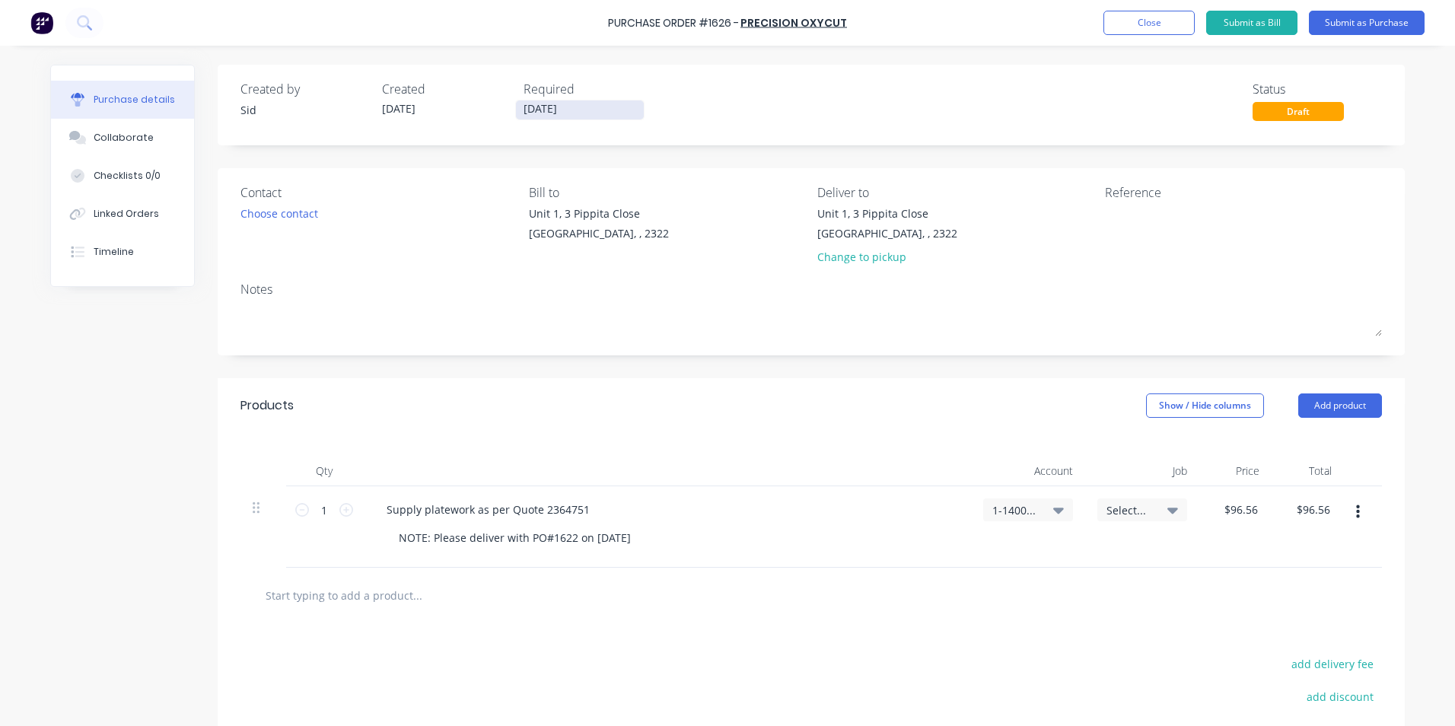
click at [527, 108] on input "30/09/25" at bounding box center [580, 109] width 128 height 19
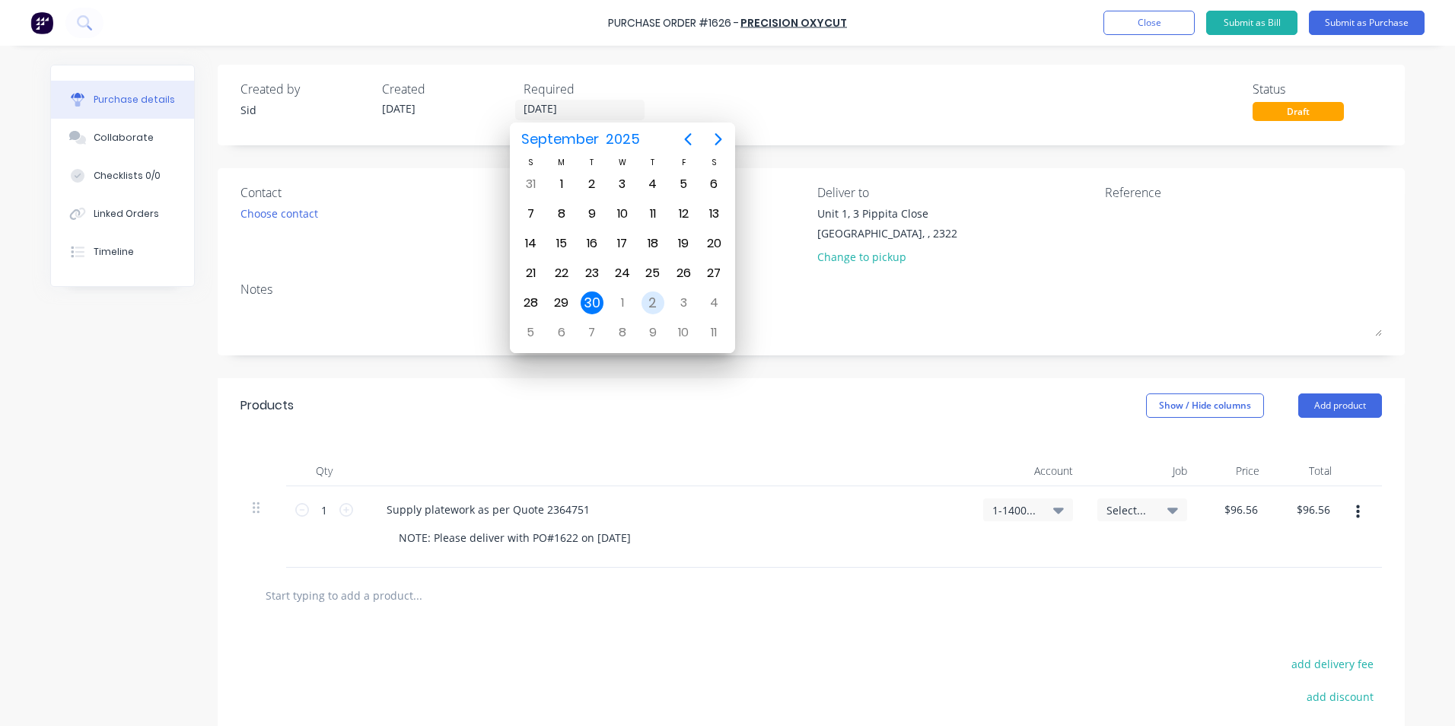
click at [656, 301] on div "2" at bounding box center [653, 303] width 23 height 23
type input "02/10/25"
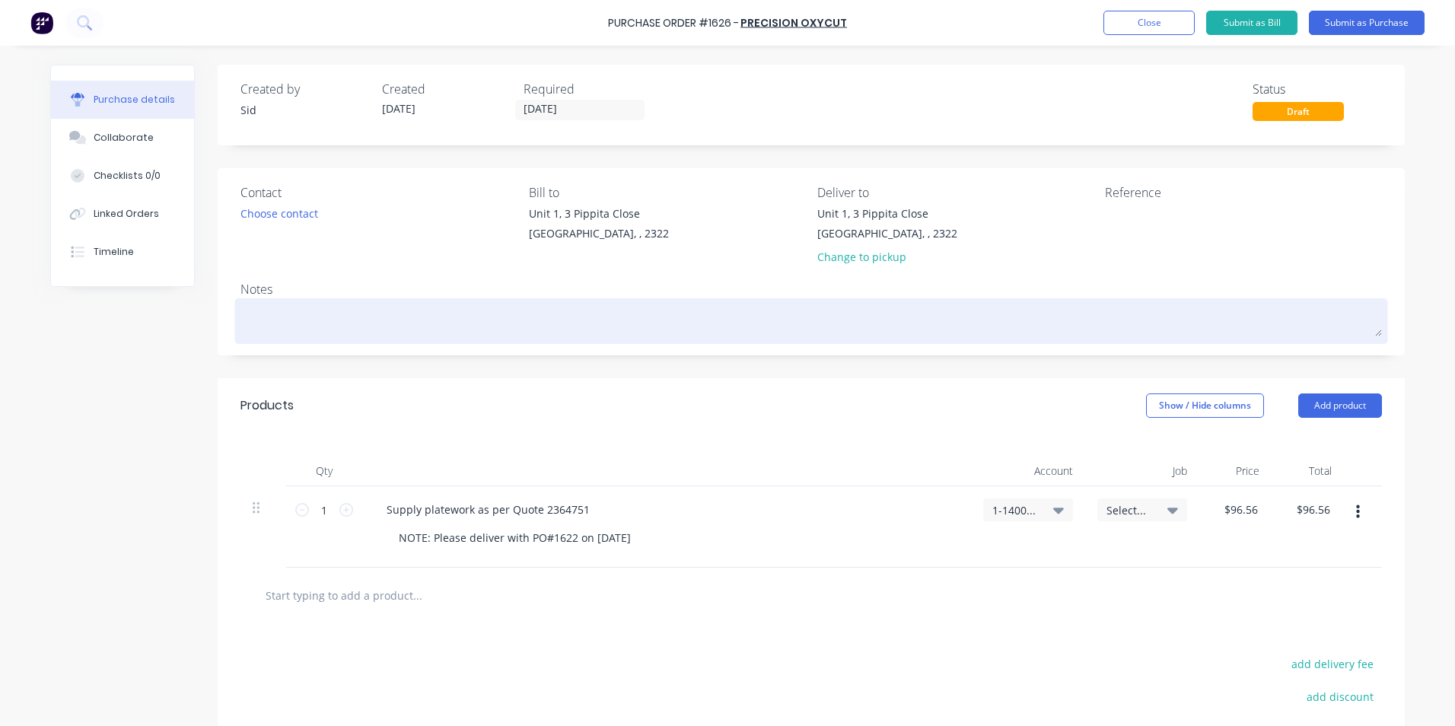
click at [351, 308] on textarea at bounding box center [812, 319] width 1142 height 34
click at [268, 317] on textarea "W/Trac - 6250 Exhaust Fixes" at bounding box center [812, 319] width 1142 height 34
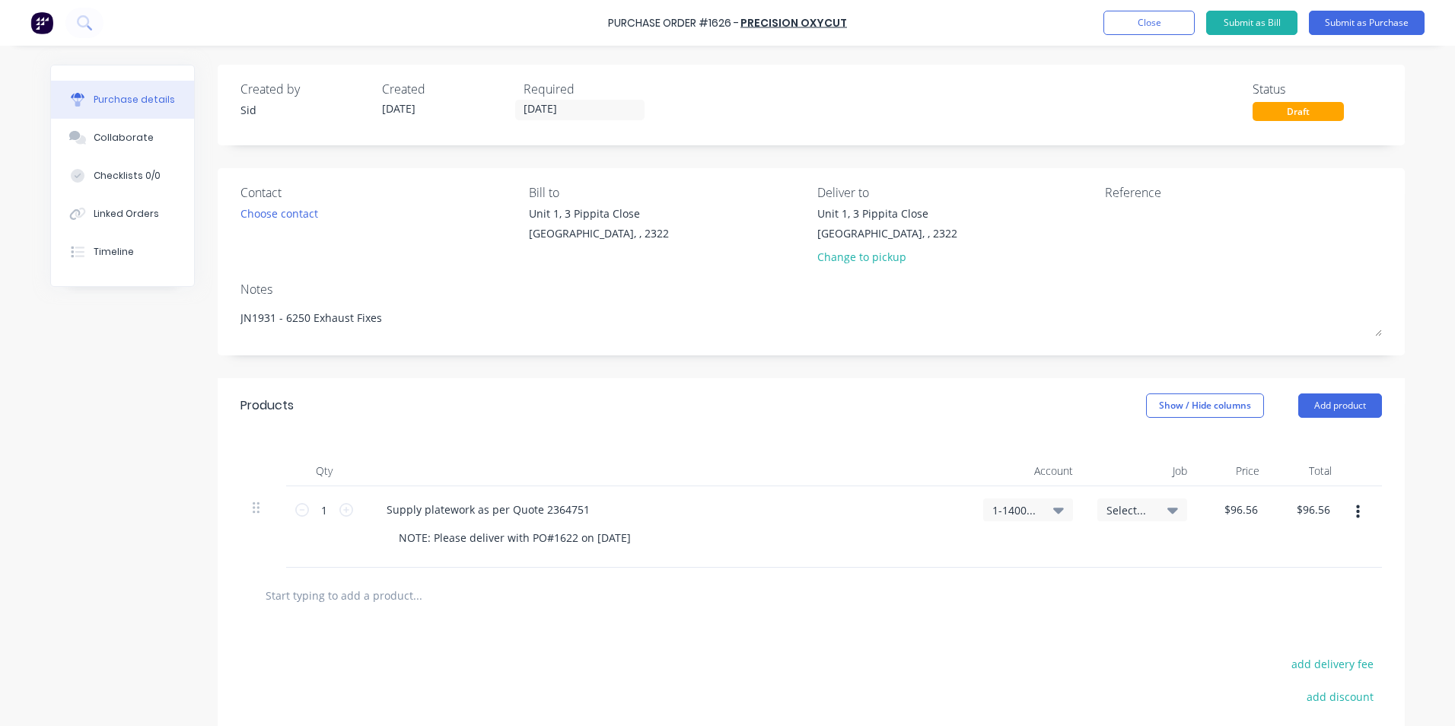
type textarea "JN1931 - 6250 Exhaust Fixes"
click at [1358, 21] on button "Submit as Purchase" at bounding box center [1367, 23] width 116 height 24
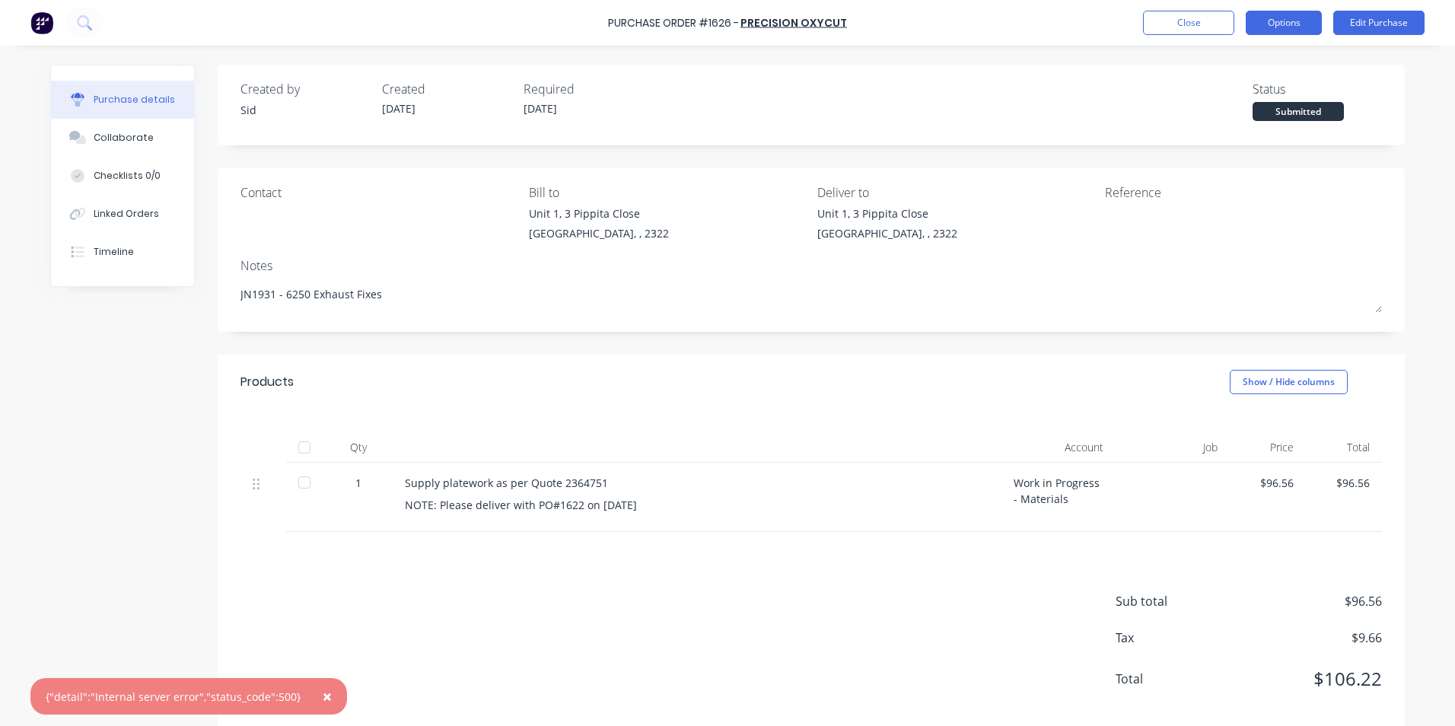
click at [1304, 26] on button "Options" at bounding box center [1284, 23] width 76 height 24
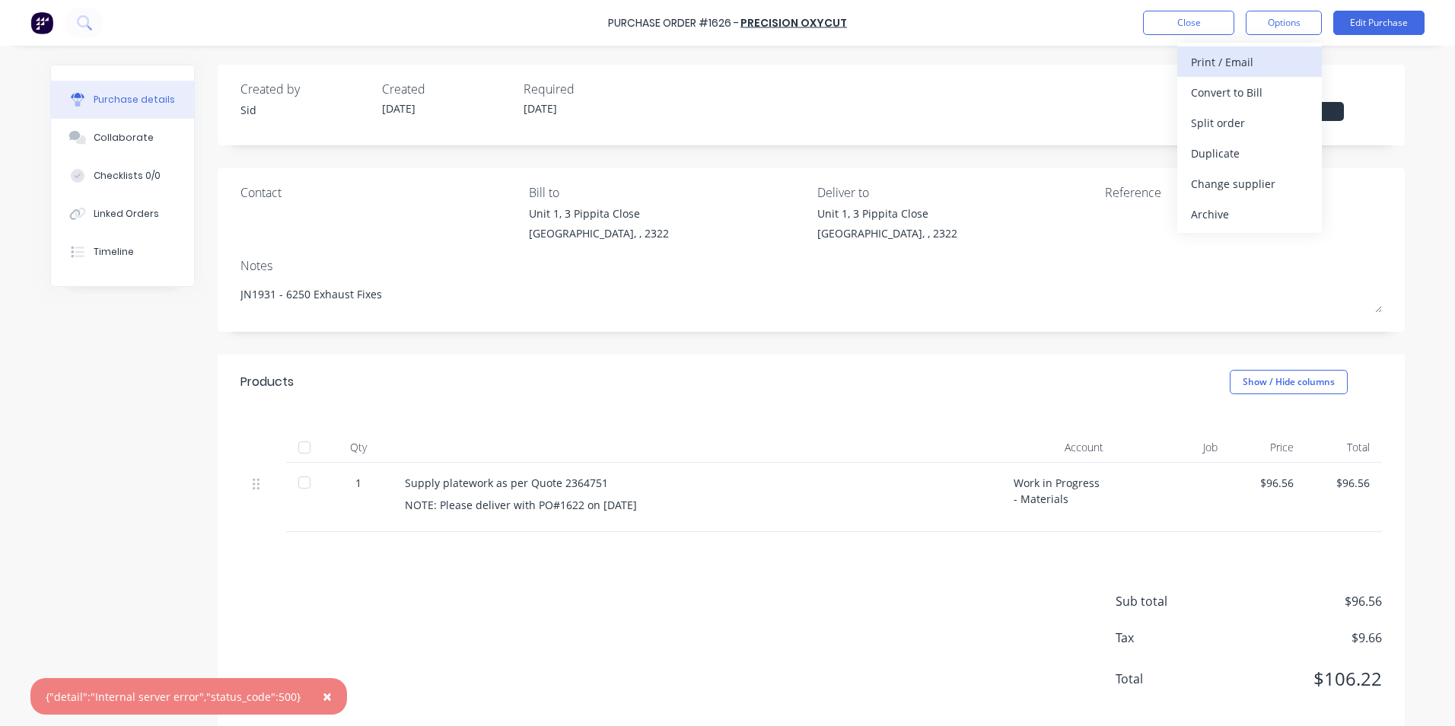
click at [1233, 64] on div "Print / Email" at bounding box center [1249, 62] width 117 height 22
click at [1236, 89] on div "With pricing" at bounding box center [1249, 92] width 117 height 22
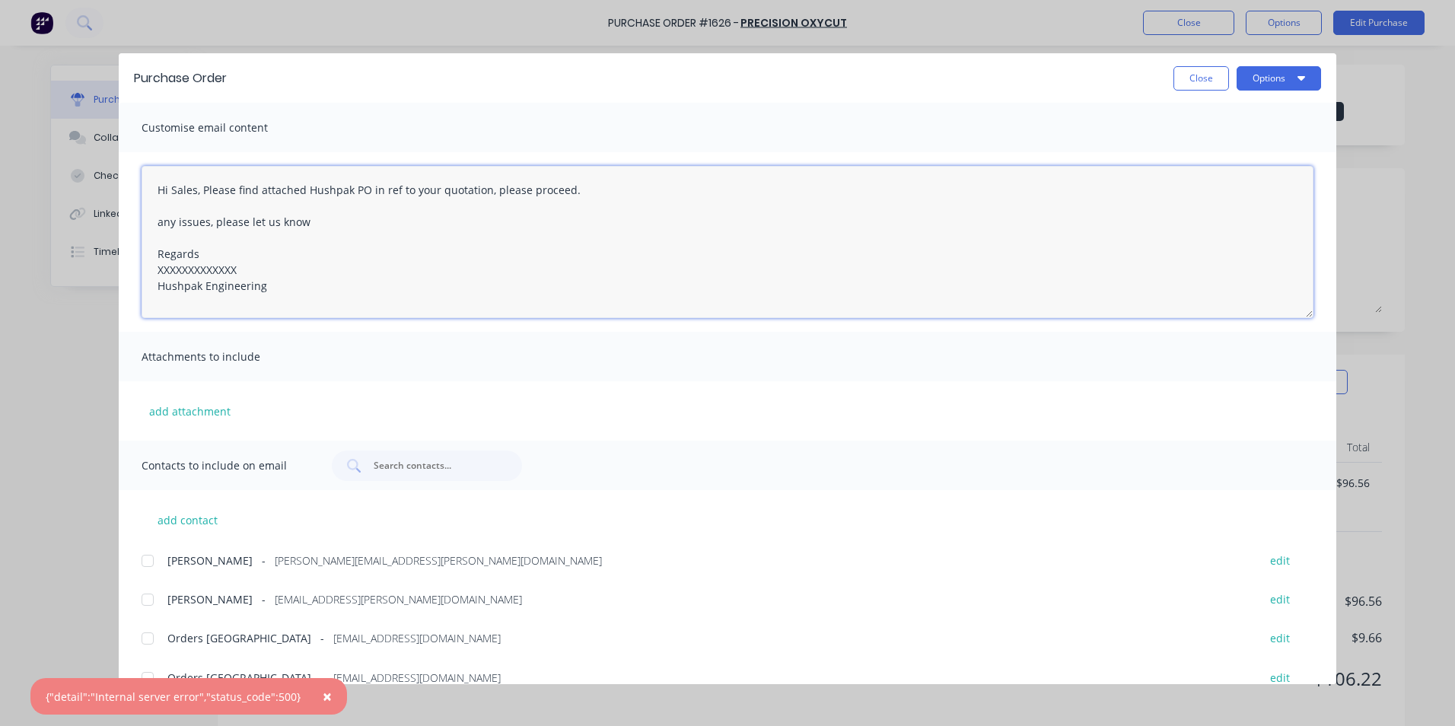
click at [244, 272] on textarea "Hi Sales, Please find attached Hushpak PO in ref to your quotation, please proc…" at bounding box center [728, 242] width 1172 height 152
drag, startPoint x: 244, startPoint y: 272, endPoint x: 158, endPoint y: 272, distance: 86.0
click at [158, 272] on textarea "Hi Sales, Please find attached Hushpak PO in ref to your quotation, please proc…" at bounding box center [728, 242] width 1172 height 152
click at [161, 221] on textarea "Hi Sales, Please find attached Hushpak PO in ref to your quotation, please proc…" at bounding box center [728, 242] width 1172 height 152
type textarea "Hi Sales, Please find attached Hushpak PO in ref to your quotation, please proc…"
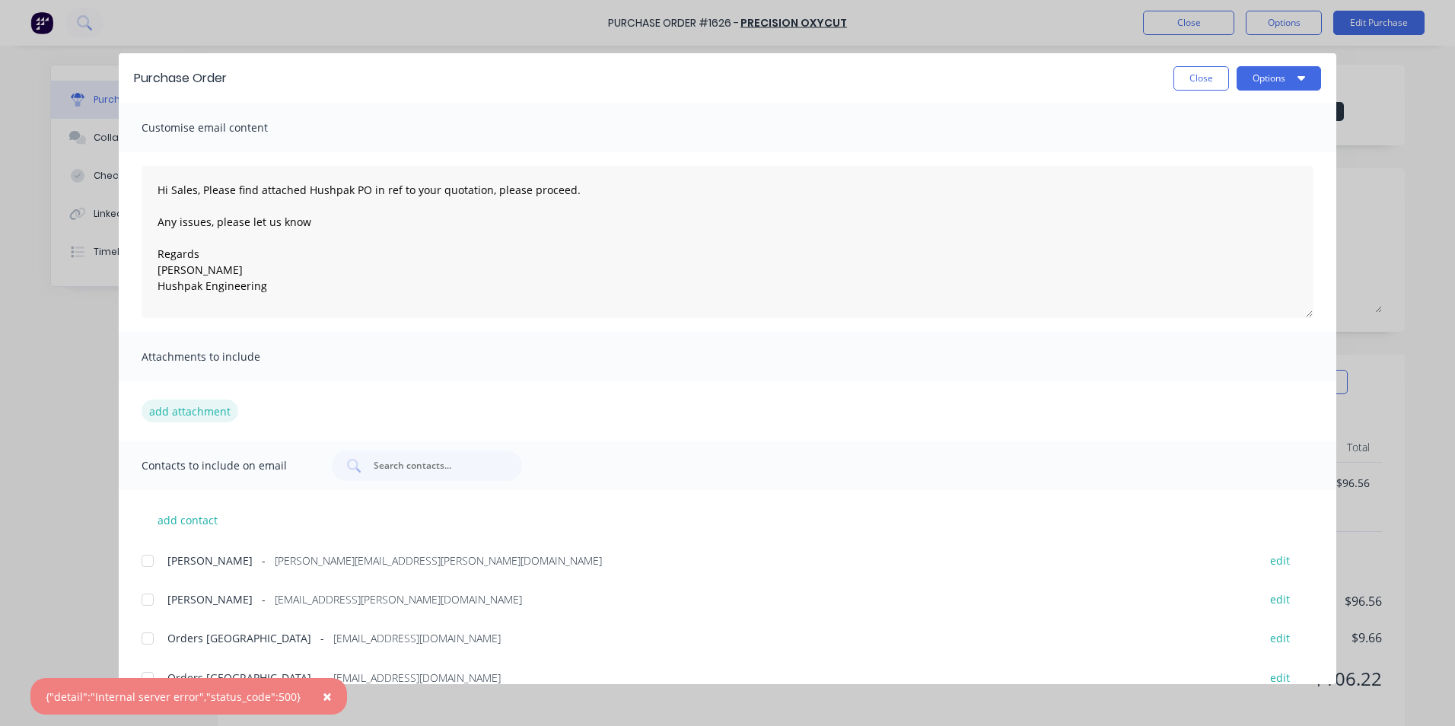
click at [187, 409] on button "add attachment" at bounding box center [190, 411] width 97 height 23
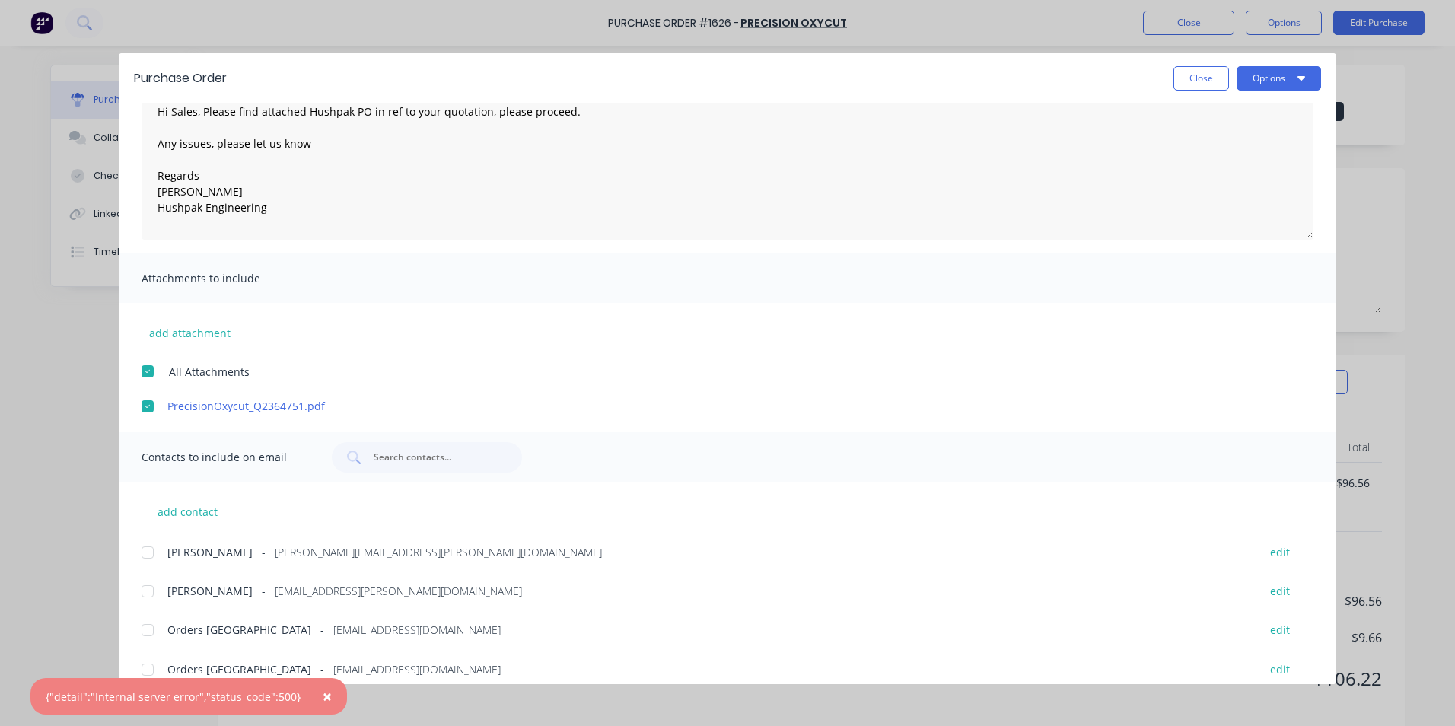
scroll to position [170, 0]
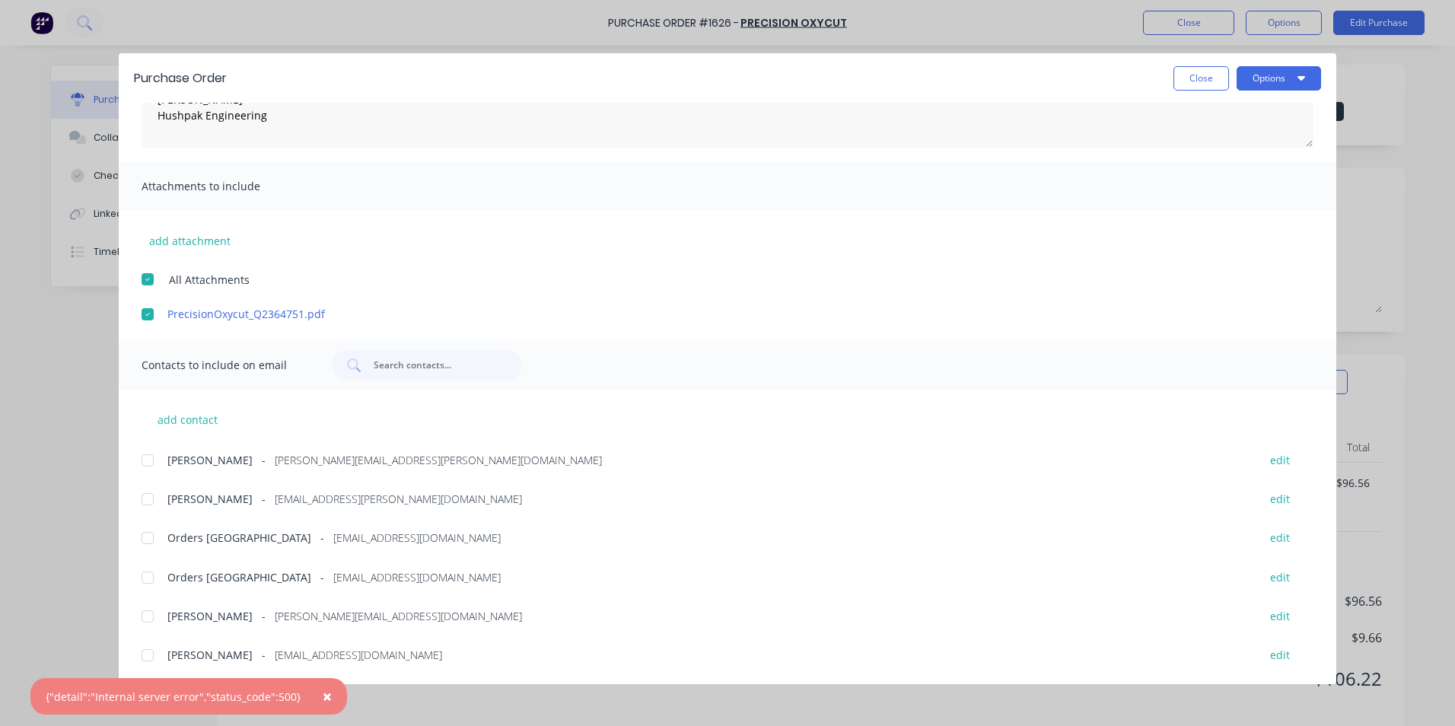
click at [153, 655] on div at bounding box center [147, 655] width 30 height 30
click at [149, 581] on div at bounding box center [147, 577] width 30 height 30
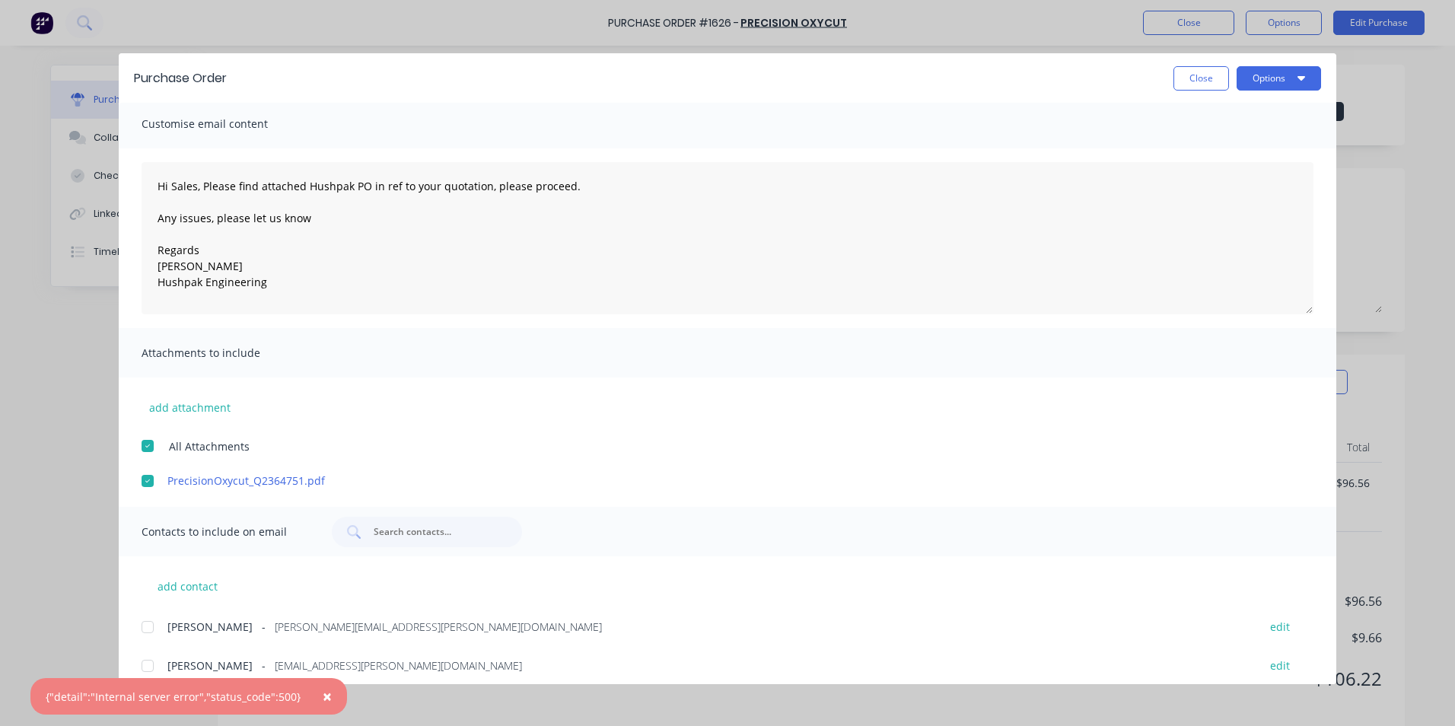
scroll to position [0, 0]
click at [1289, 80] on button "Options" at bounding box center [1279, 78] width 84 height 24
click at [1228, 167] on div "Email" at bounding box center [1248, 178] width 117 height 22
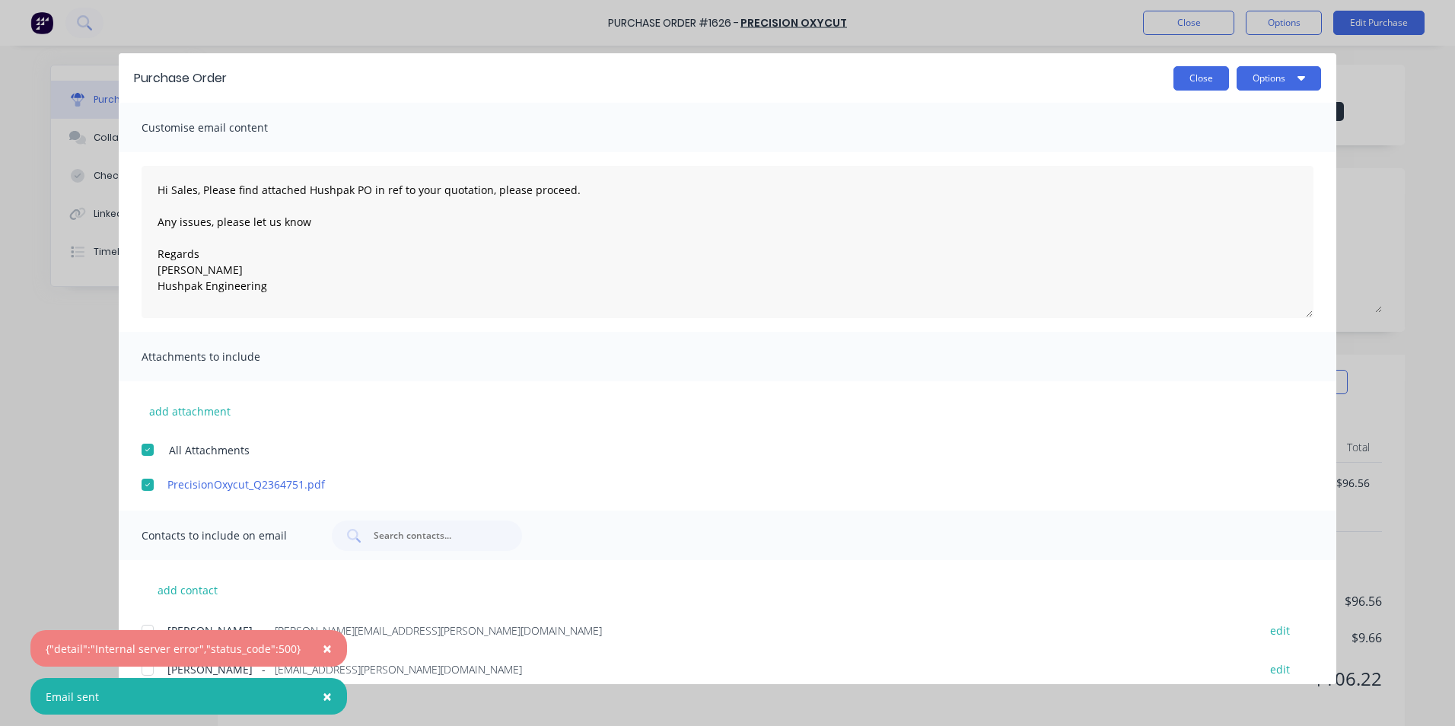
click at [1209, 79] on button "Close" at bounding box center [1202, 78] width 56 height 24
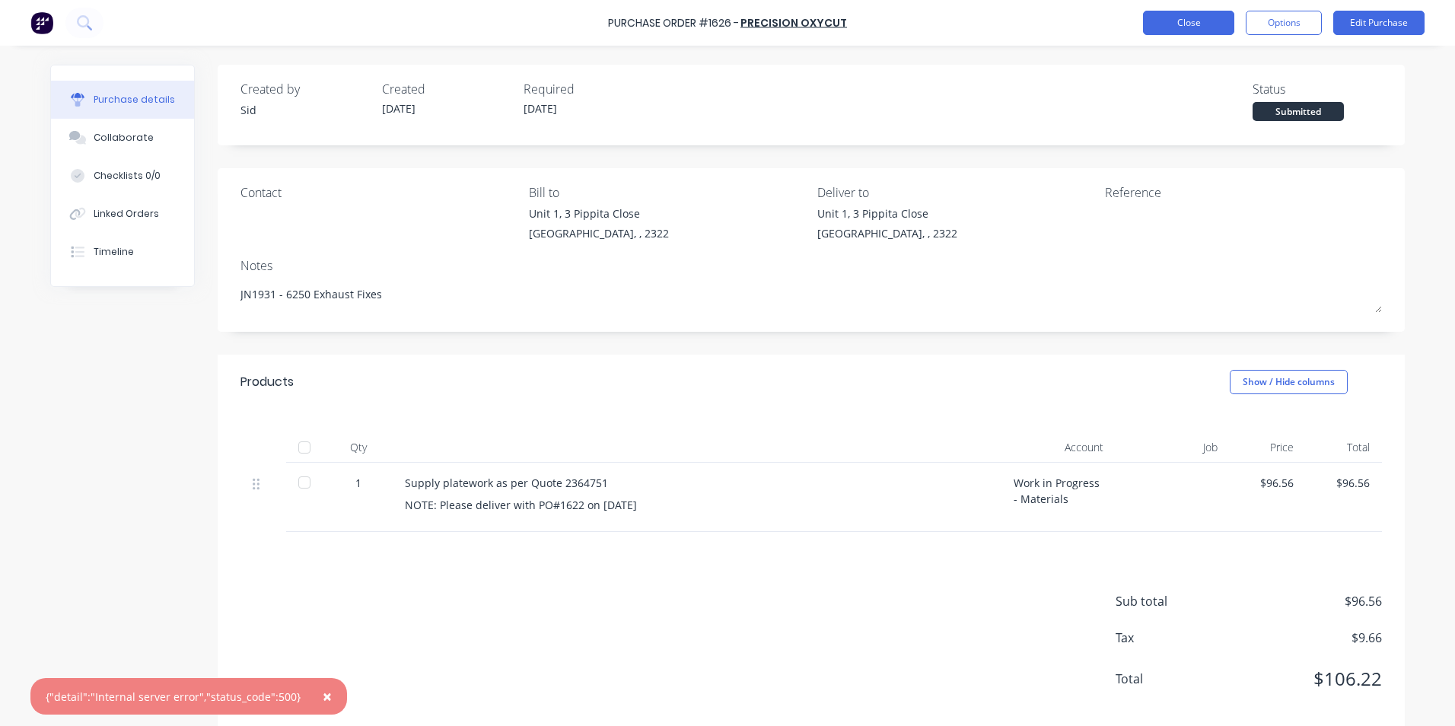
click at [1205, 18] on button "Close" at bounding box center [1188, 23] width 91 height 24
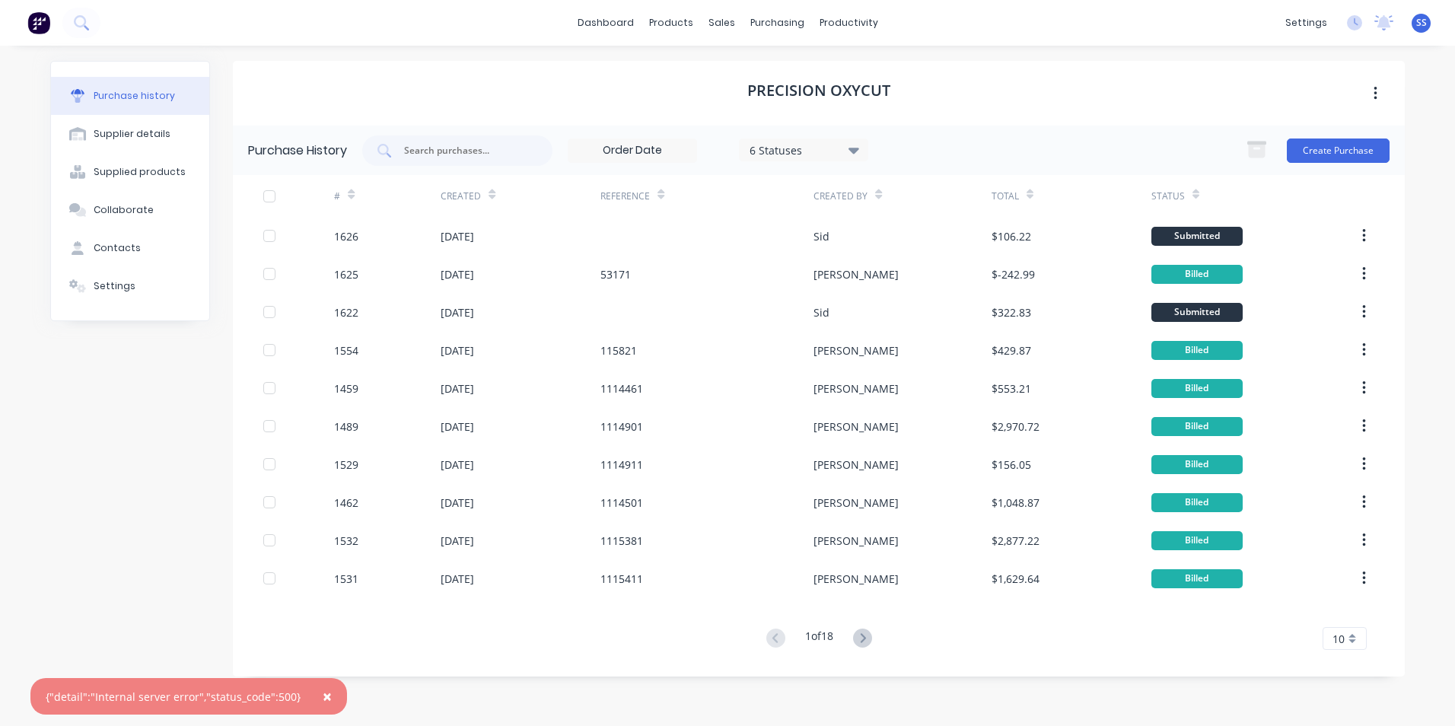
click at [323, 699] on span "×" at bounding box center [327, 696] width 9 height 21
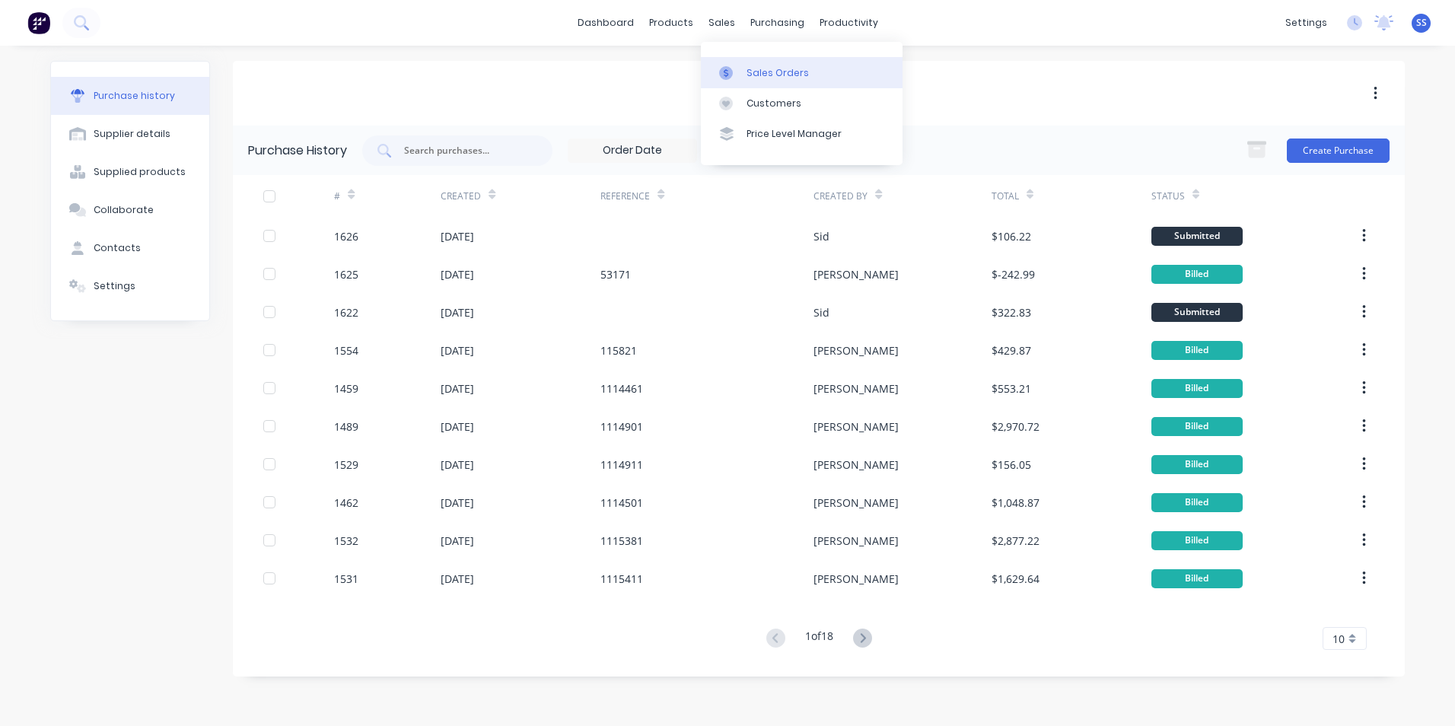
click at [753, 63] on link "Sales Orders" at bounding box center [802, 72] width 202 height 30
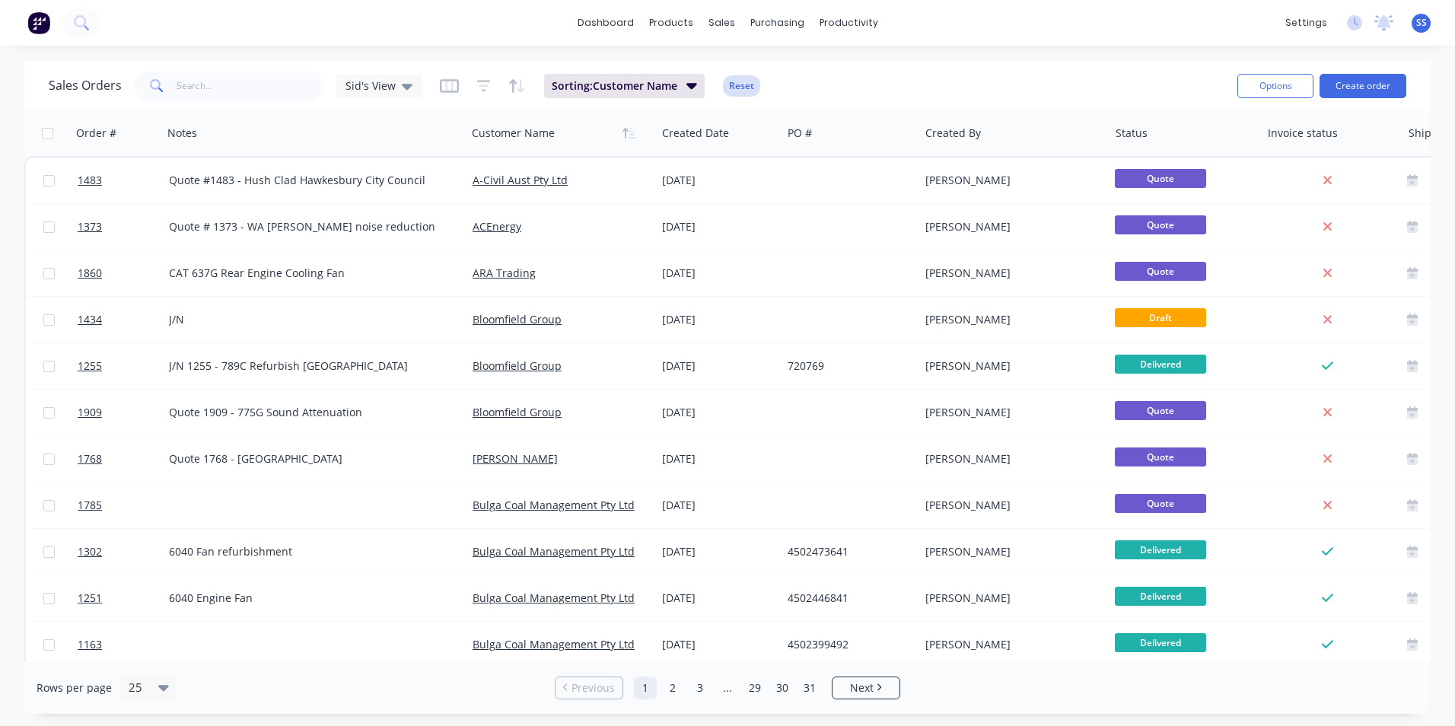
click at [739, 84] on button "Reset" at bounding box center [741, 85] width 37 height 21
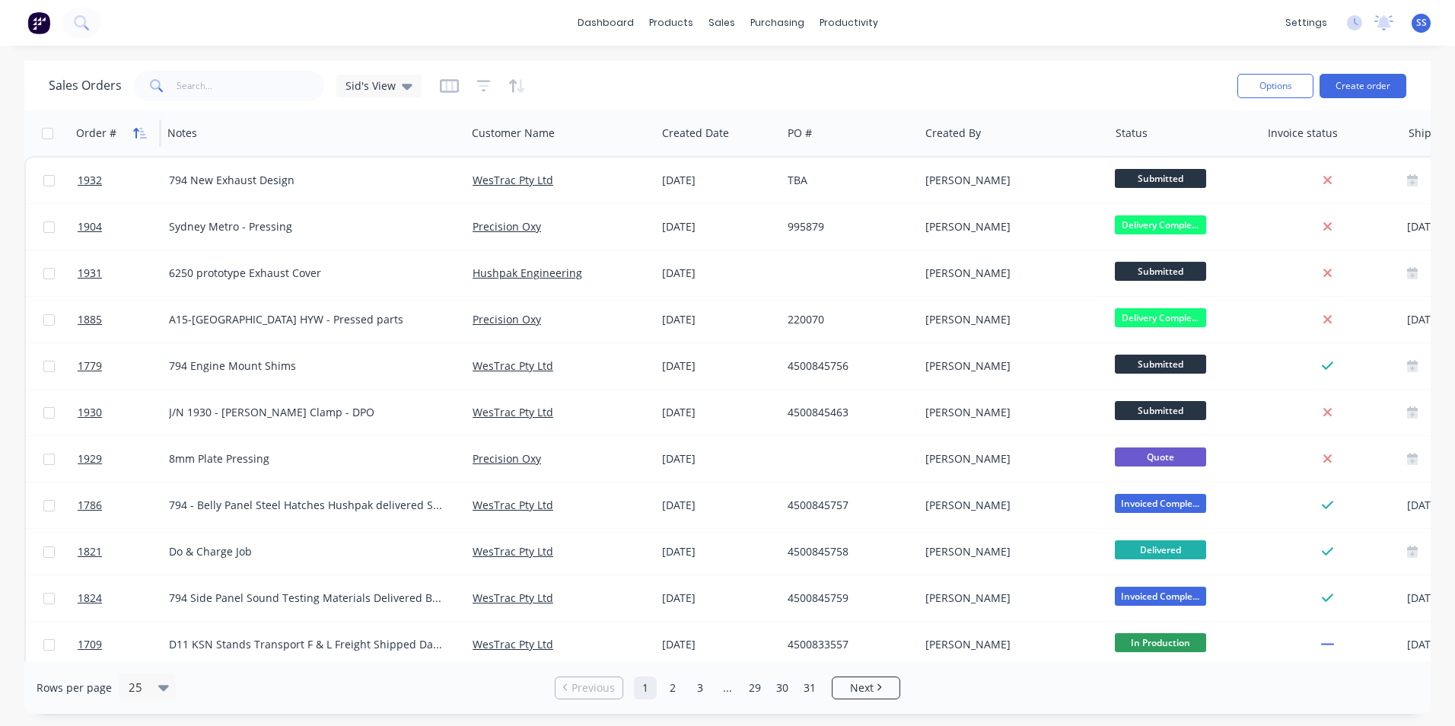
click at [135, 132] on icon "button" at bounding box center [140, 133] width 14 height 12
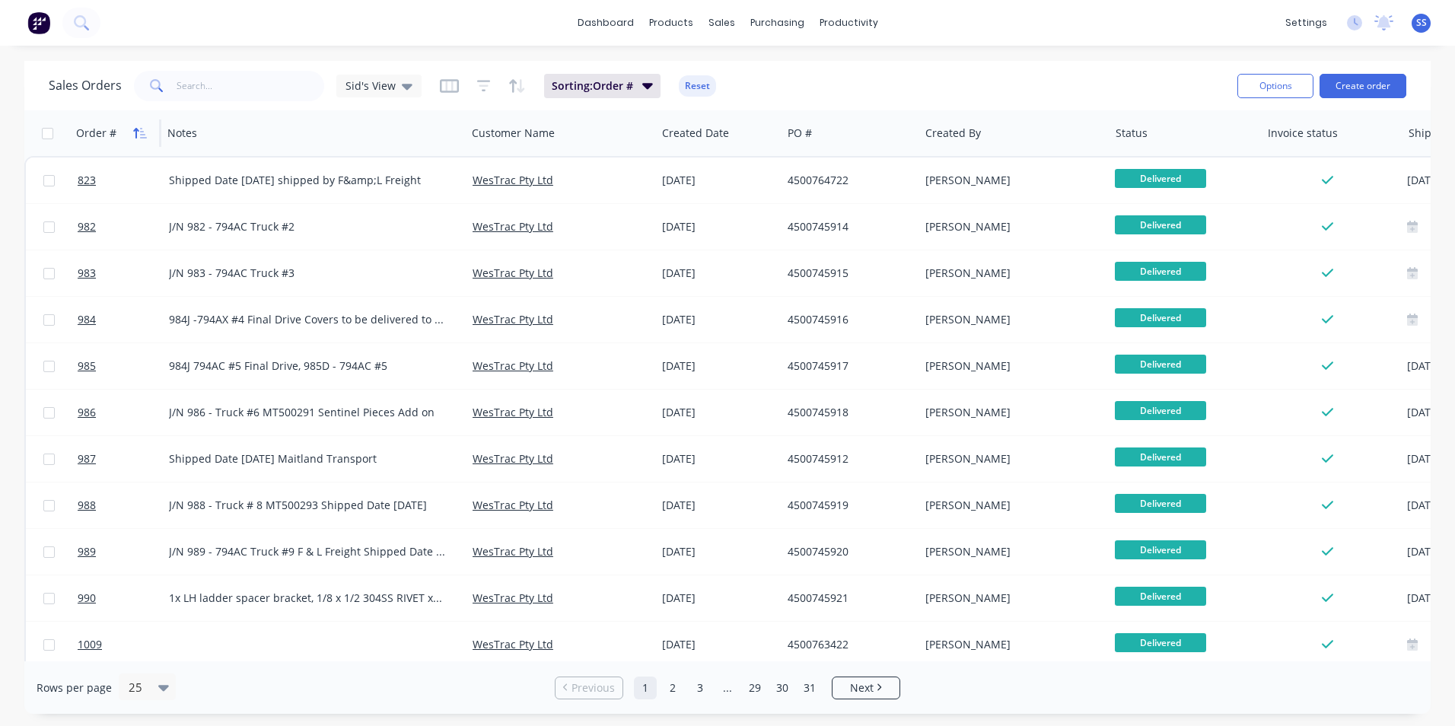
click at [139, 131] on icon "button" at bounding box center [140, 133] width 14 height 12
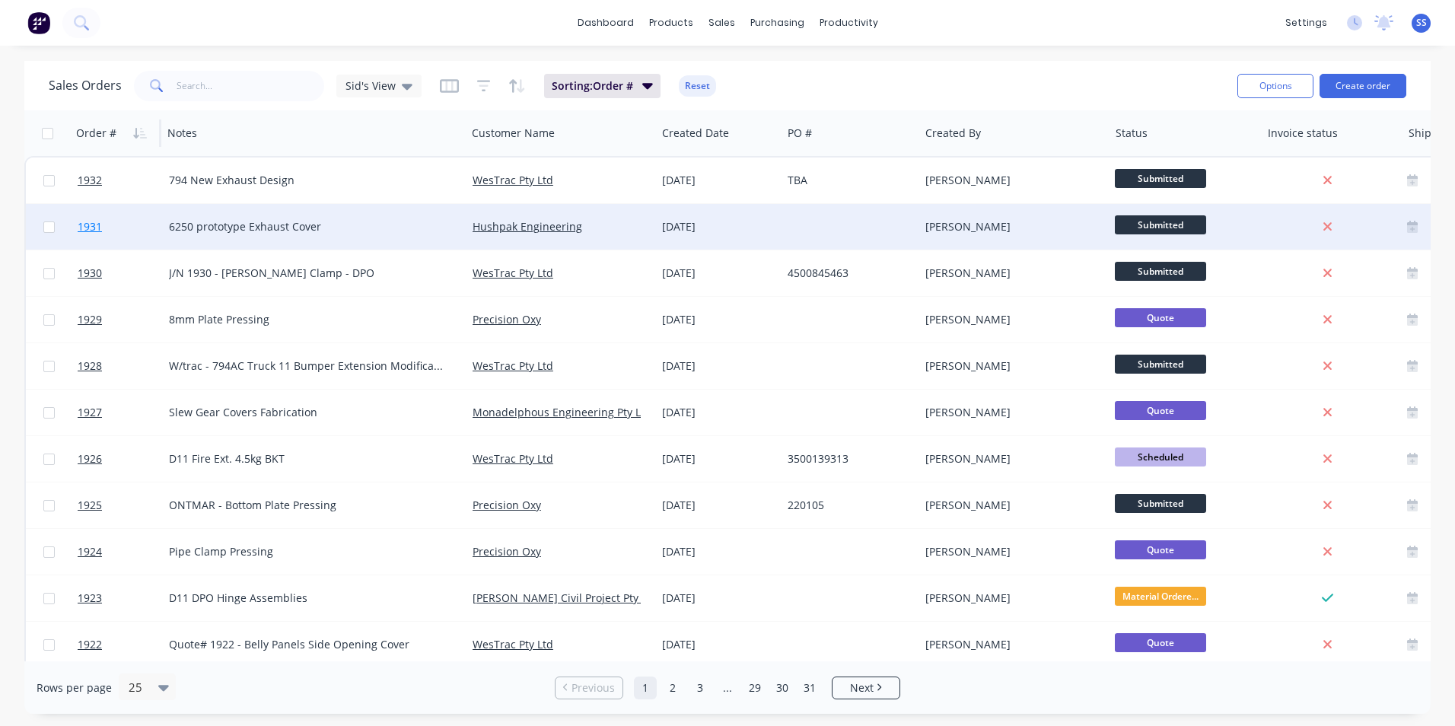
click at [97, 225] on span "1931" at bounding box center [90, 226] width 24 height 15
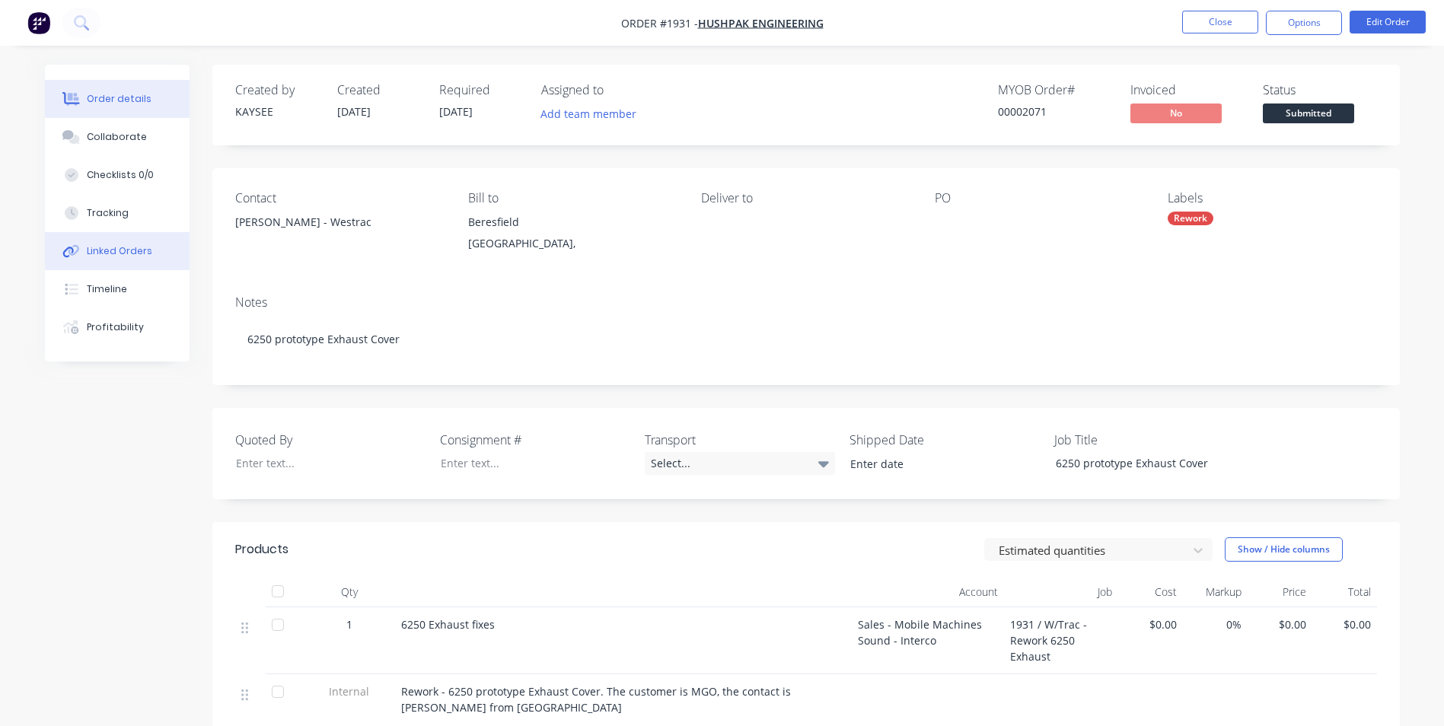
click at [133, 249] on div "Linked Orders" at bounding box center [119, 251] width 65 height 14
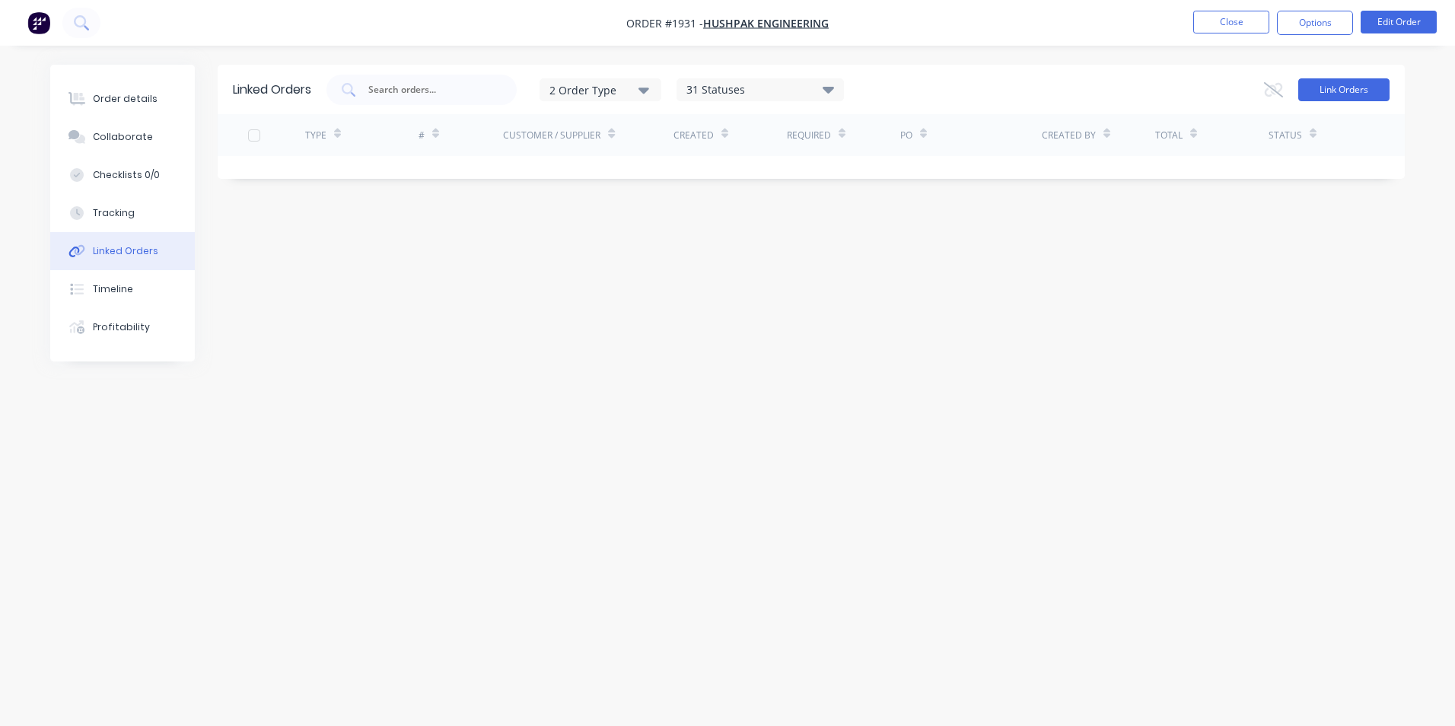
click at [1340, 83] on button "Link Orders" at bounding box center [1343, 89] width 91 height 23
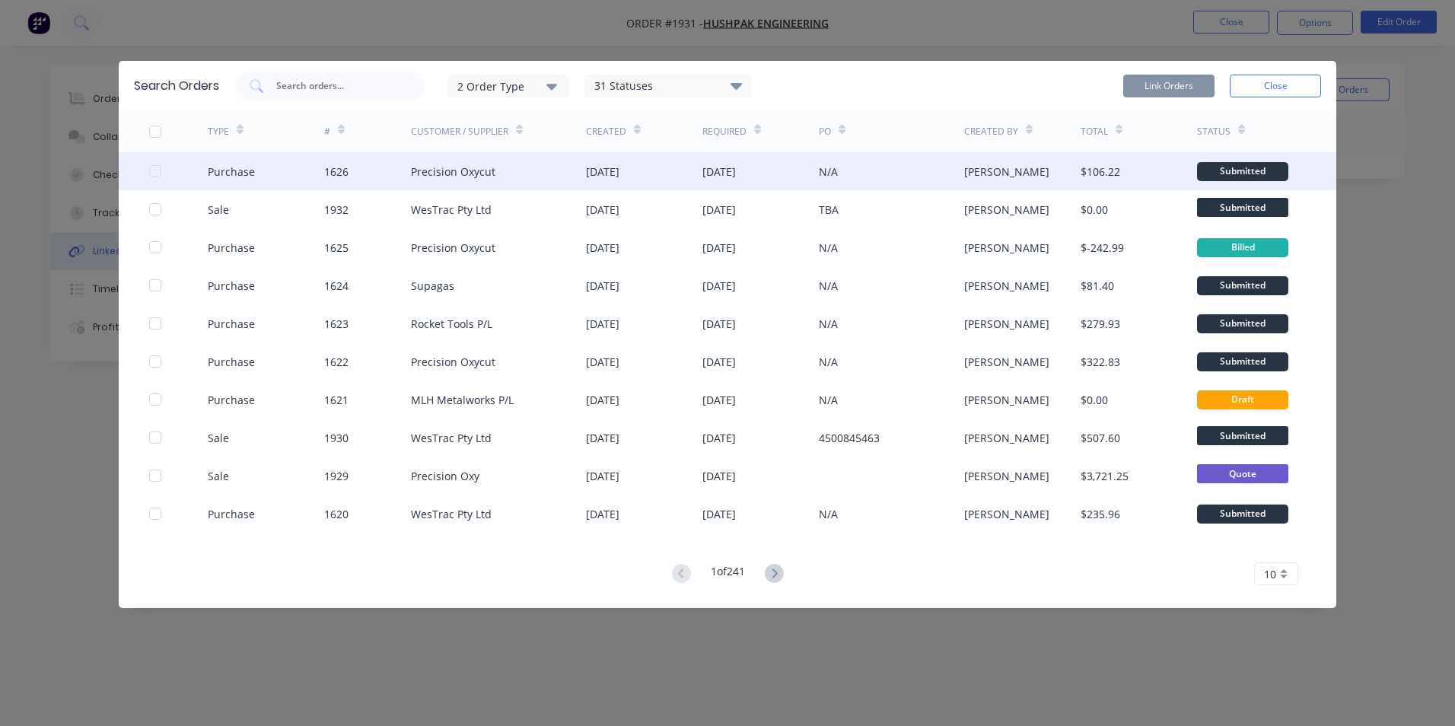
click at [155, 173] on div at bounding box center [155, 171] width 30 height 30
click at [1155, 84] on button "Link Orders" at bounding box center [1168, 86] width 91 height 23
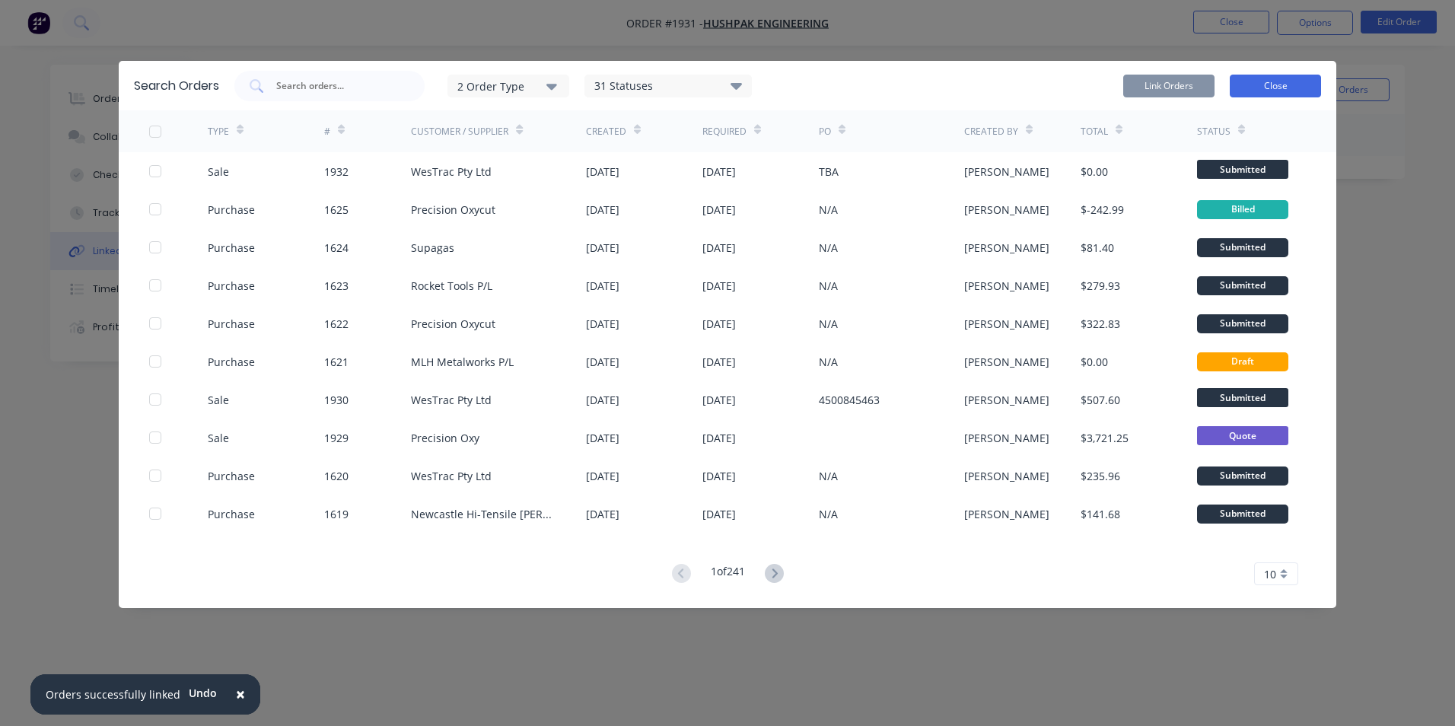
click at [1308, 83] on button "Close" at bounding box center [1275, 86] width 91 height 23
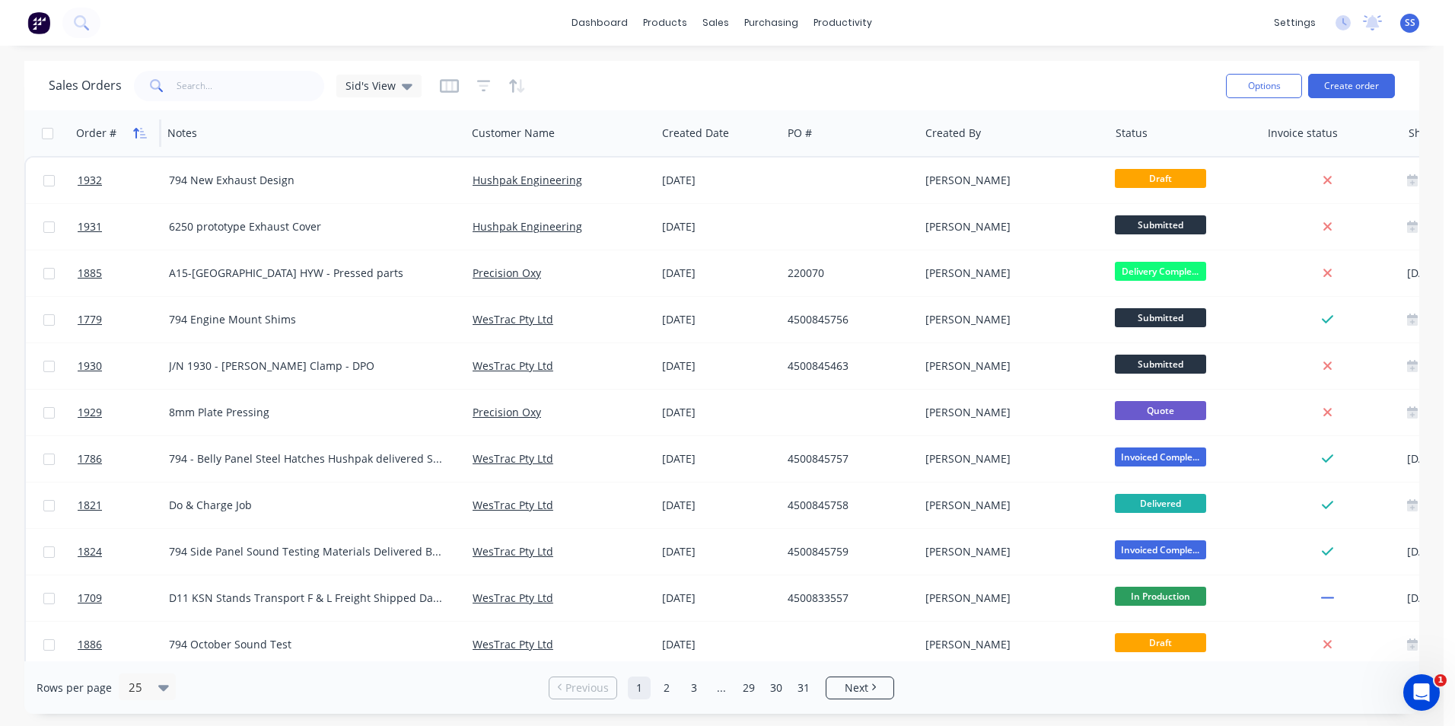
click at [139, 134] on icon "button" at bounding box center [140, 133] width 14 height 12
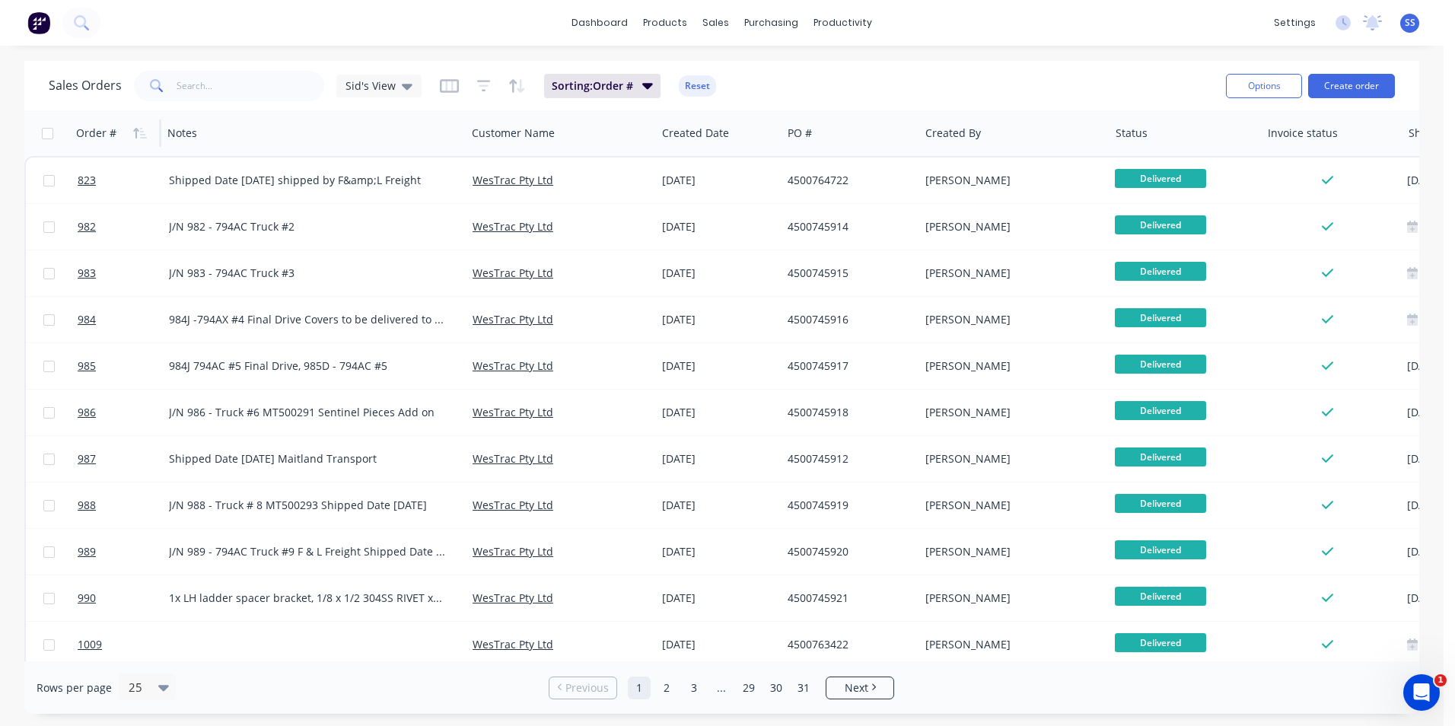
click at [139, 134] on icon "button" at bounding box center [140, 133] width 14 height 12
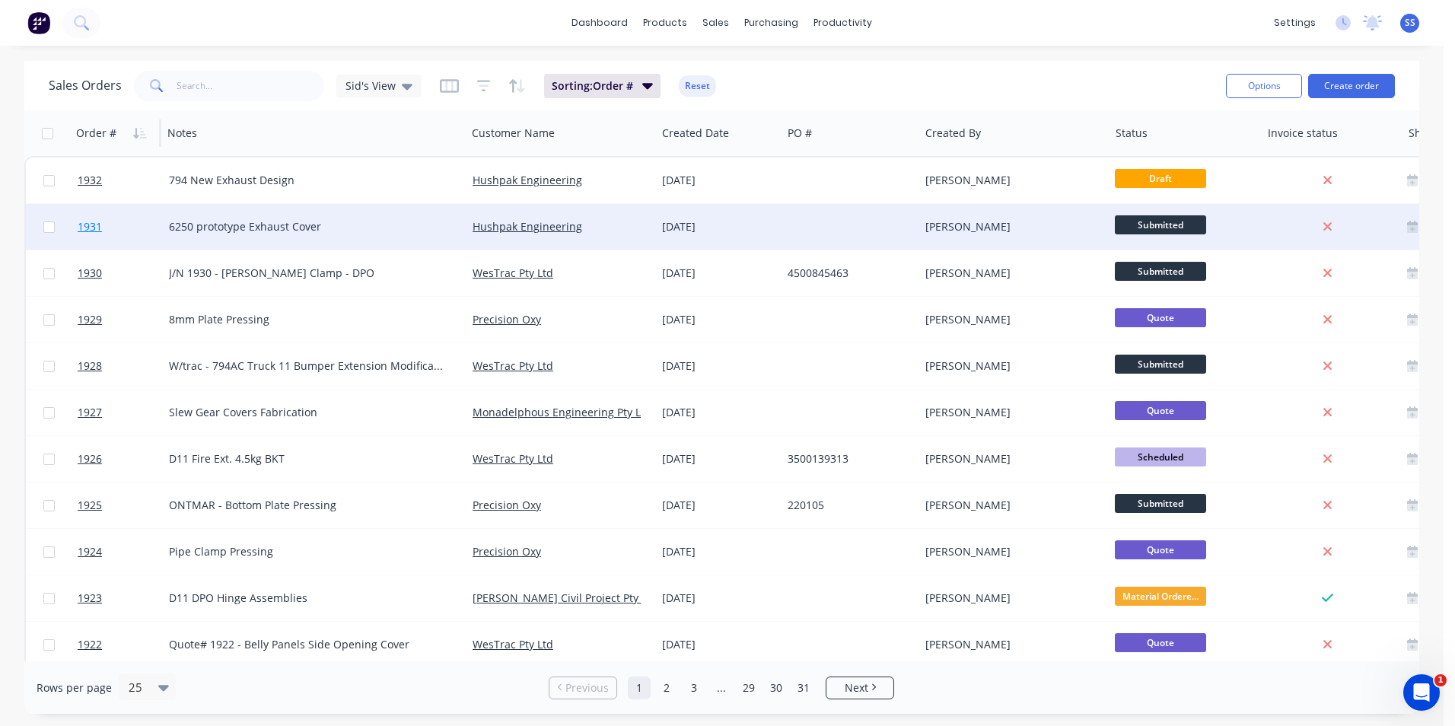
click at [95, 228] on span "1931" at bounding box center [90, 226] width 24 height 15
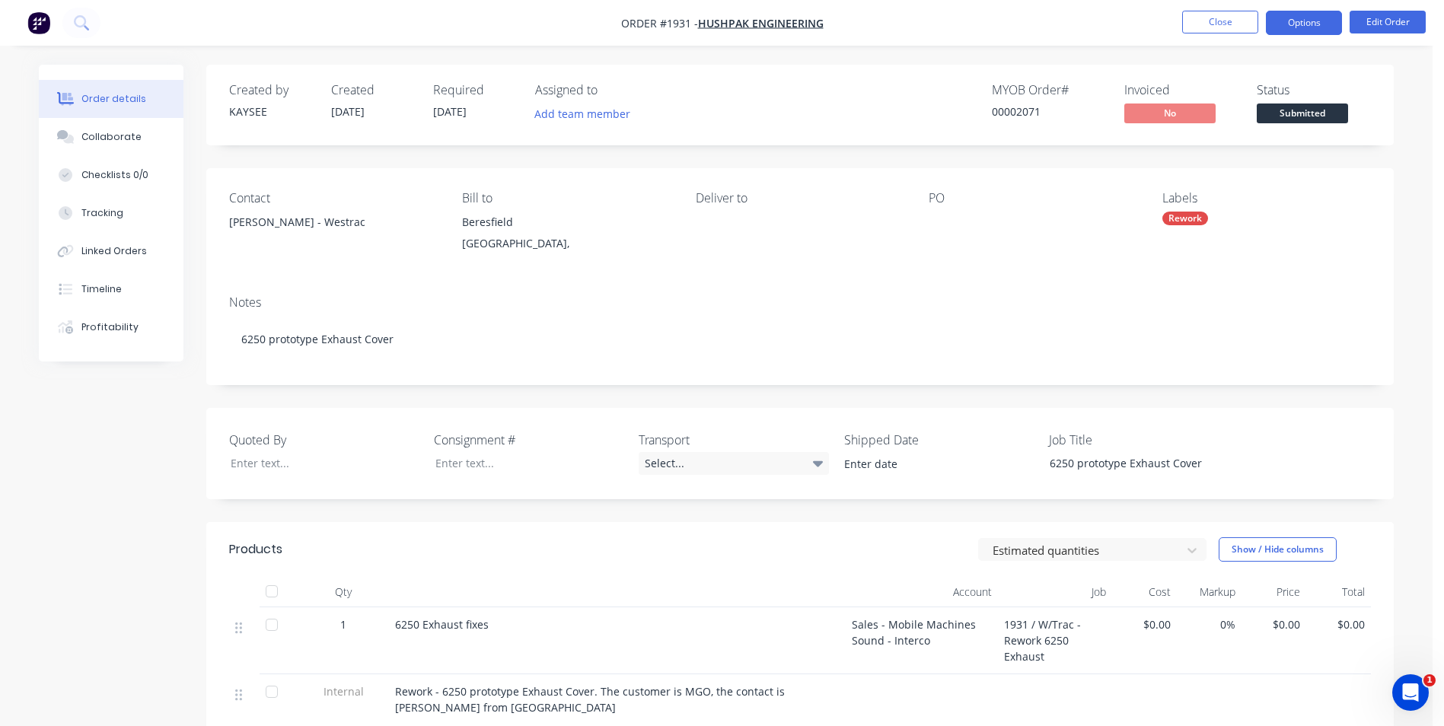
click at [1302, 19] on button "Options" at bounding box center [1304, 23] width 76 height 24
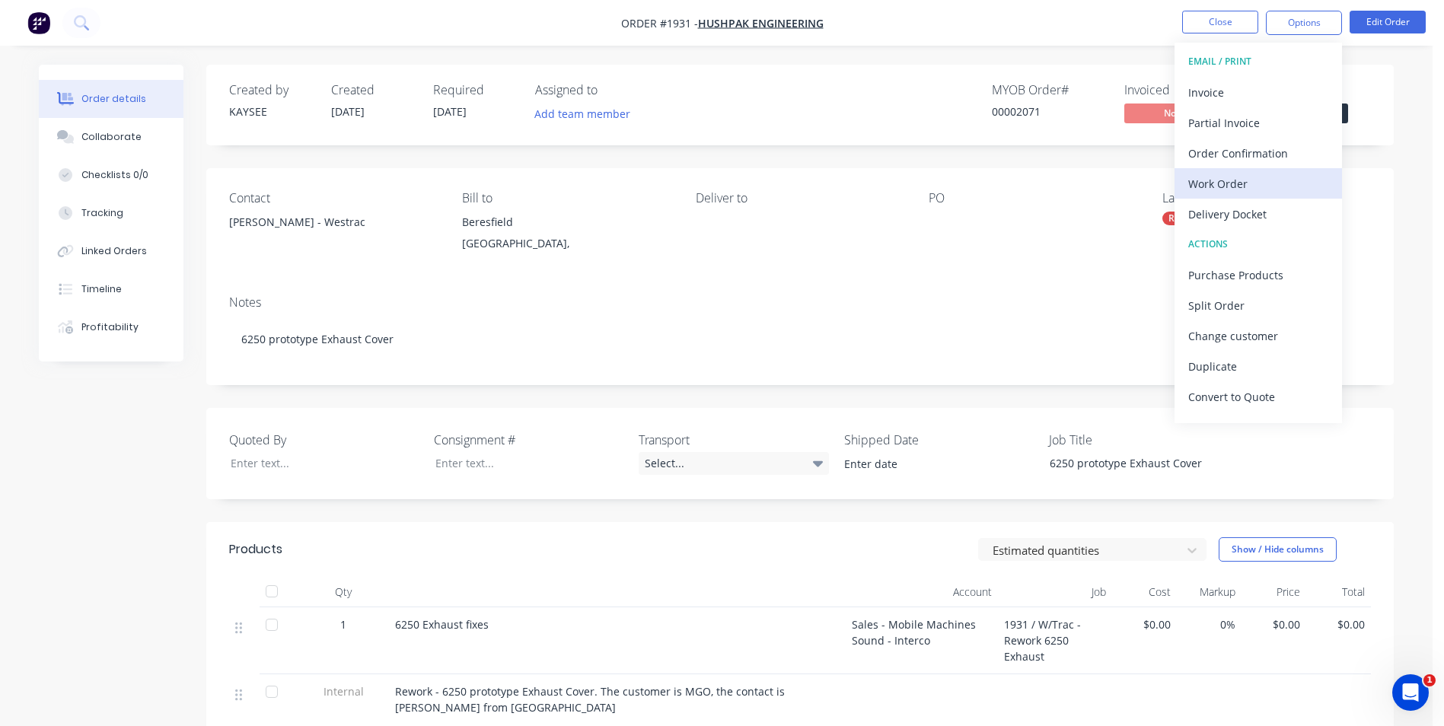
click at [1270, 192] on div "Work Order" at bounding box center [1258, 184] width 140 height 22
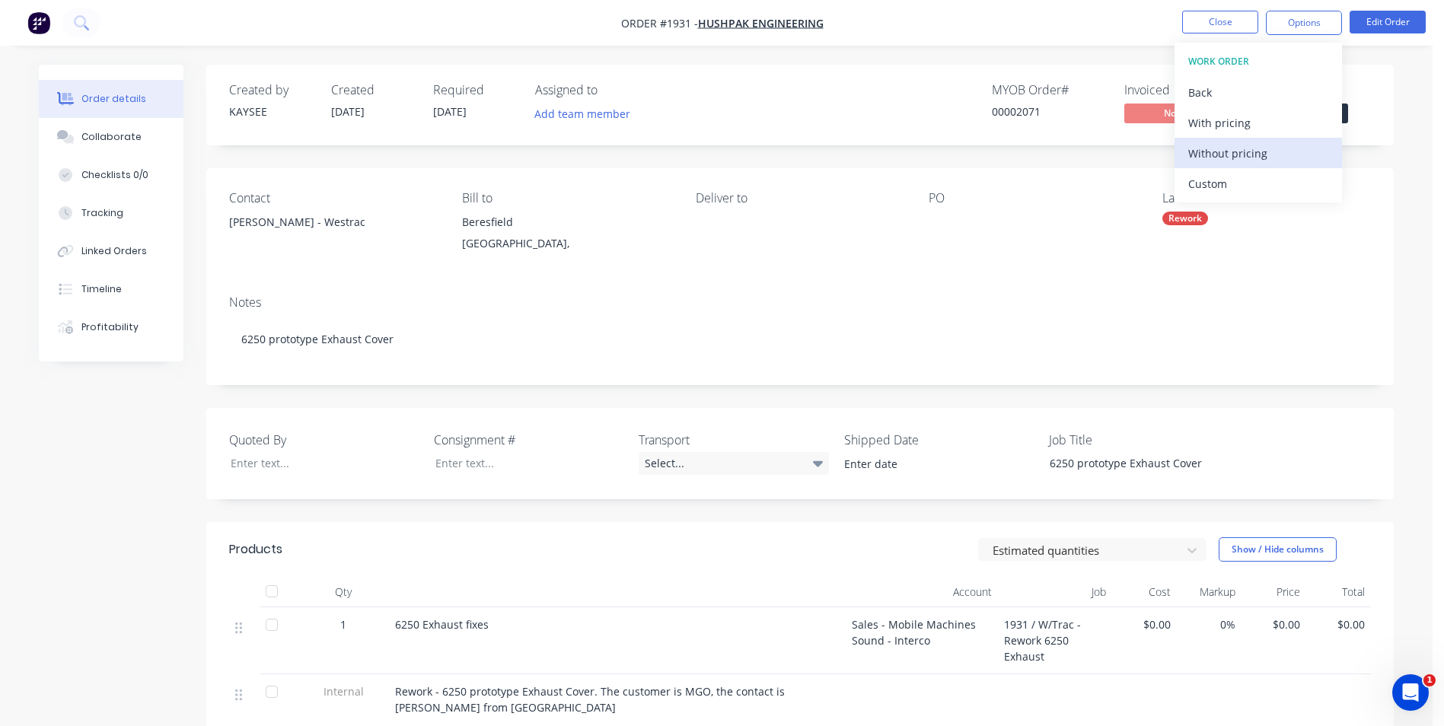
click at [1265, 149] on div "Without pricing" at bounding box center [1258, 153] width 140 height 22
click at [1024, 16] on nav "Order #1931 - Hushpak Engineering Close Options EMAIL / PRINT Invoice Partial I…" at bounding box center [722, 23] width 1444 height 46
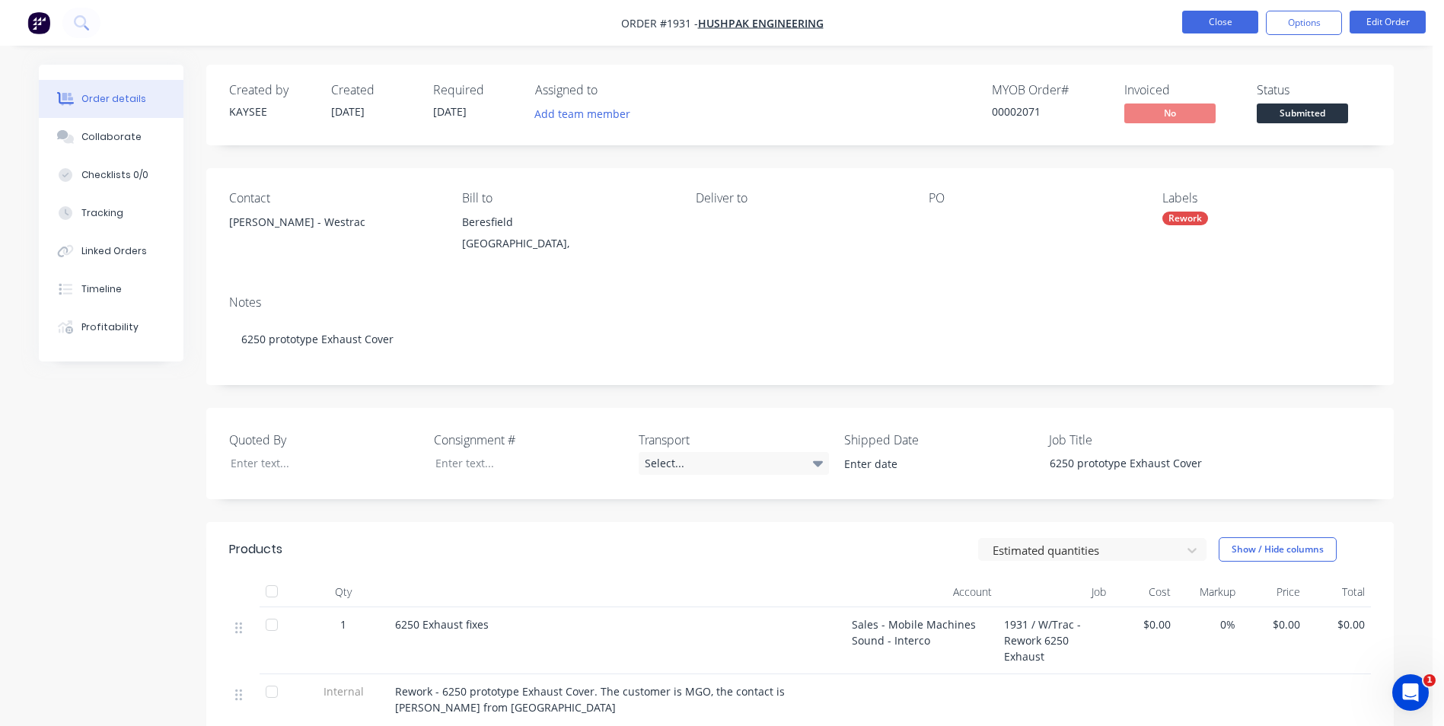
click at [1209, 28] on button "Close" at bounding box center [1220, 22] width 76 height 23
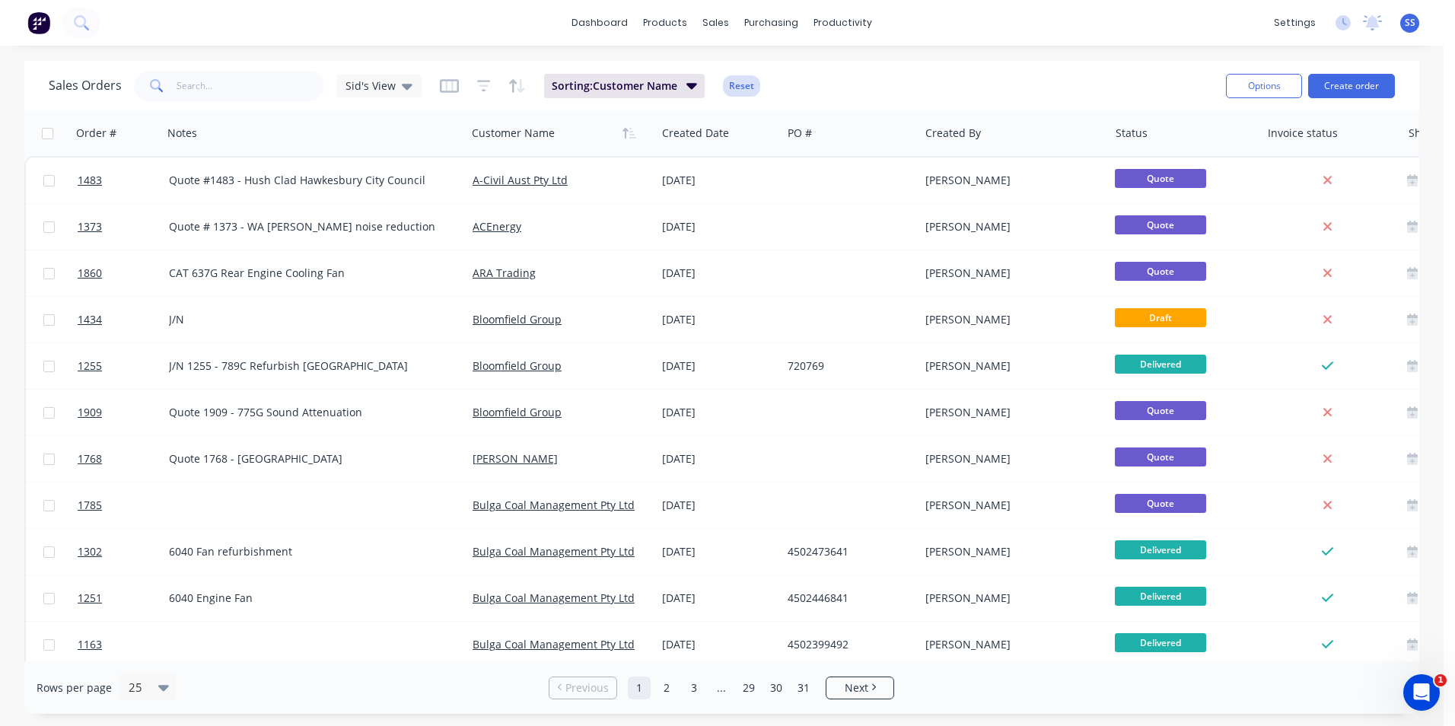
click at [743, 81] on button "Reset" at bounding box center [741, 85] width 37 height 21
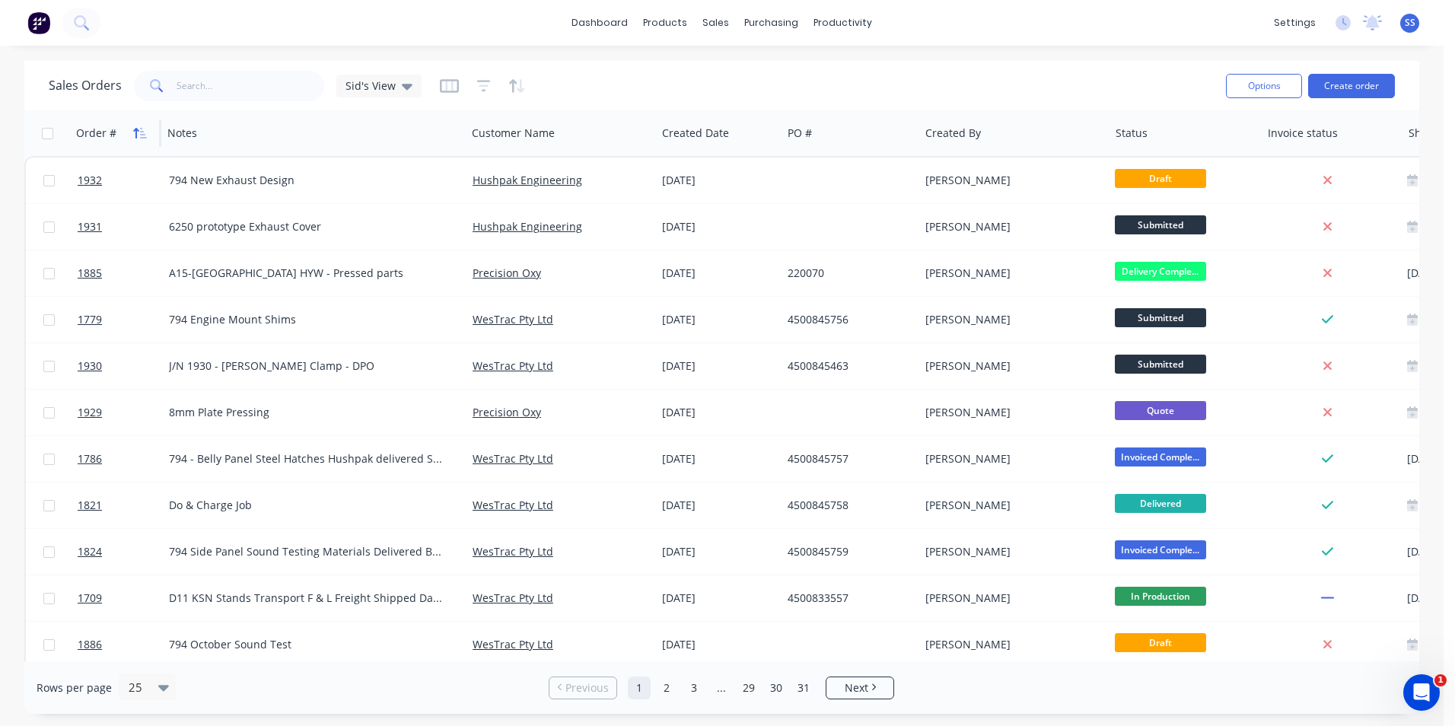
click at [137, 135] on icon "button" at bounding box center [140, 133] width 14 height 12
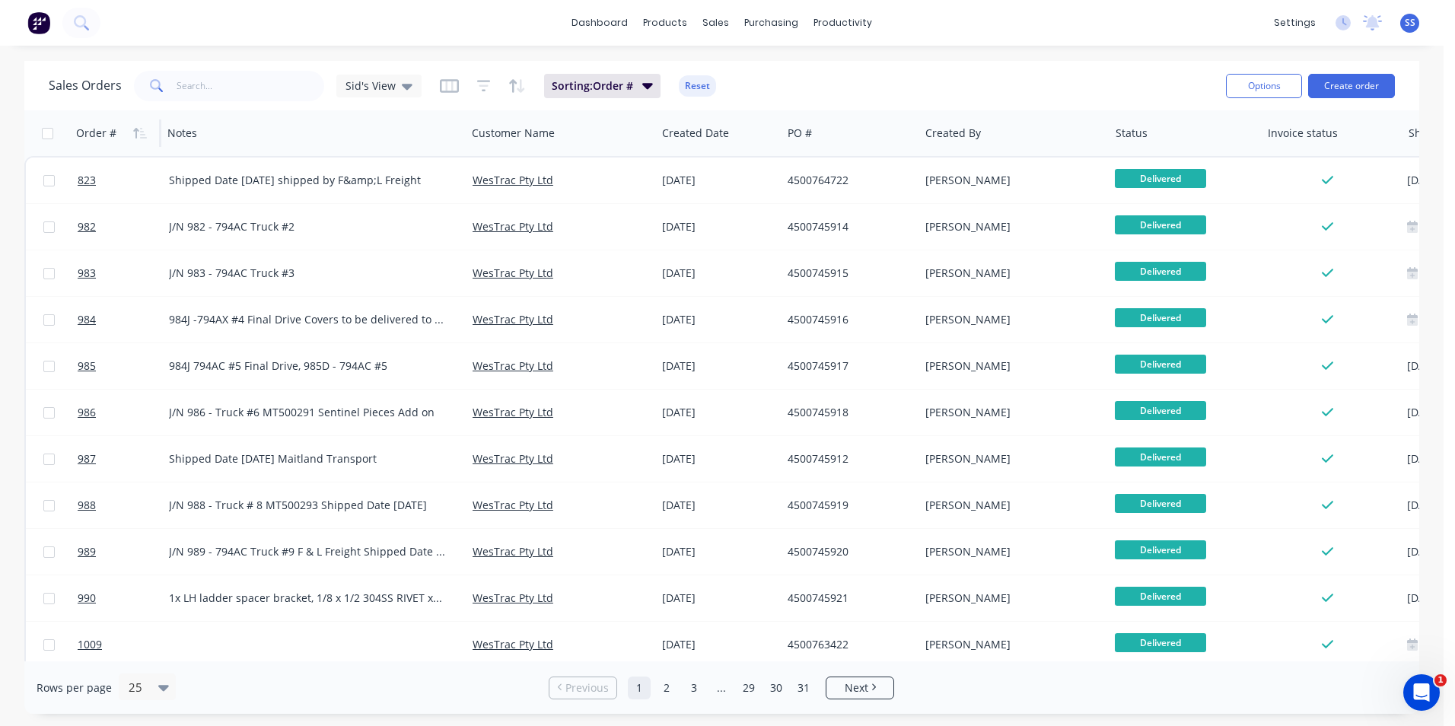
click at [137, 135] on icon "button" at bounding box center [140, 133] width 14 height 12
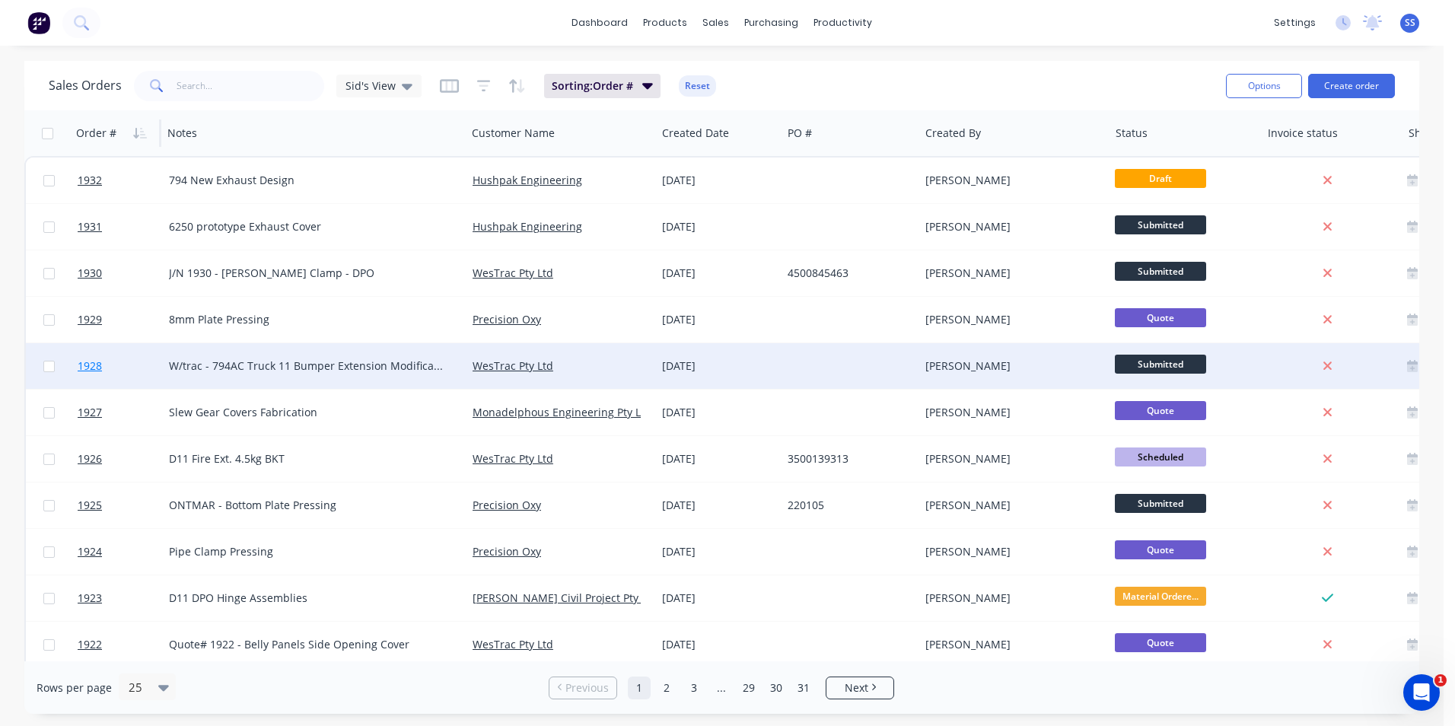
click at [98, 366] on span "1928" at bounding box center [90, 365] width 24 height 15
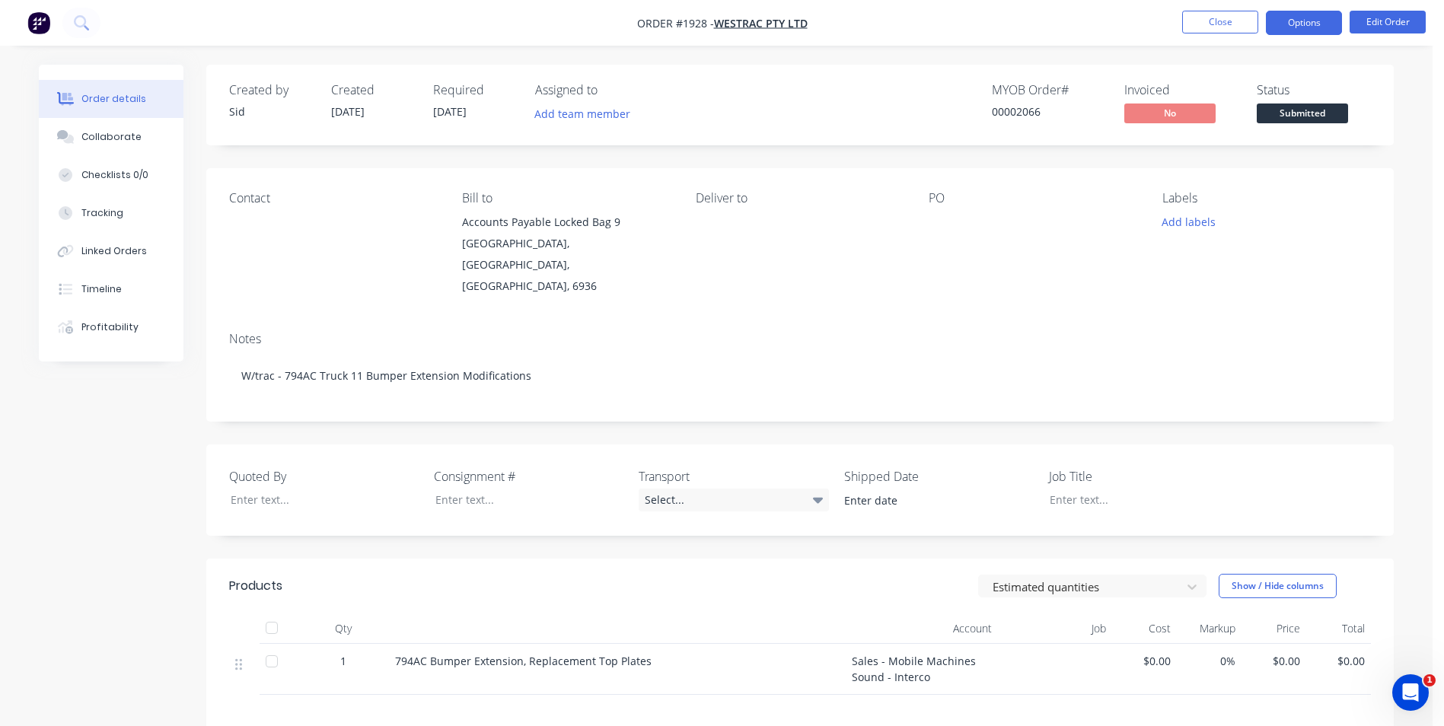
click at [1298, 21] on button "Options" at bounding box center [1304, 23] width 76 height 24
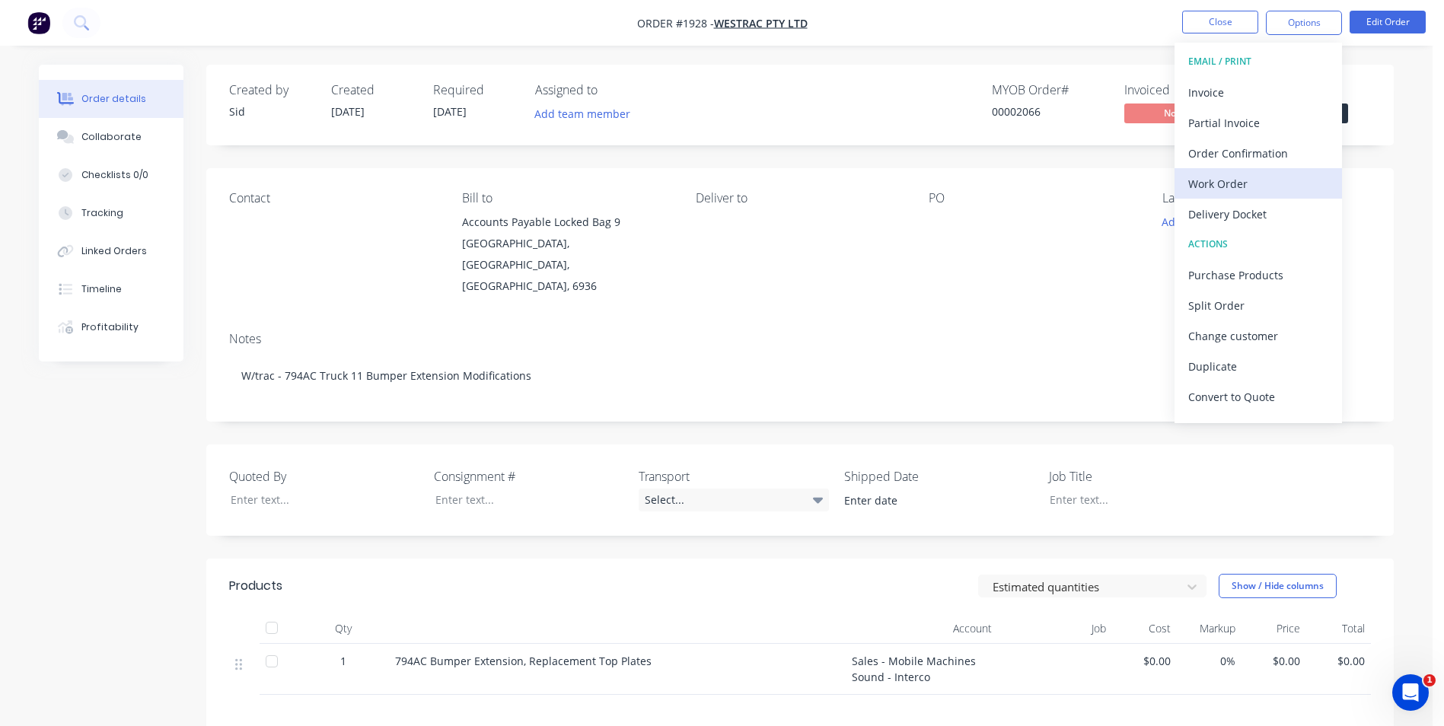
click at [1250, 178] on div "Work Order" at bounding box center [1258, 184] width 140 height 22
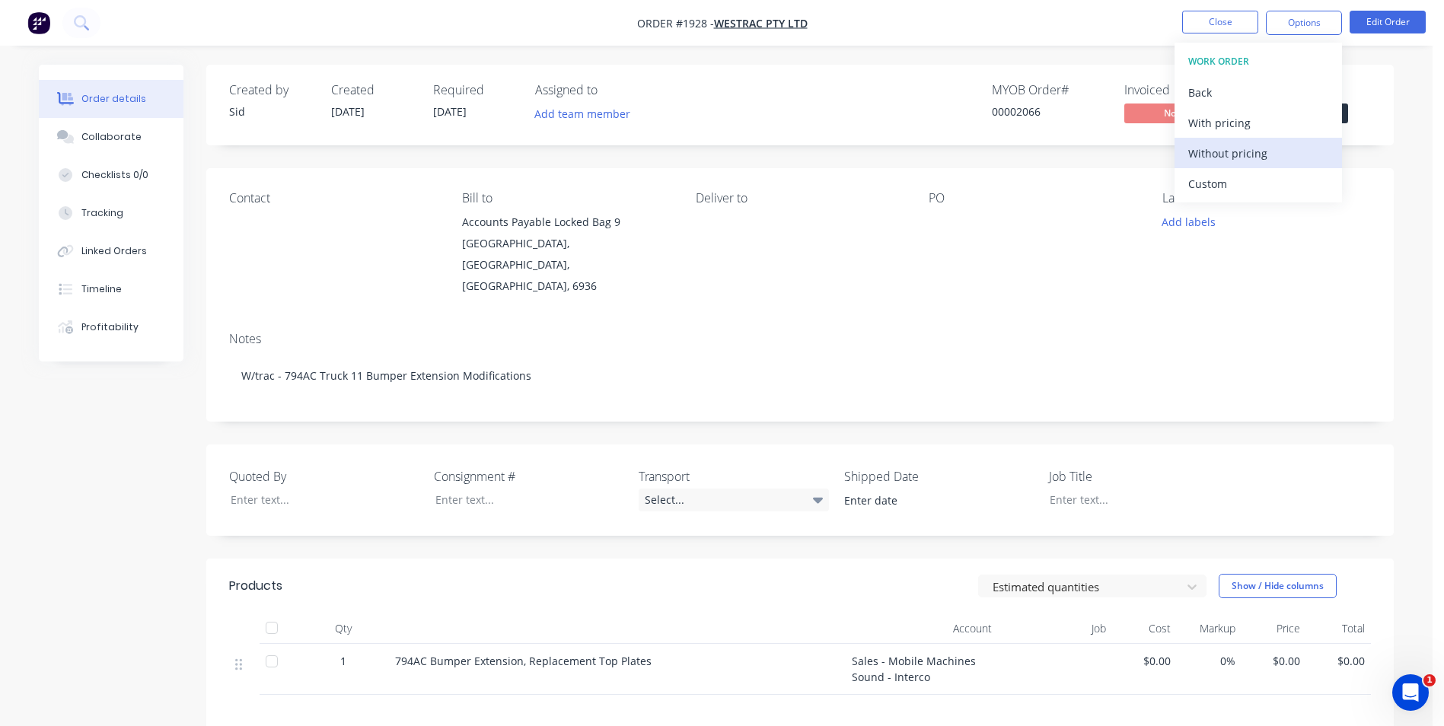
click at [1250, 153] on div "Without pricing" at bounding box center [1258, 153] width 140 height 22
